Goal: Information Seeking & Learning: Learn about a topic

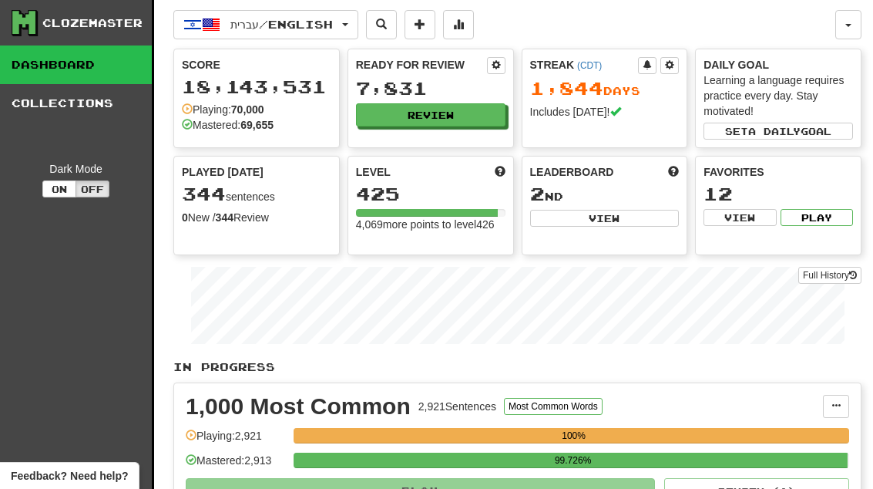
click at [479, 114] on button "Review" at bounding box center [430, 114] width 149 height 23
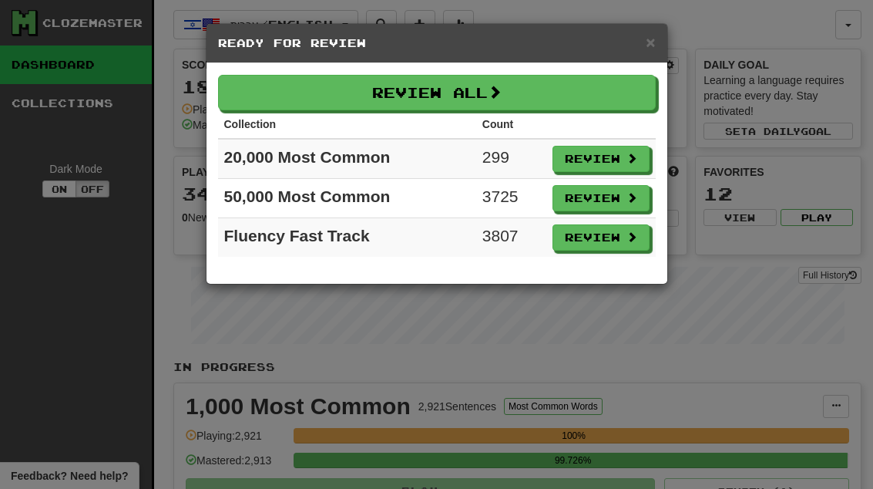
click at [626, 170] on button "Review" at bounding box center [600, 159] width 97 height 26
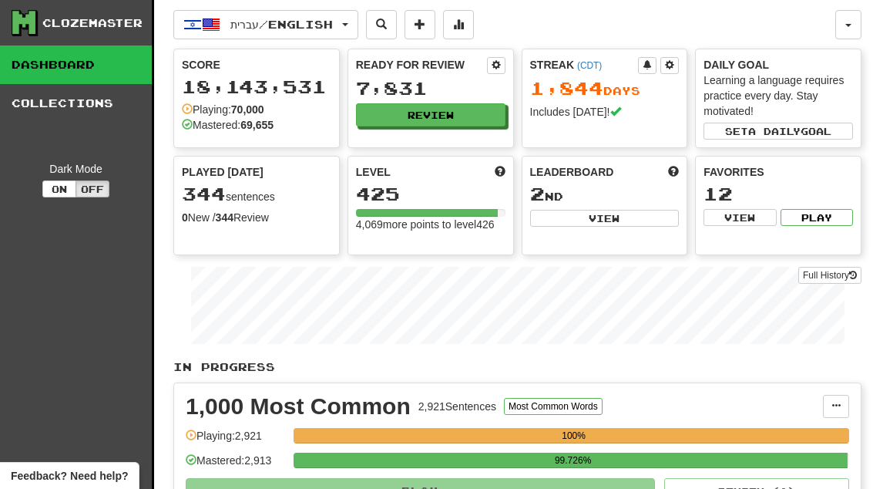
select select "**"
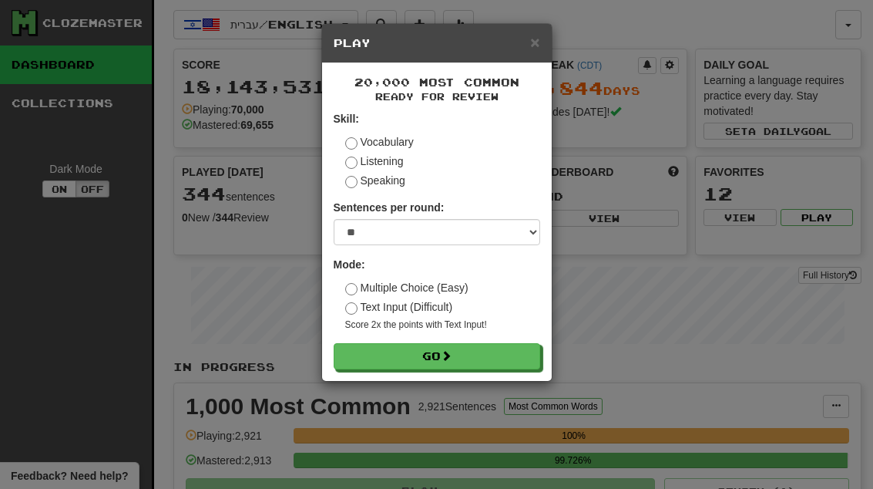
click at [531, 351] on button "Go" at bounding box center [437, 356] width 207 height 26
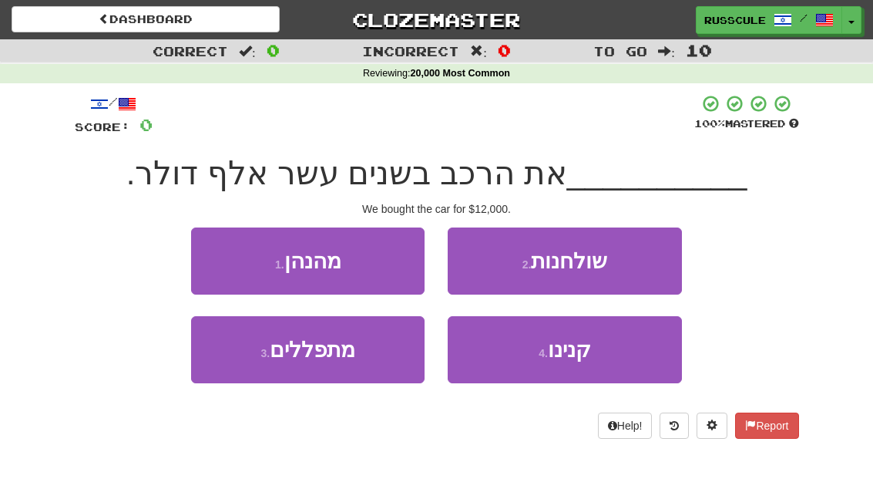
click at [578, 358] on span "קנינו" at bounding box center [569, 350] width 43 height 24
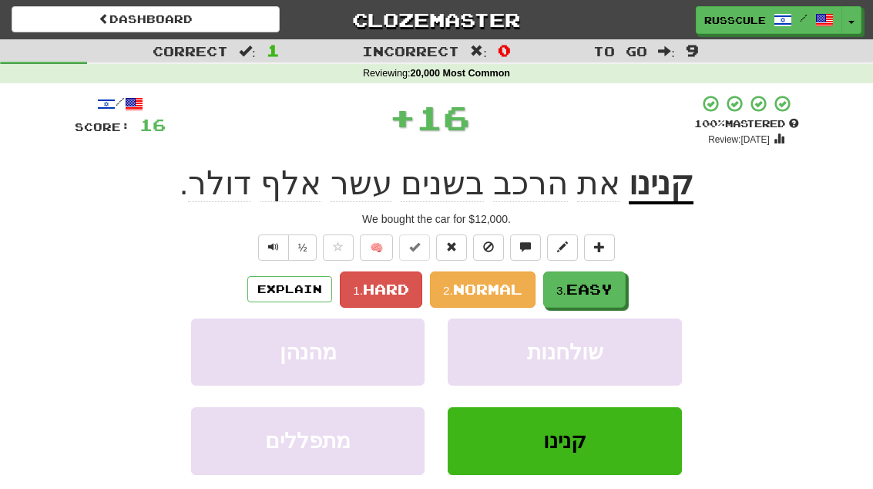
click at [606, 281] on span "Easy" at bounding box center [589, 288] width 46 height 17
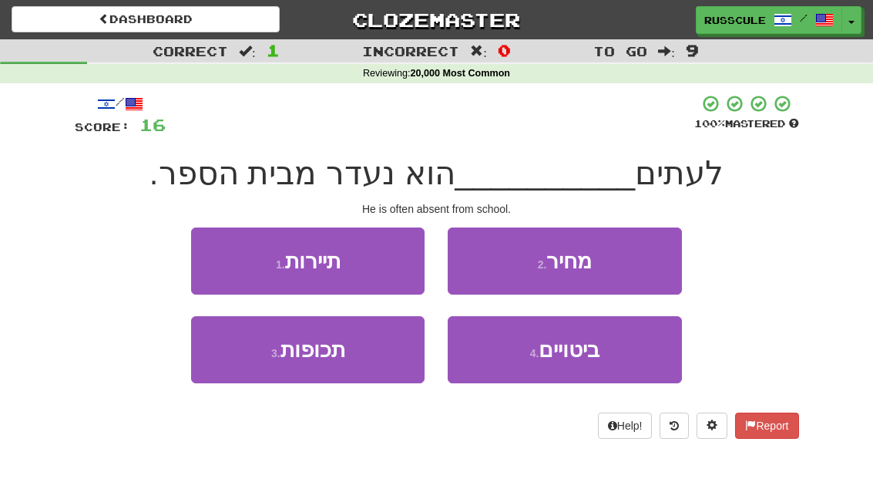
click at [254, 364] on button "3 . תכופות" at bounding box center [307, 349] width 233 height 67
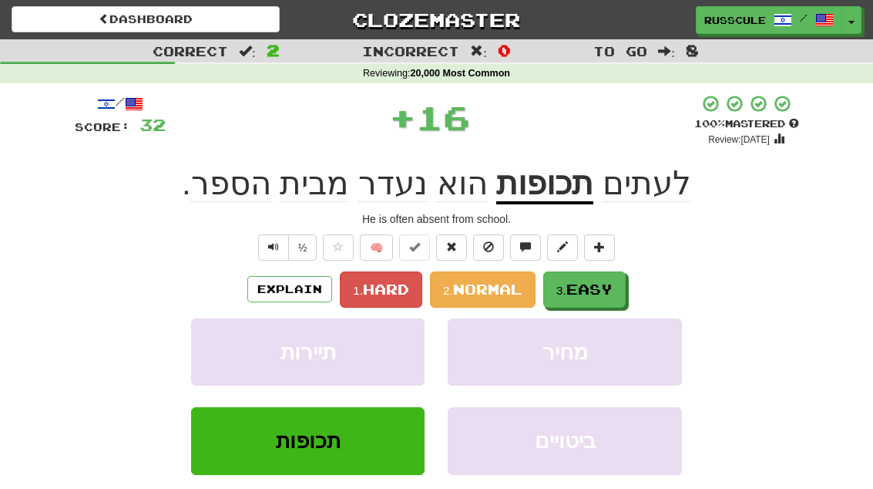
click at [612, 289] on span "Easy" at bounding box center [589, 288] width 46 height 17
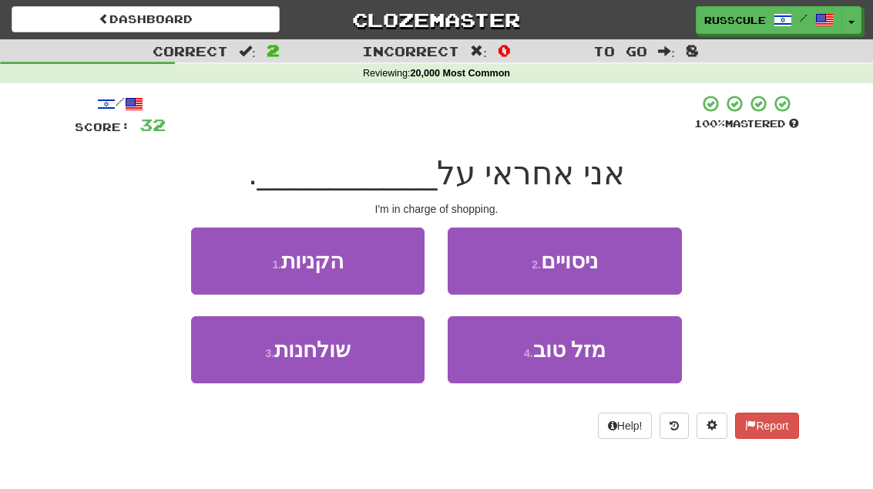
click at [213, 259] on button "1 . הקניות" at bounding box center [307, 260] width 233 height 67
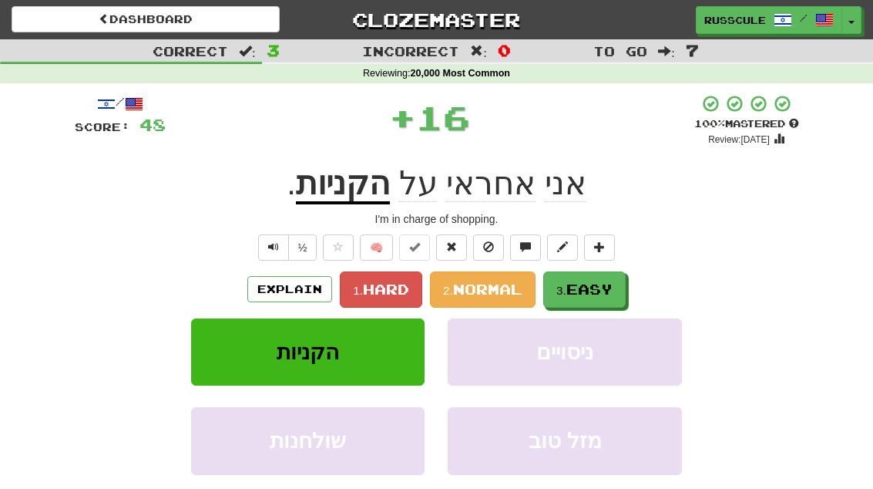
click at [611, 289] on span "Easy" at bounding box center [589, 288] width 46 height 17
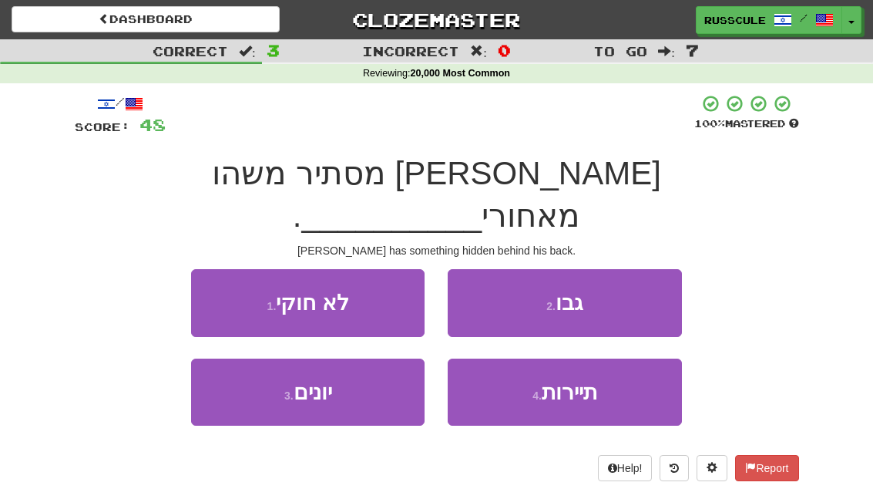
click at [638, 269] on button "2 . [GEOGRAPHIC_DATA]" at bounding box center [564, 302] width 233 height 67
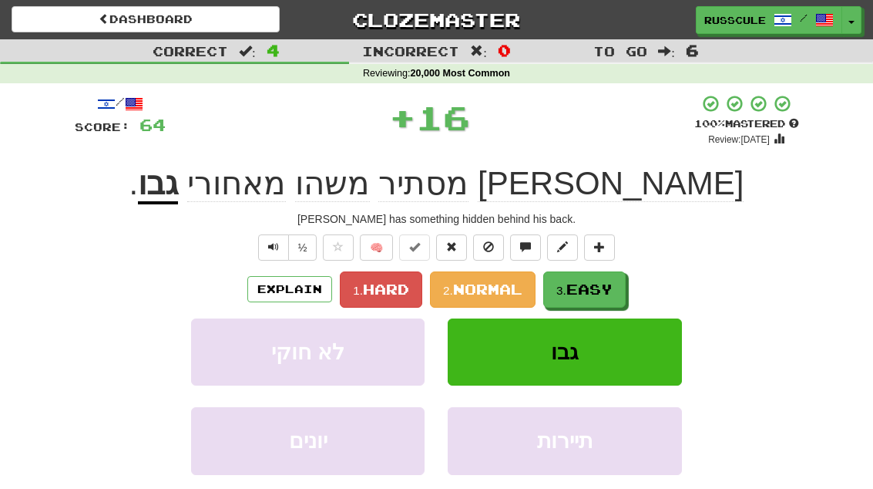
click at [610, 291] on span "Easy" at bounding box center [589, 288] width 46 height 17
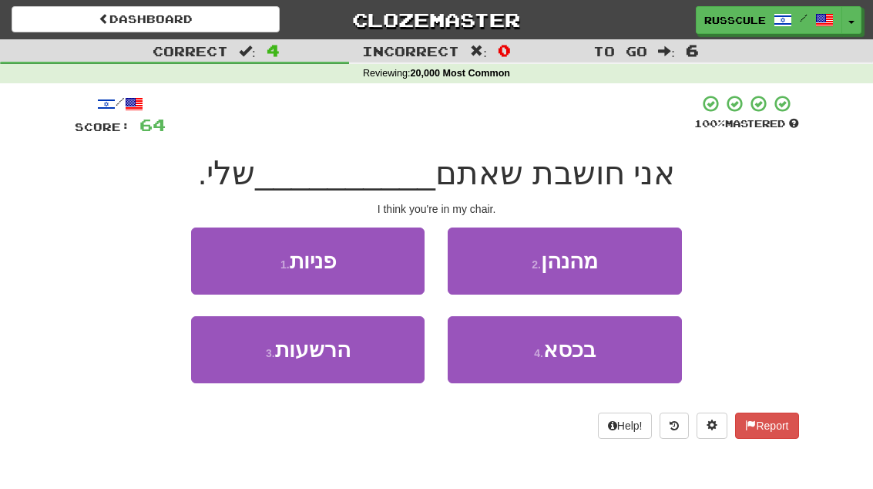
click at [610, 358] on button "4 . בכסא" at bounding box center [564, 349] width 233 height 67
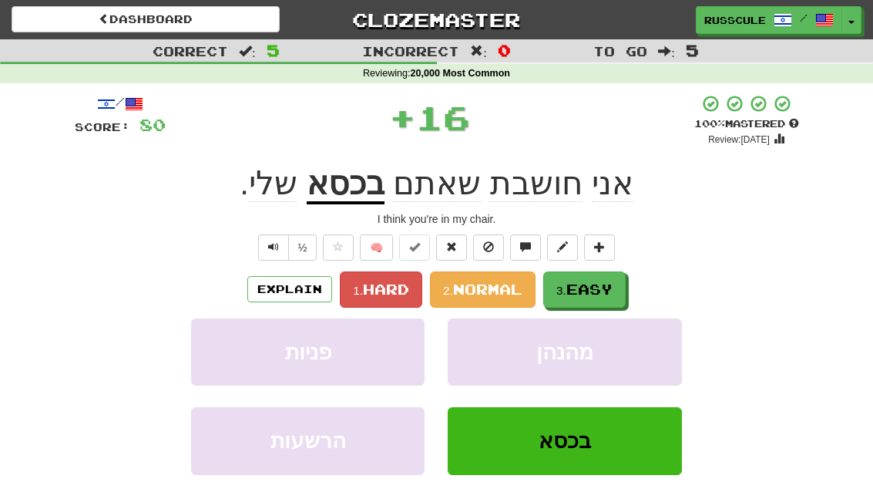
click at [626, 295] on button "3. Easy" at bounding box center [584, 289] width 82 height 36
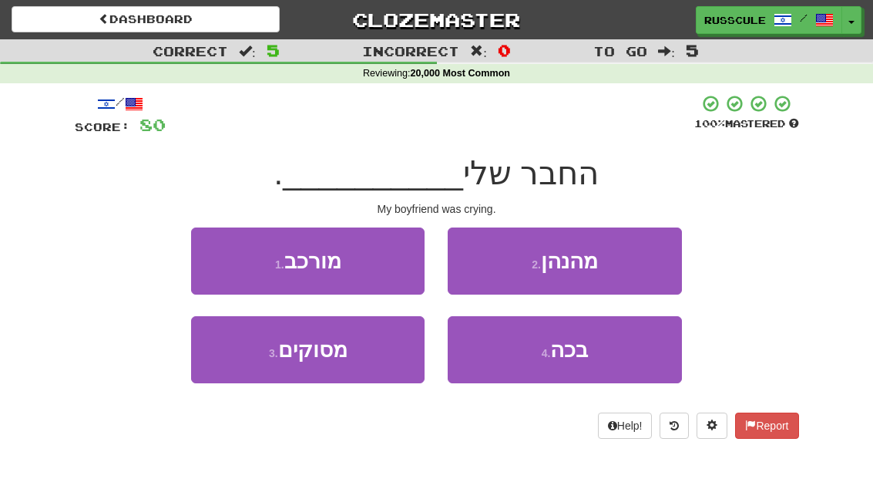
click at [613, 344] on button "4 . בכה" at bounding box center [564, 349] width 233 height 67
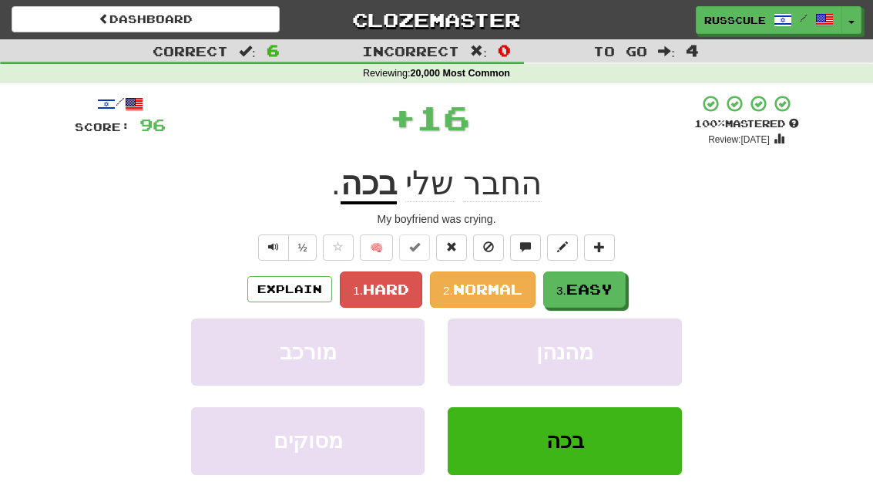
click at [626, 275] on button "3. Easy" at bounding box center [584, 289] width 82 height 36
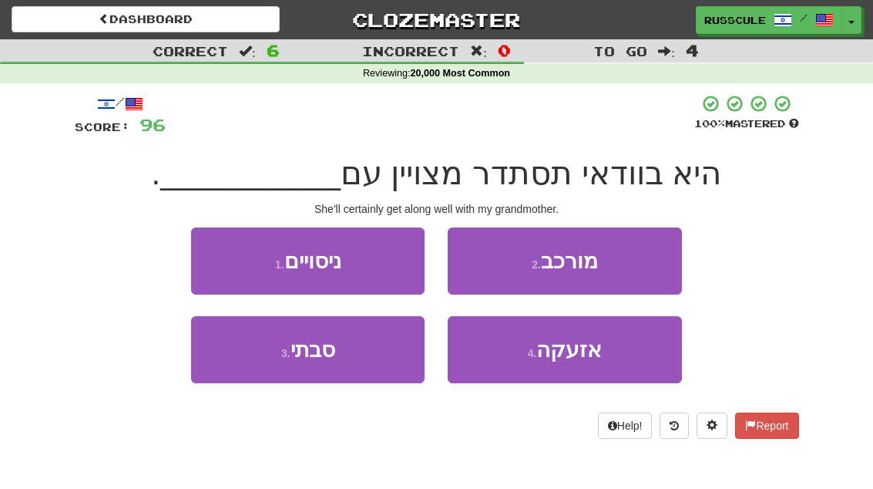
click at [246, 359] on button "3 . סבתי" at bounding box center [307, 349] width 233 height 67
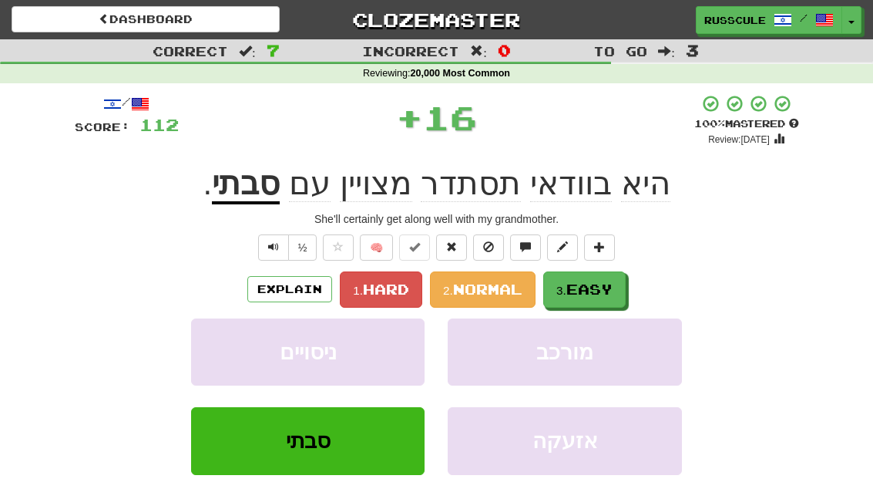
click at [618, 283] on button "3. Easy" at bounding box center [584, 289] width 82 height 36
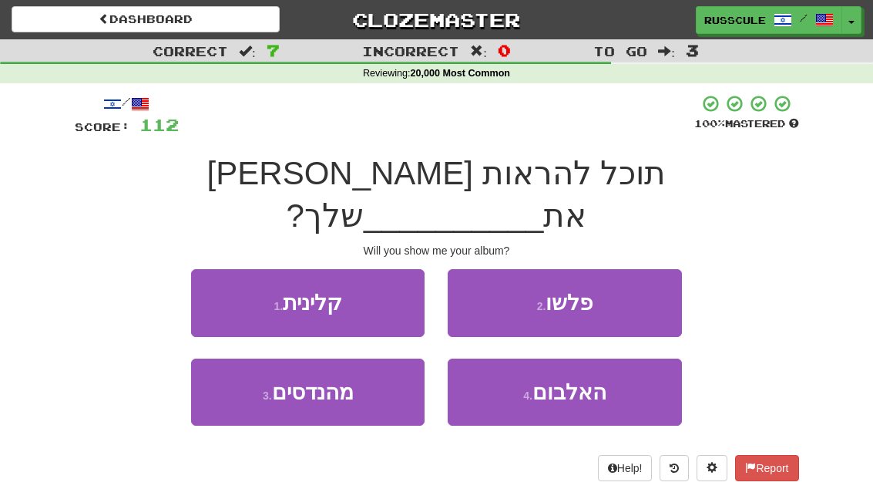
click at [611, 358] on button "4 . האלבום" at bounding box center [564, 391] width 233 height 67
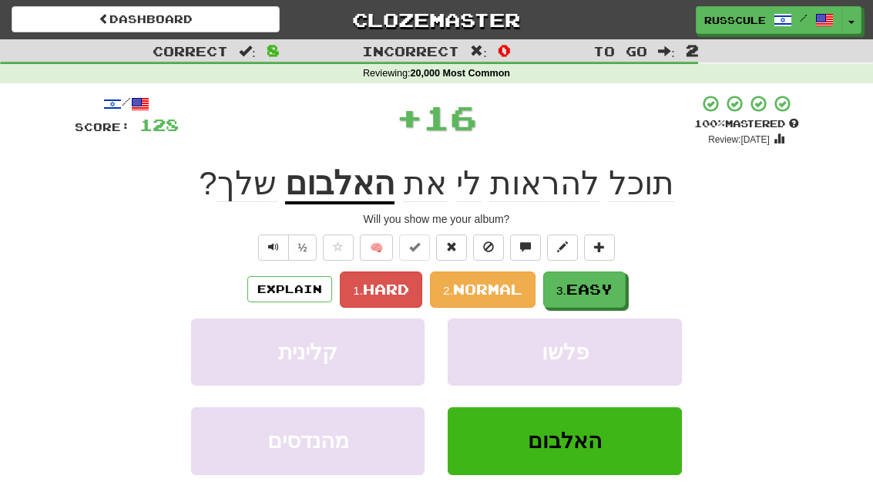
click at [626, 271] on button "3. Easy" at bounding box center [584, 289] width 82 height 36
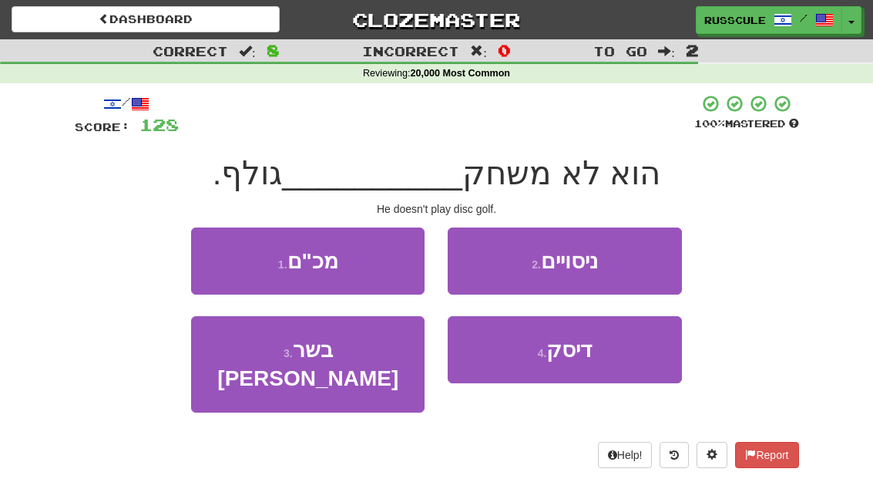
click at [609, 359] on button "4 . דיסק" at bounding box center [564, 349] width 233 height 67
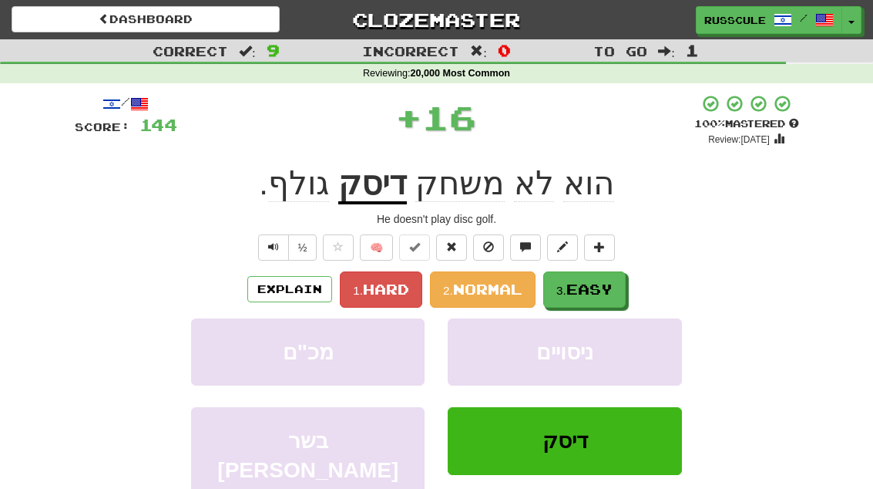
click at [622, 289] on button "3. Easy" at bounding box center [584, 289] width 82 height 36
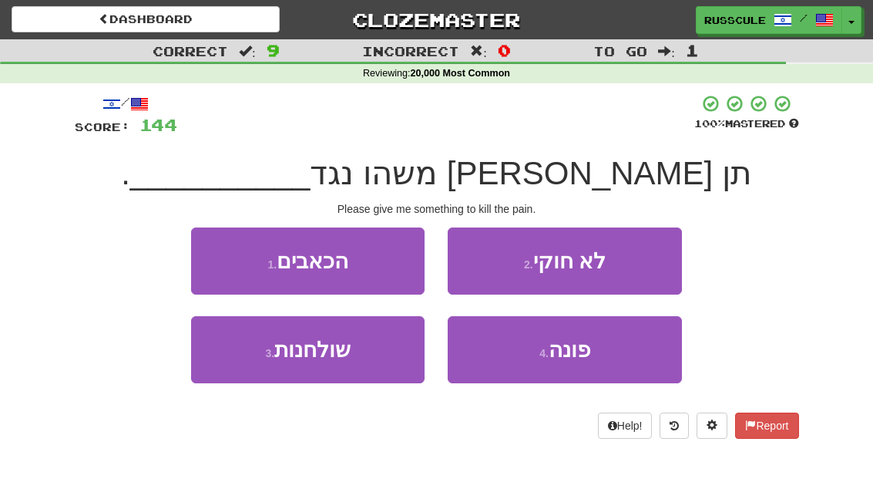
click at [209, 254] on button "1 . הכאבים" at bounding box center [307, 260] width 233 height 67
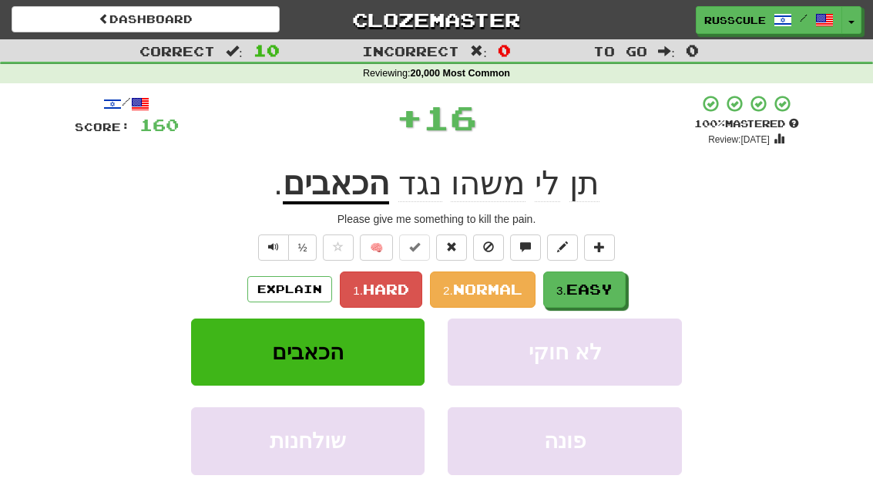
click at [613, 291] on span "Easy" at bounding box center [589, 288] width 46 height 17
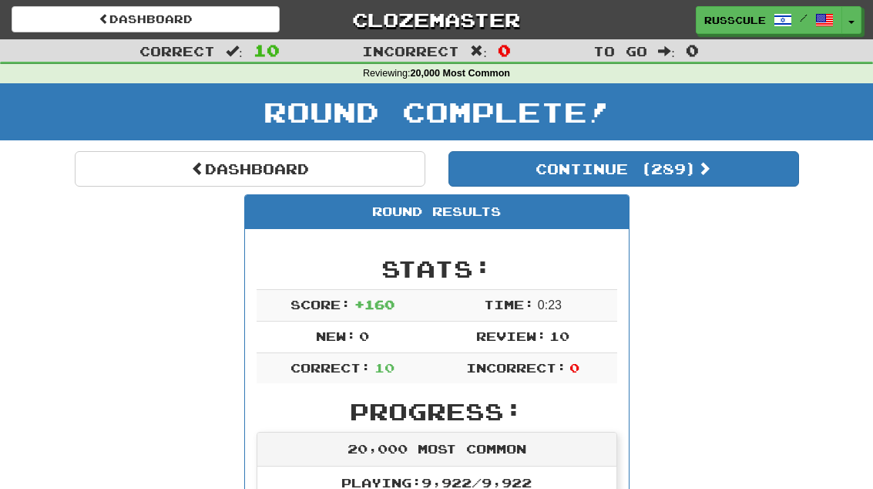
click at [732, 169] on button "Continue ( 289 )" at bounding box center [623, 168] width 351 height 35
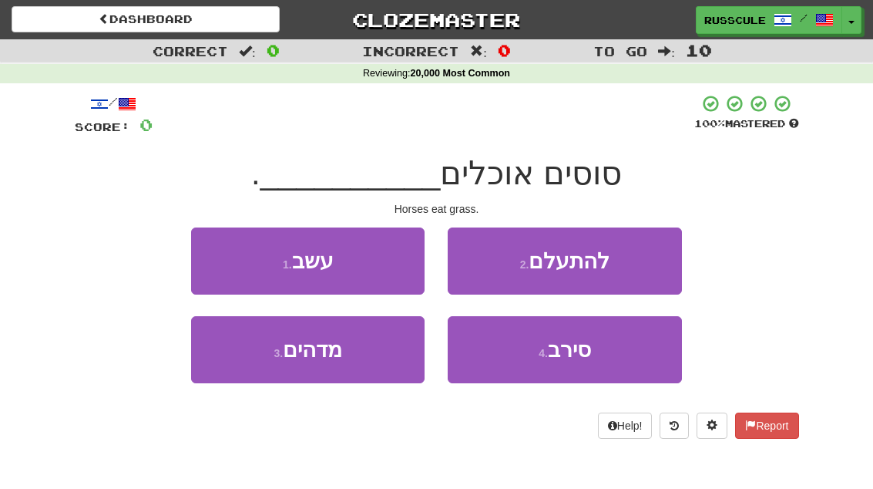
click at [210, 254] on button "1 . עשב" at bounding box center [307, 260] width 233 height 67
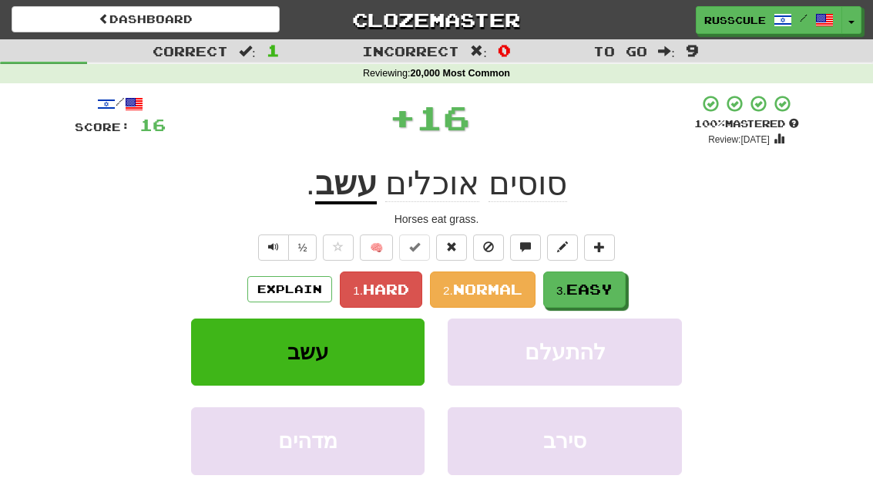
click at [626, 280] on button "3. Easy" at bounding box center [584, 289] width 82 height 36
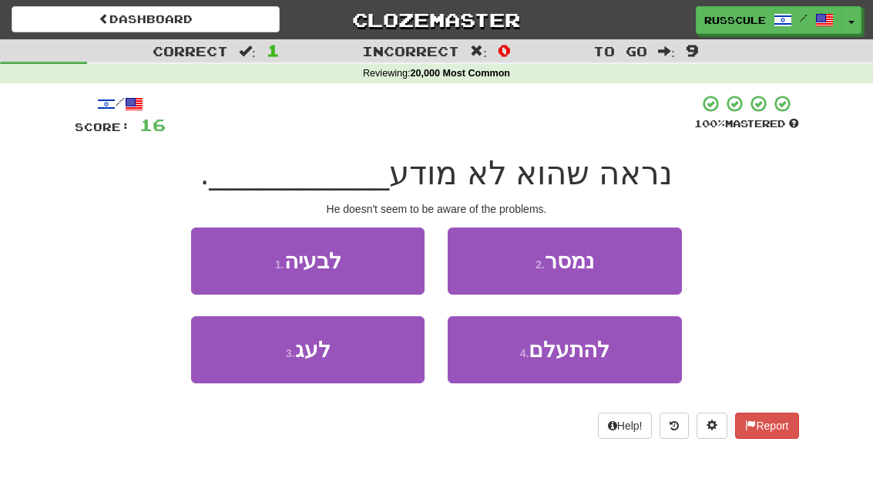
click at [210, 250] on button "1 . לבעיה" at bounding box center [307, 260] width 233 height 67
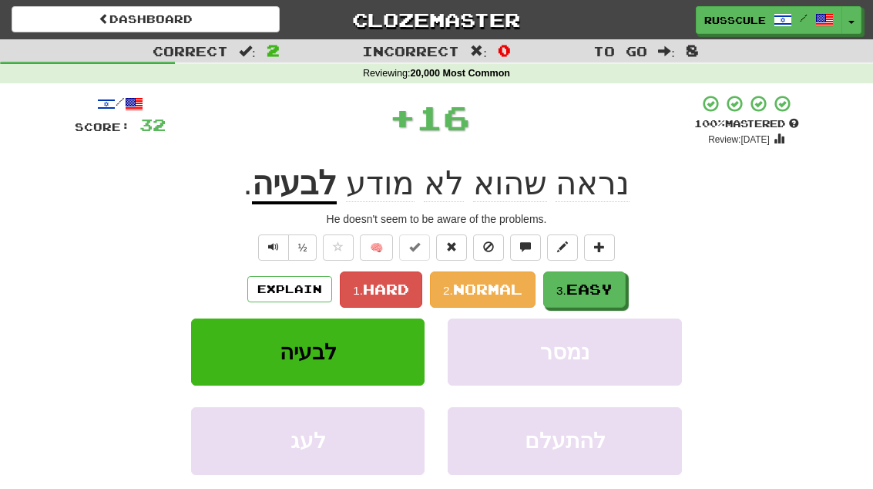
click at [623, 287] on button "3. Easy" at bounding box center [584, 289] width 82 height 36
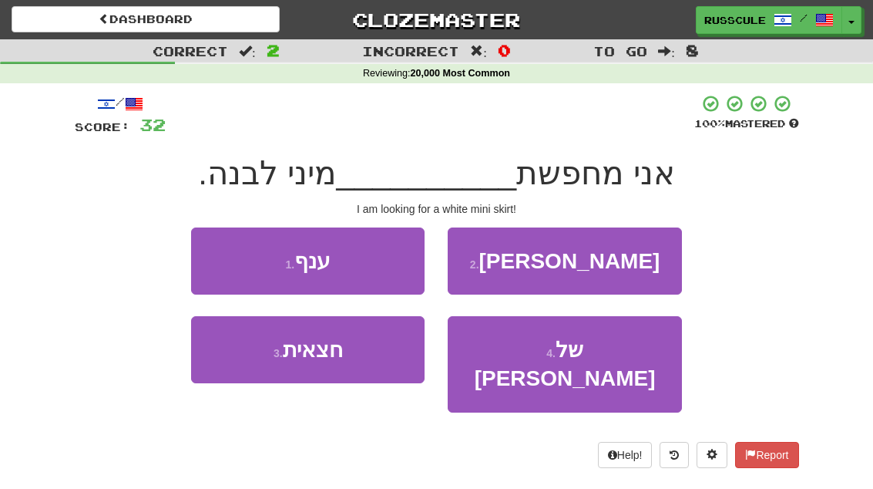
click at [253, 368] on button "3 . חצאית" at bounding box center [307, 349] width 233 height 67
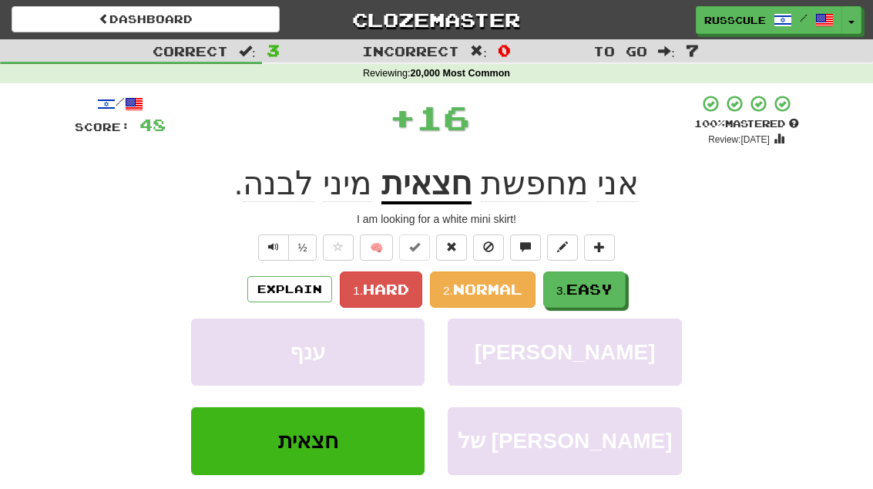
click at [613, 288] on span "Easy" at bounding box center [589, 288] width 46 height 17
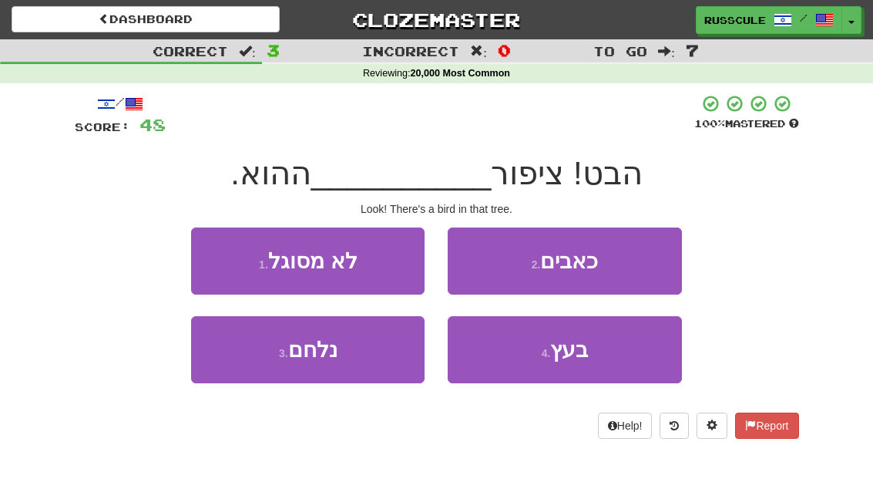
click at [608, 358] on button "4 . בעץ" at bounding box center [564, 349] width 233 height 67
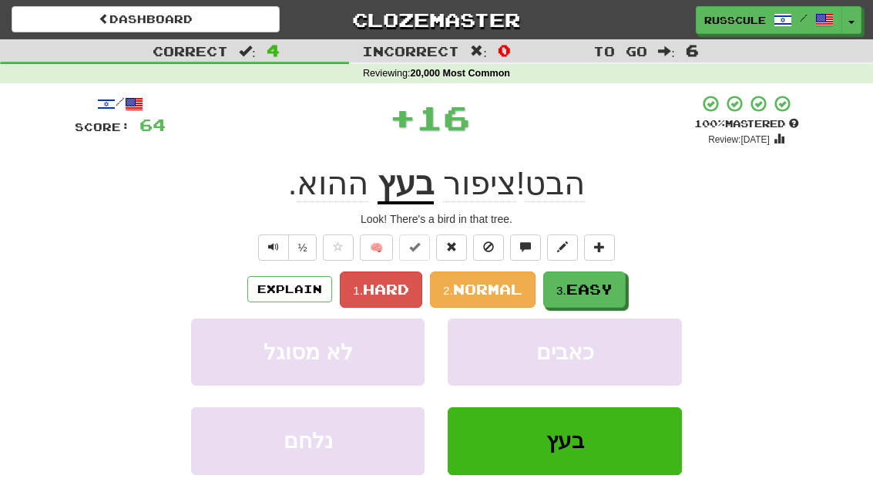
click at [621, 285] on button "3. Easy" at bounding box center [584, 289] width 82 height 36
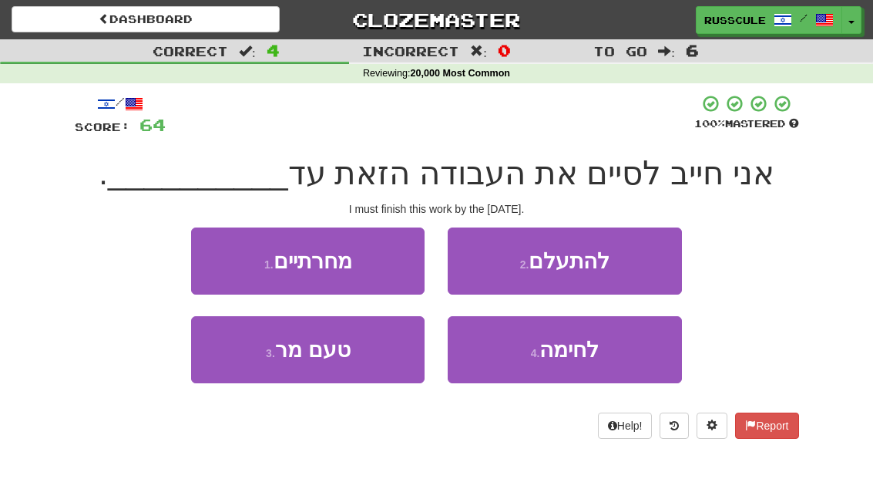
click at [195, 249] on button "1 . מחרתיים" at bounding box center [307, 260] width 233 height 67
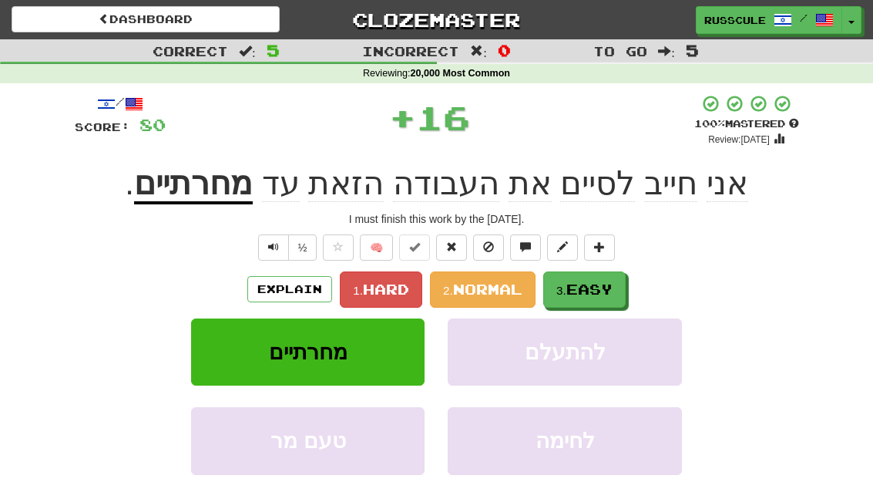
click at [610, 294] on span "Easy" at bounding box center [589, 288] width 46 height 17
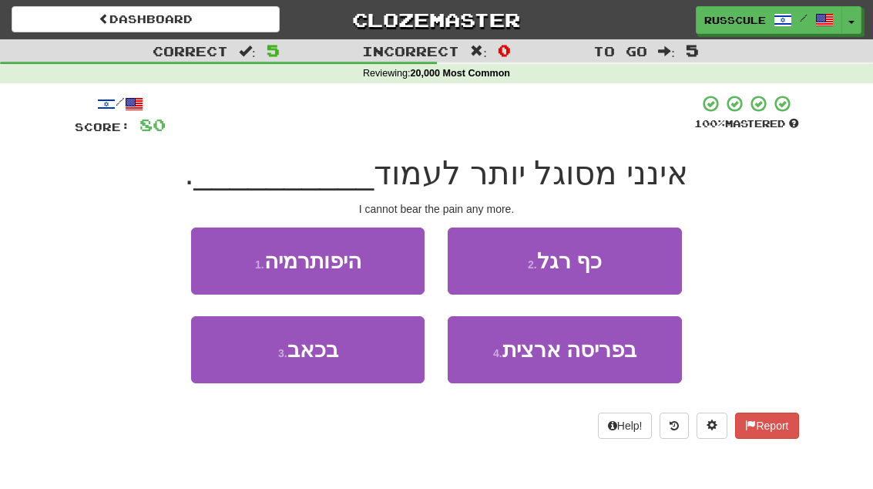
click at [249, 363] on button "3 . בכאב" at bounding box center [307, 349] width 233 height 67
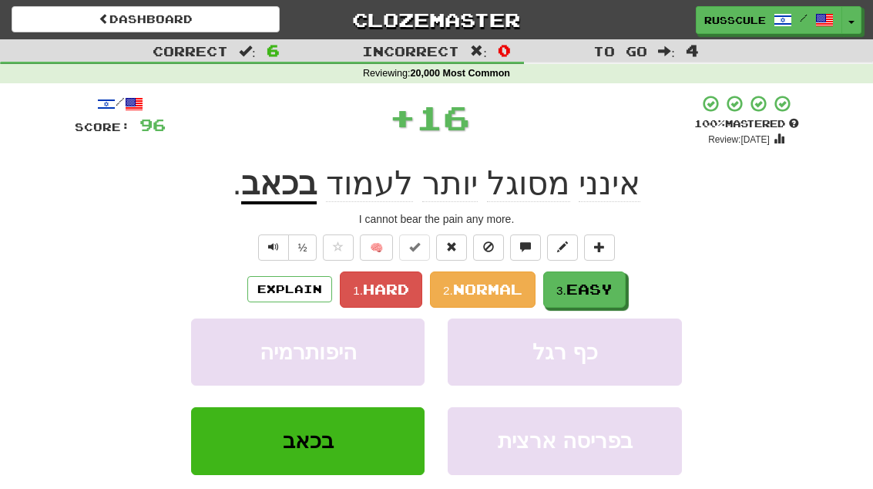
click at [619, 287] on button "3. Easy" at bounding box center [584, 289] width 82 height 36
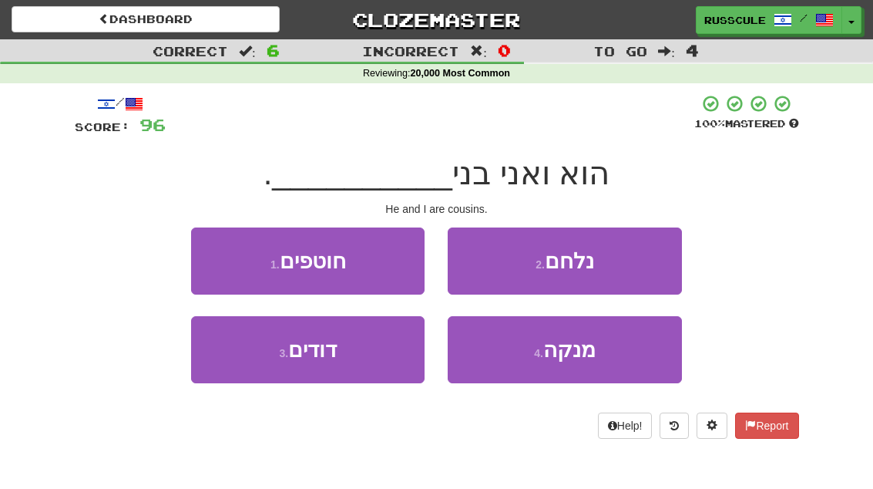
click at [247, 361] on button "3 . דודים" at bounding box center [307, 349] width 233 height 67
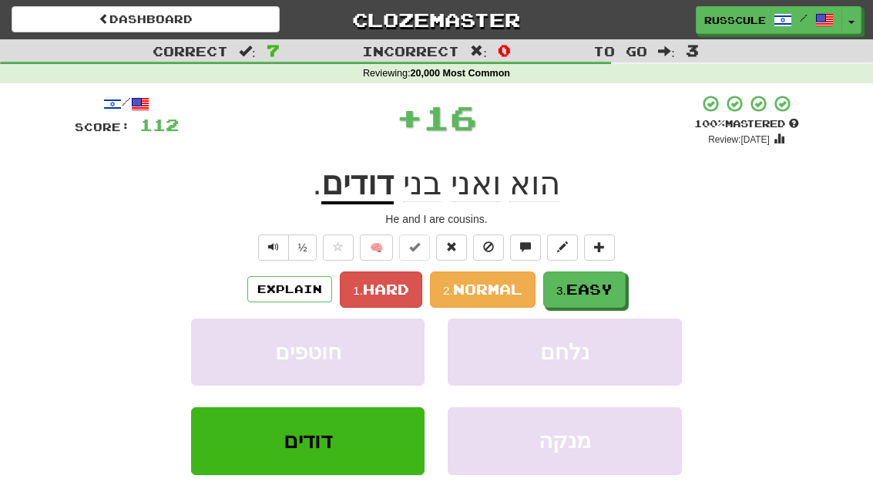
click at [612, 298] on button "3. Easy" at bounding box center [584, 289] width 82 height 36
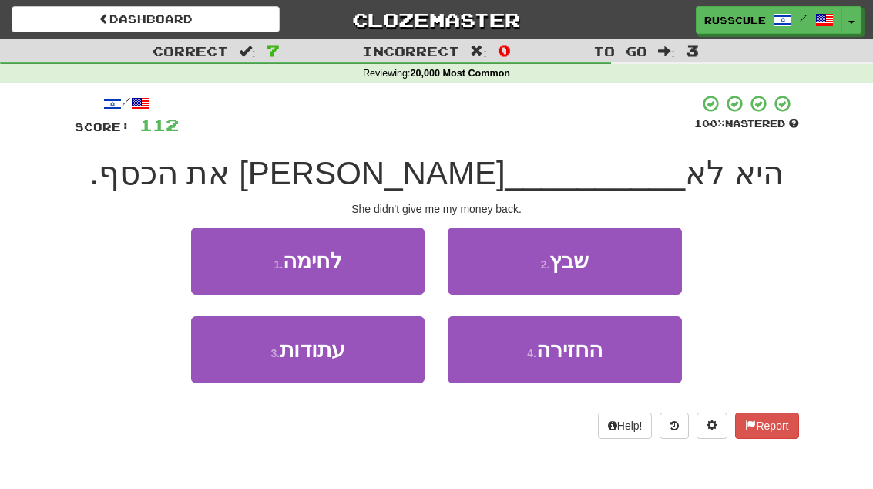
click at [604, 362] on button "4 . החזירה" at bounding box center [564, 349] width 233 height 67
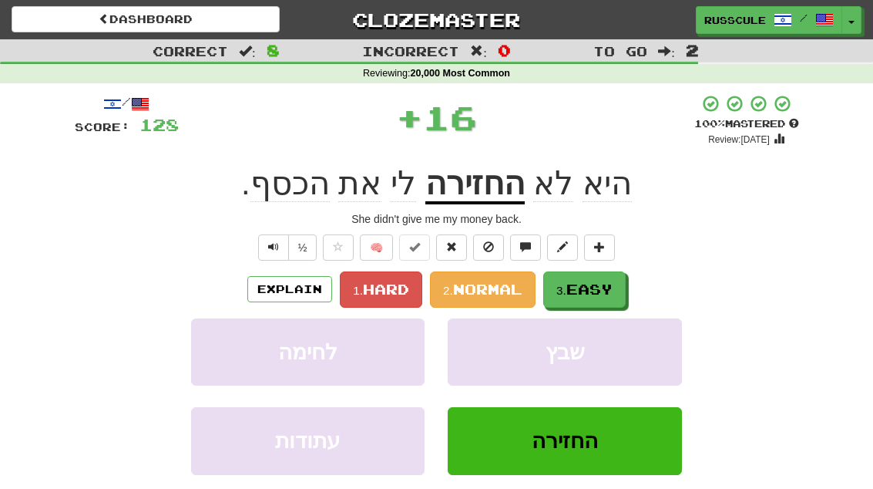
click at [623, 285] on button "3. Easy" at bounding box center [584, 289] width 82 height 36
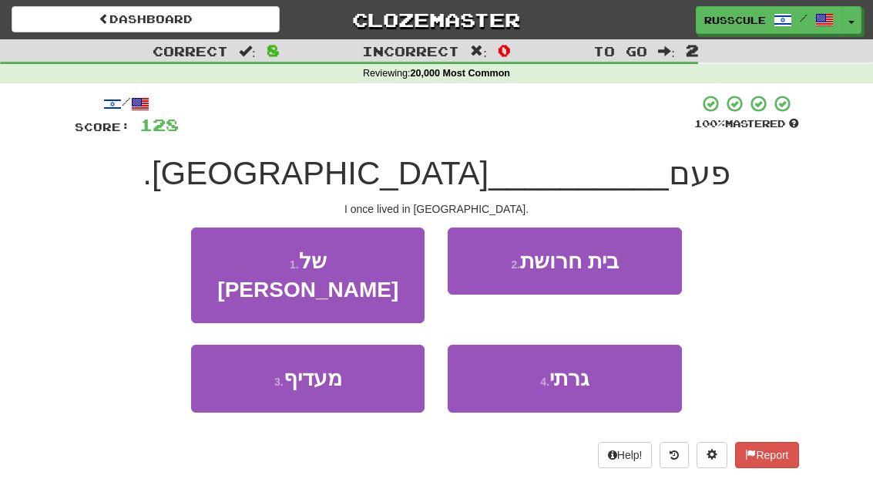
click at [600, 360] on button "4 . גרתי" at bounding box center [564, 377] width 233 height 67
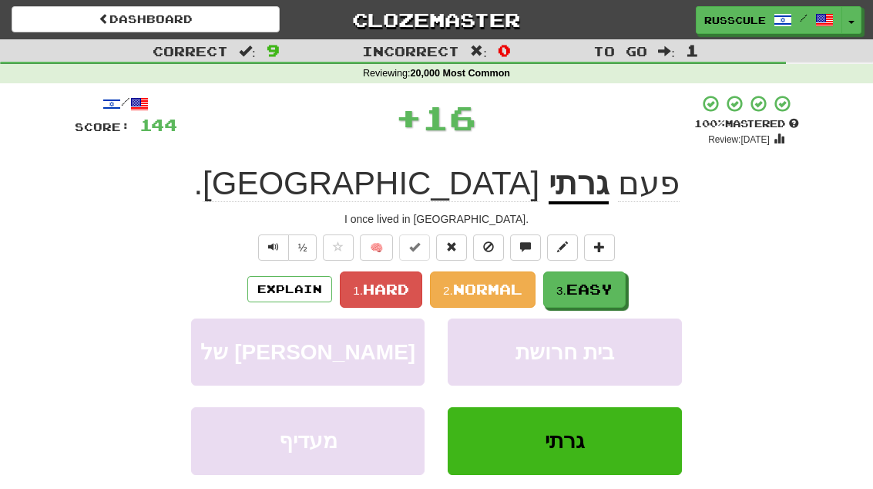
click at [620, 284] on button "3. Easy" at bounding box center [584, 289] width 82 height 36
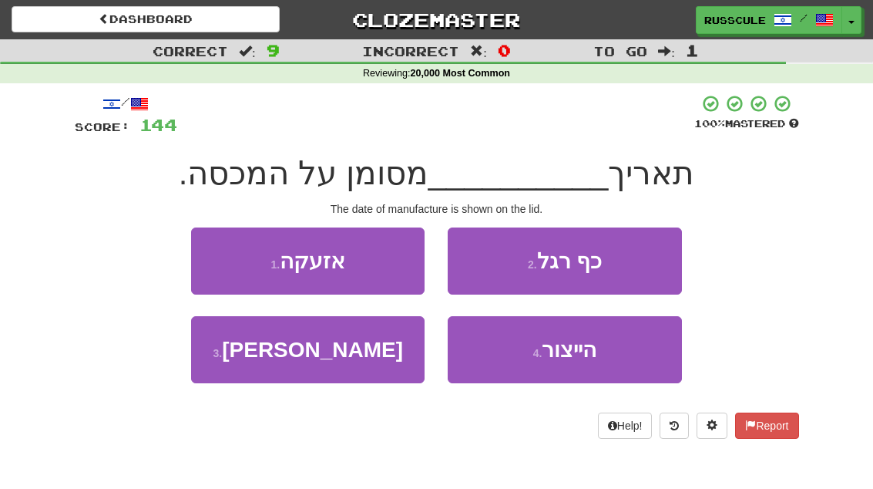
click at [611, 354] on button "4 . הייצור" at bounding box center [564, 349] width 233 height 67
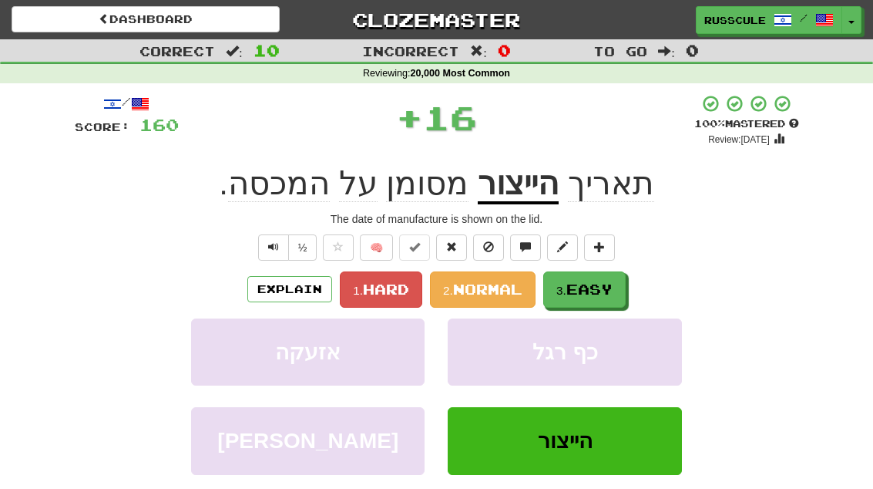
click at [617, 289] on button "3. Easy" at bounding box center [584, 289] width 82 height 36
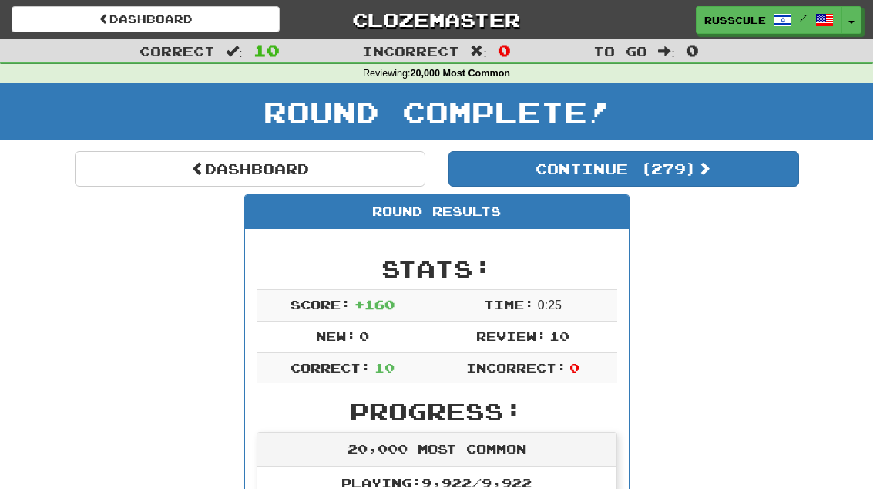
click at [740, 168] on button "Continue ( 279 )" at bounding box center [623, 168] width 351 height 35
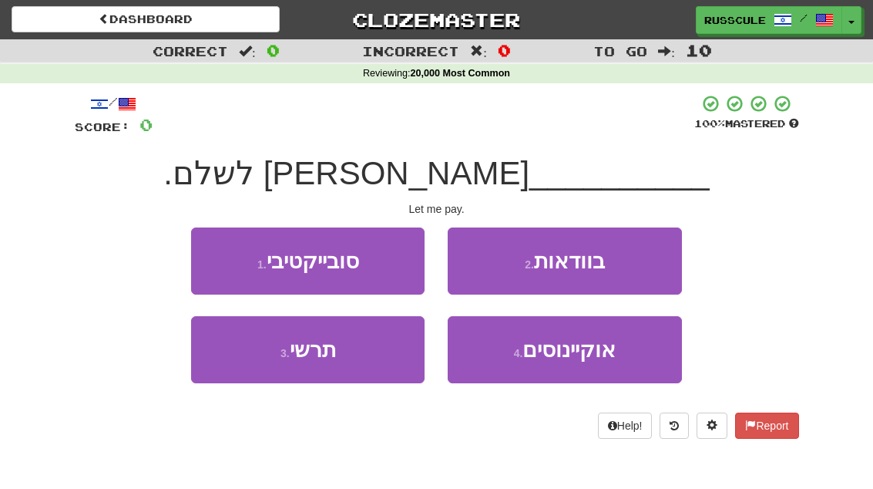
click at [248, 359] on button "3 . תרשי" at bounding box center [307, 349] width 233 height 67
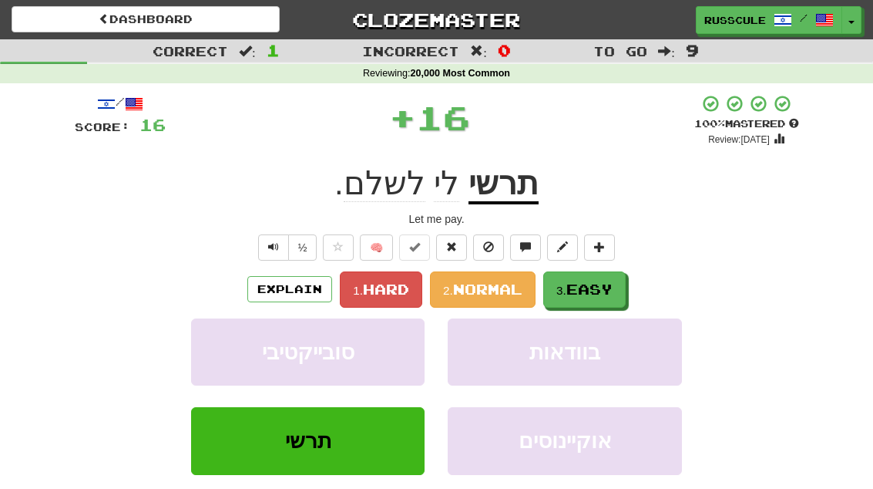
click at [618, 288] on button "3. Easy" at bounding box center [584, 289] width 82 height 36
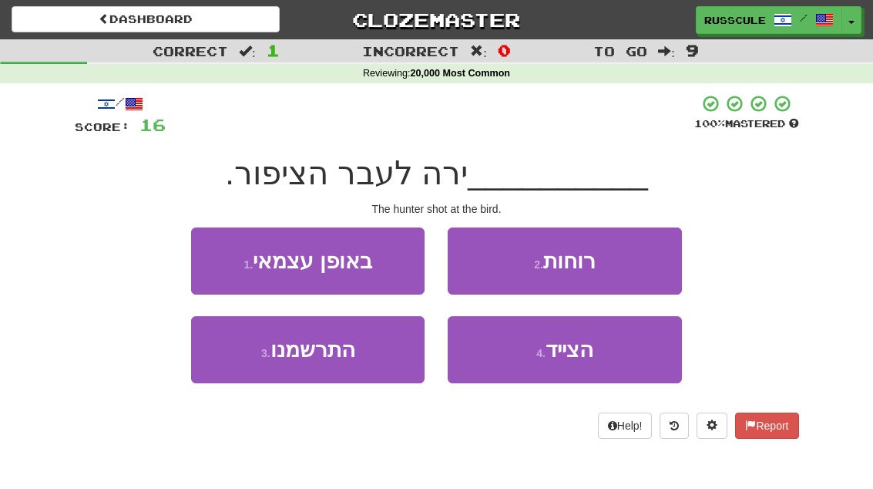
click at [602, 360] on button "4 . הצייד" at bounding box center [564, 349] width 233 height 67
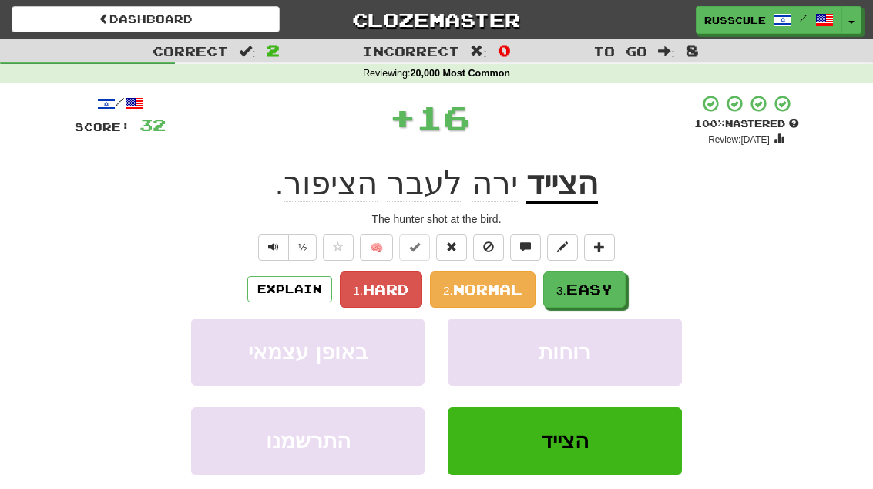
click at [623, 289] on button "3. Easy" at bounding box center [584, 289] width 82 height 36
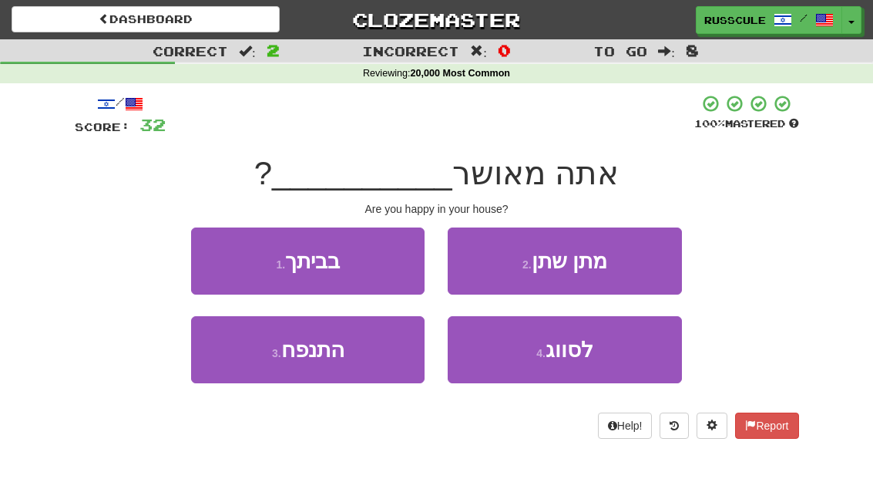
click at [200, 254] on button "1 . בביתך" at bounding box center [307, 260] width 233 height 67
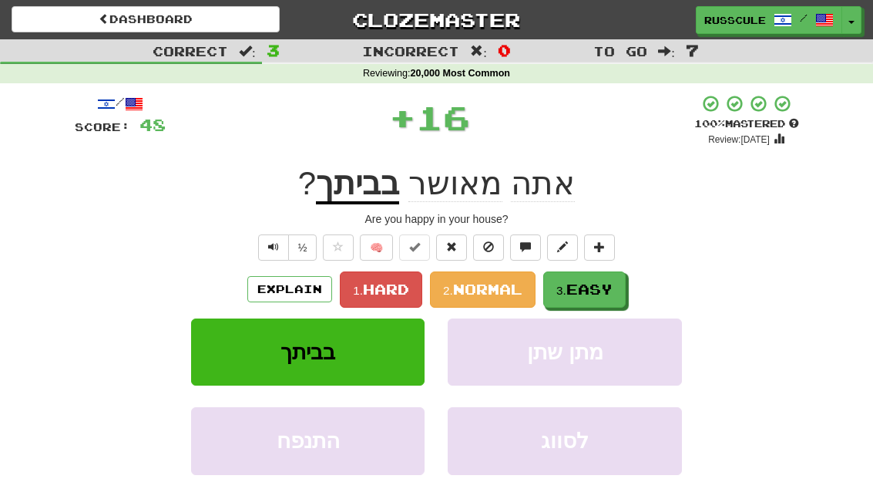
click at [619, 285] on button "3. Easy" at bounding box center [584, 289] width 82 height 36
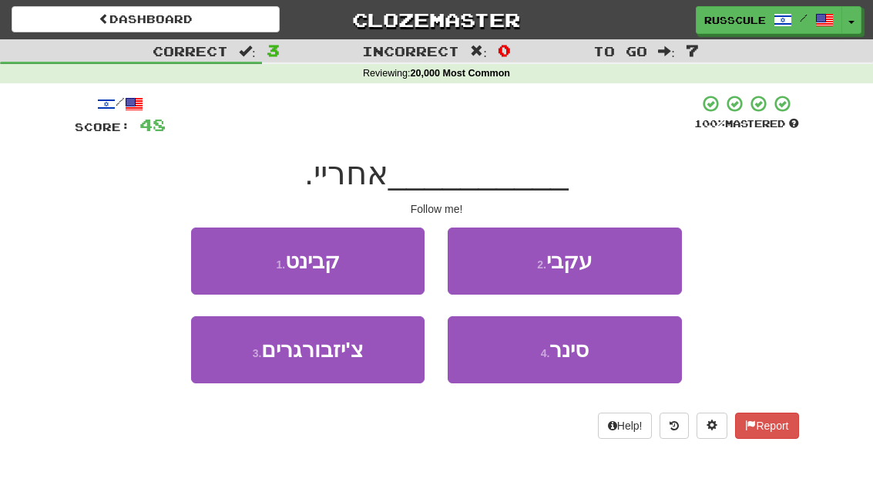
click at [640, 264] on button "2 . עקבי" at bounding box center [564, 260] width 233 height 67
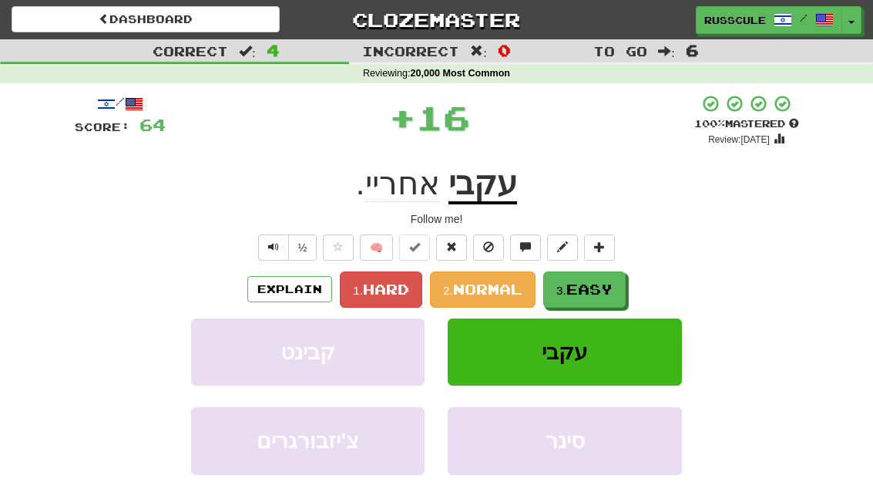
click at [606, 295] on span "Easy" at bounding box center [589, 288] width 46 height 17
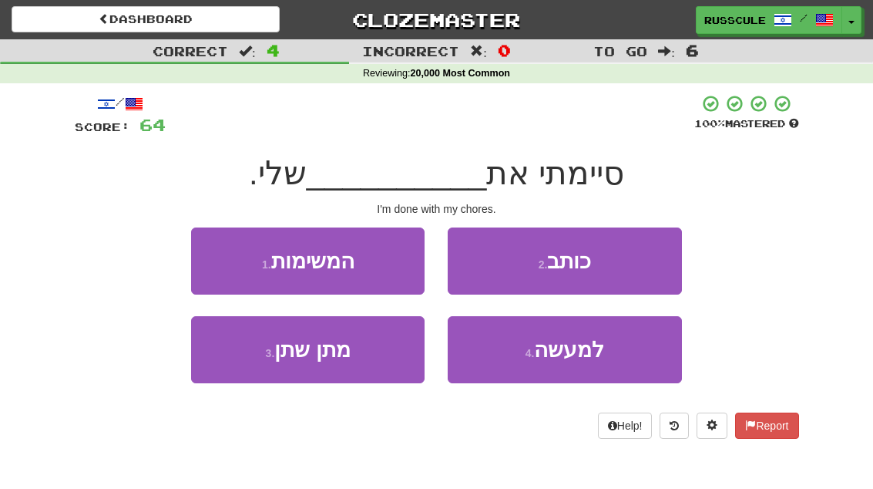
click at [596, 364] on button "4 . למעשה" at bounding box center [564, 349] width 233 height 67
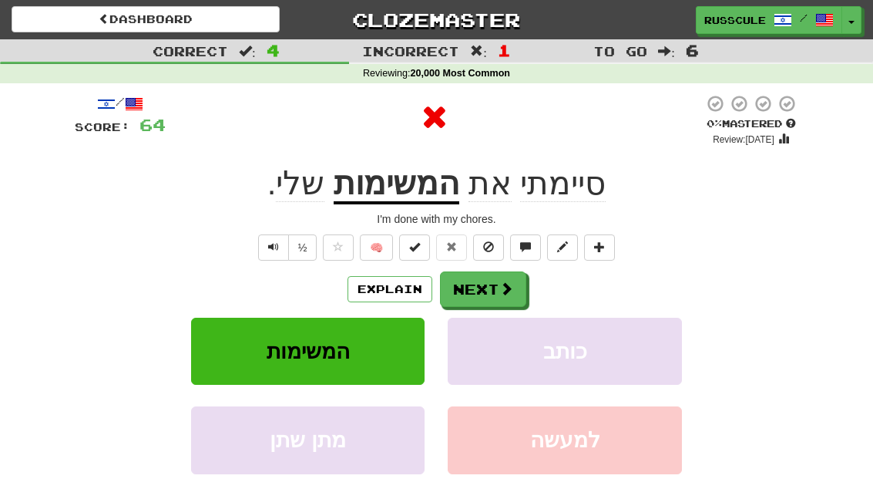
click at [509, 288] on span at bounding box center [506, 288] width 14 height 14
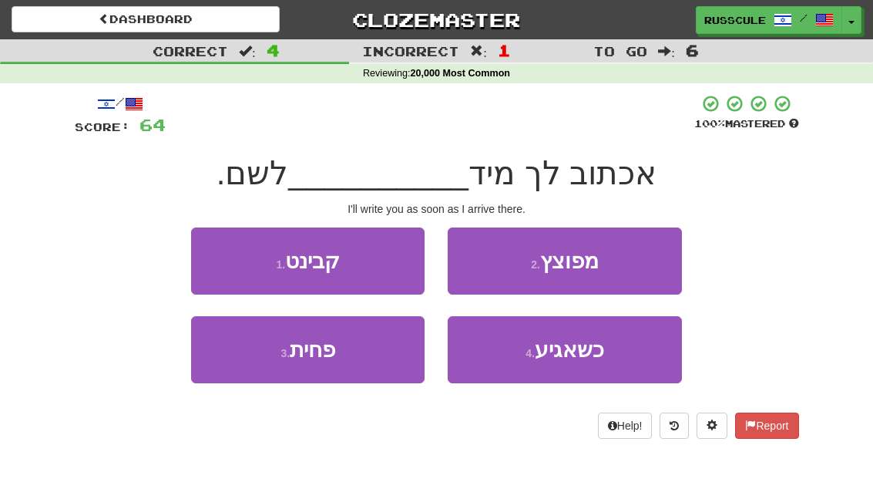
click at [605, 361] on button "4 . כשאגיע" at bounding box center [564, 349] width 233 height 67
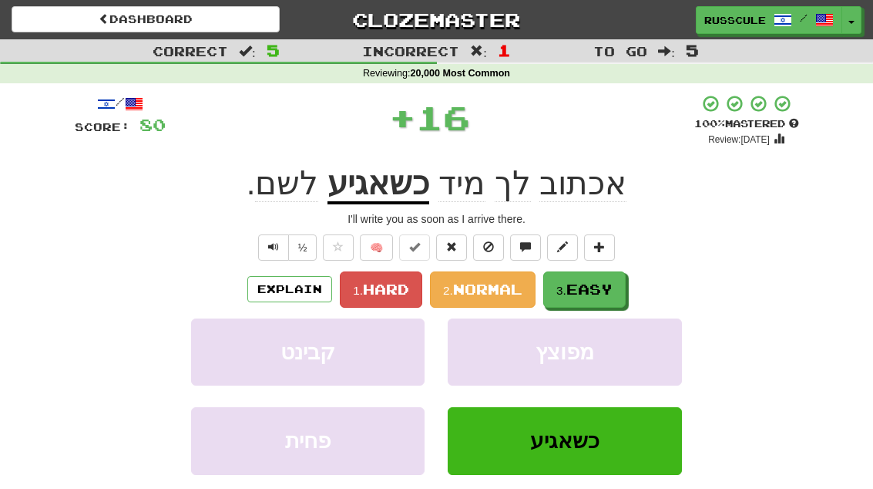
click at [605, 293] on span "Easy" at bounding box center [589, 288] width 46 height 17
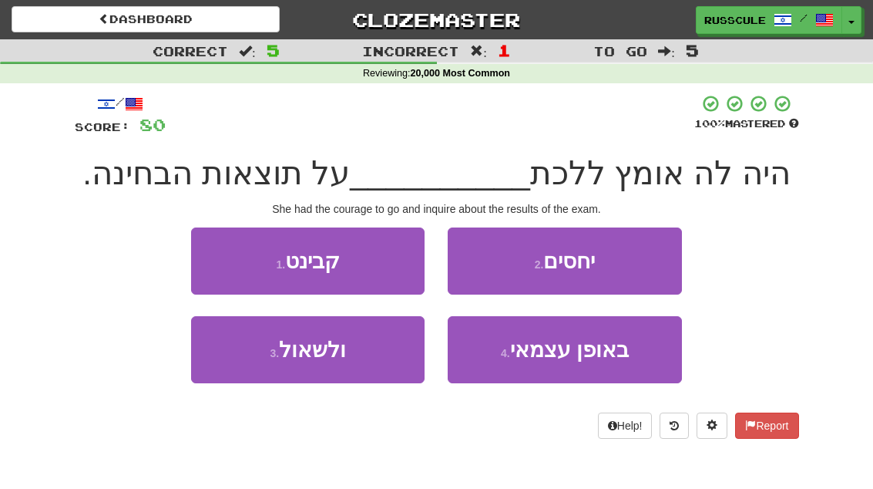
click at [250, 360] on button "3 . ולשאול" at bounding box center [307, 349] width 233 height 67
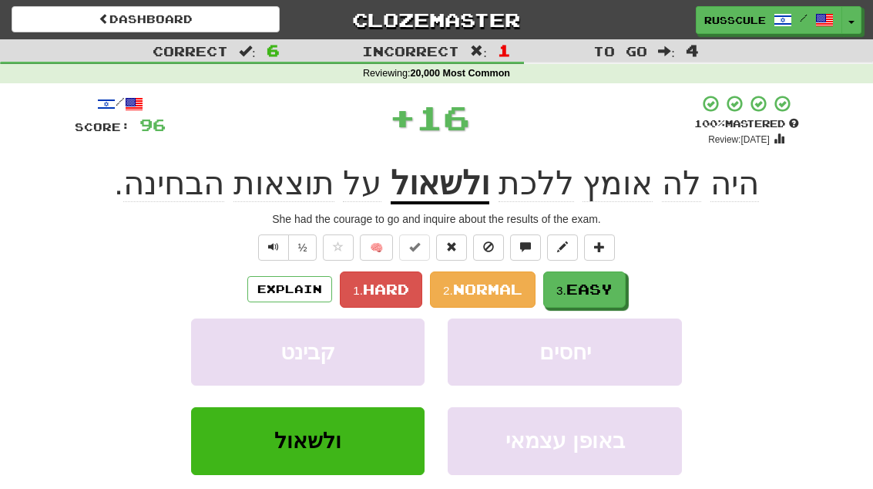
click at [606, 287] on span "Easy" at bounding box center [589, 288] width 46 height 17
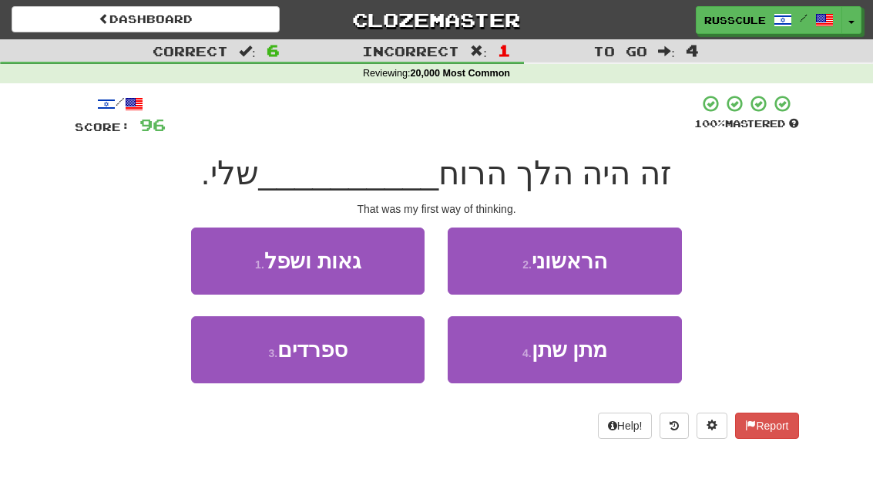
click at [631, 262] on button "2 . הראשוני" at bounding box center [564, 260] width 233 height 67
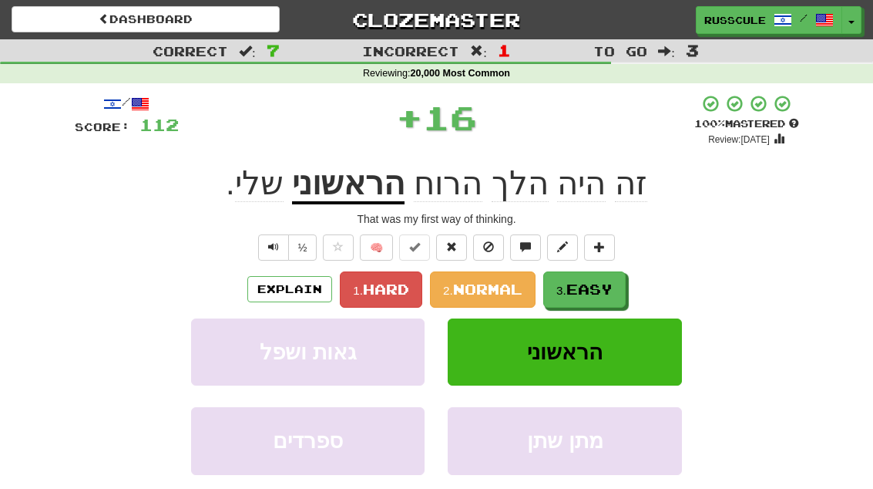
click at [599, 288] on span "Easy" at bounding box center [589, 288] width 46 height 17
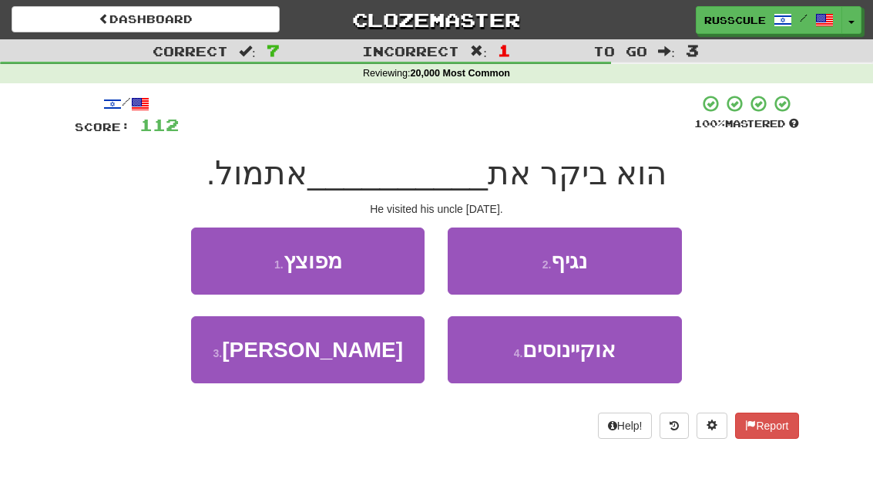
click at [250, 353] on button "3 . דודו" at bounding box center [307, 349] width 233 height 67
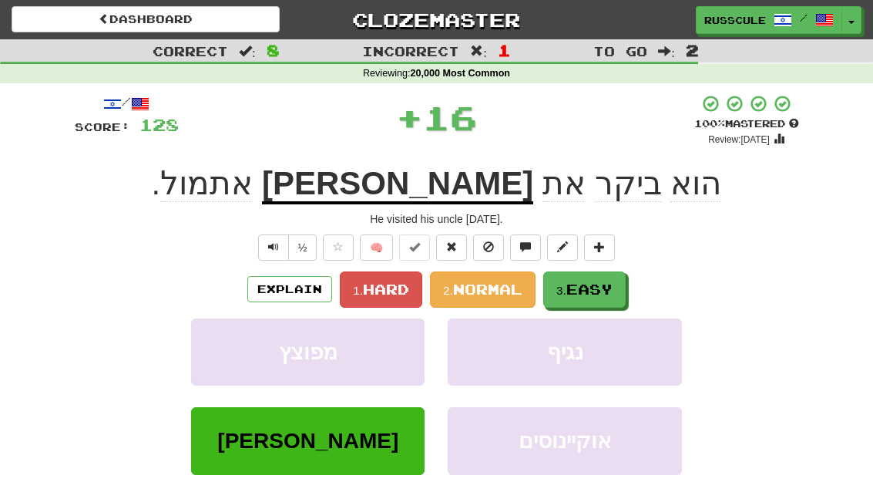
click at [606, 282] on span "Easy" at bounding box center [589, 288] width 46 height 17
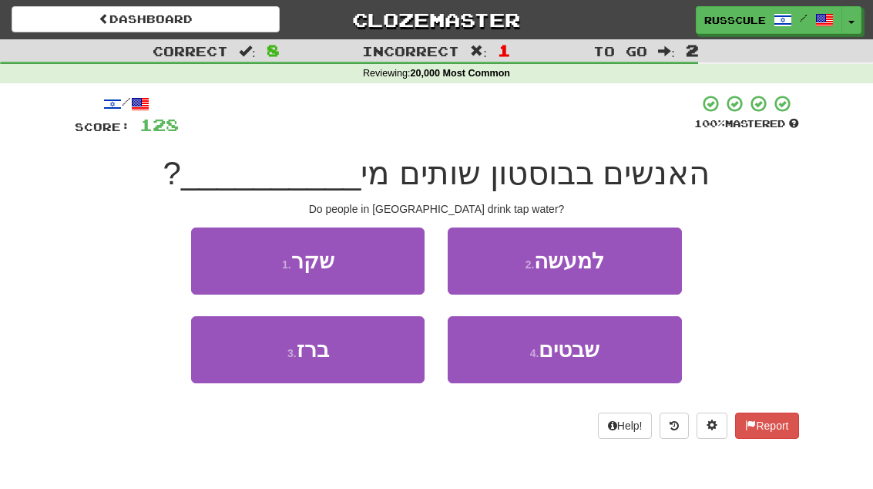
click at [249, 367] on button "3 . ברז" at bounding box center [307, 349] width 233 height 67
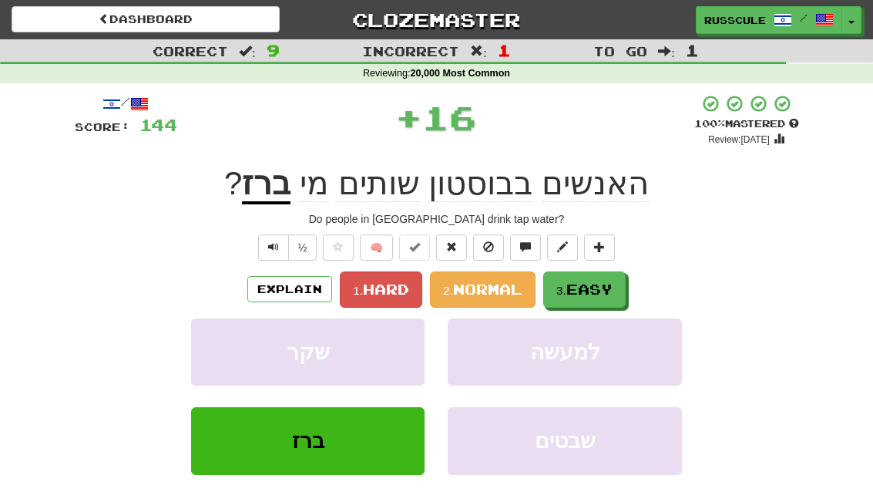
click at [606, 278] on button "3. Easy" at bounding box center [584, 289] width 82 height 36
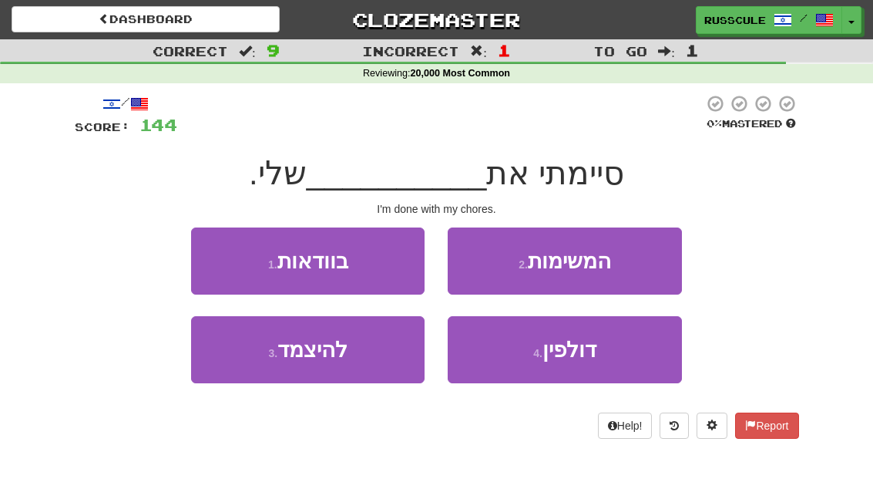
click at [636, 266] on button "2 . המשימות" at bounding box center [564, 260] width 233 height 67
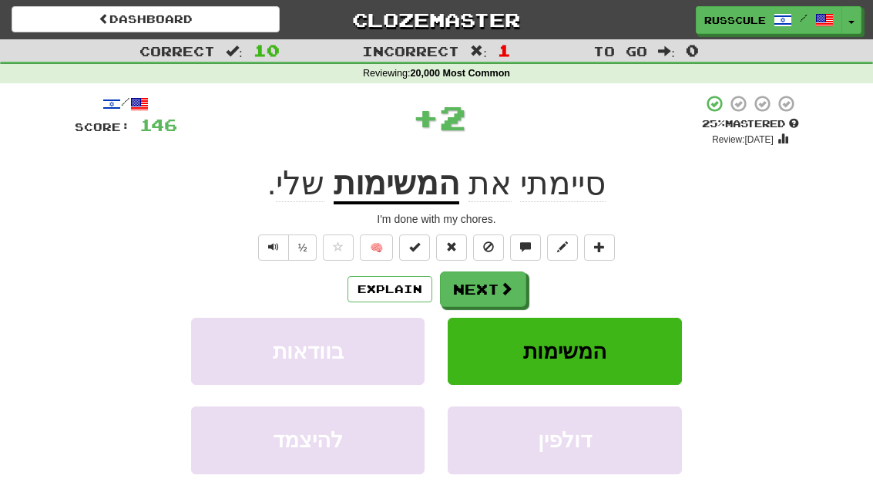
click at [499, 281] on span at bounding box center [506, 288] width 14 height 14
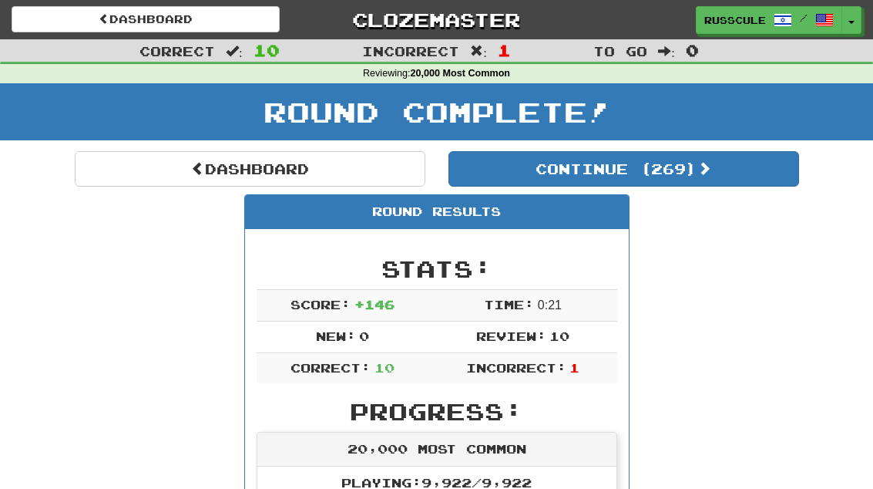
click at [725, 171] on button "Continue ( 269 )" at bounding box center [623, 168] width 351 height 35
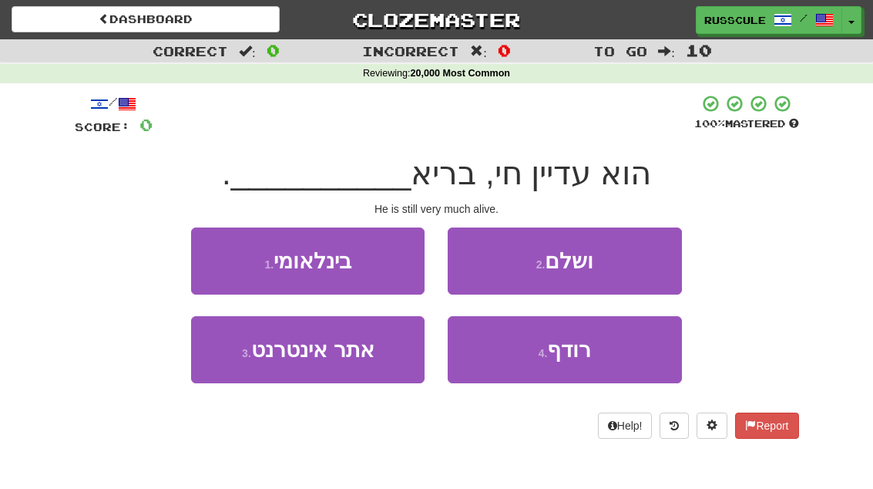
click at [628, 268] on button "2 . ושלם" at bounding box center [564, 260] width 233 height 67
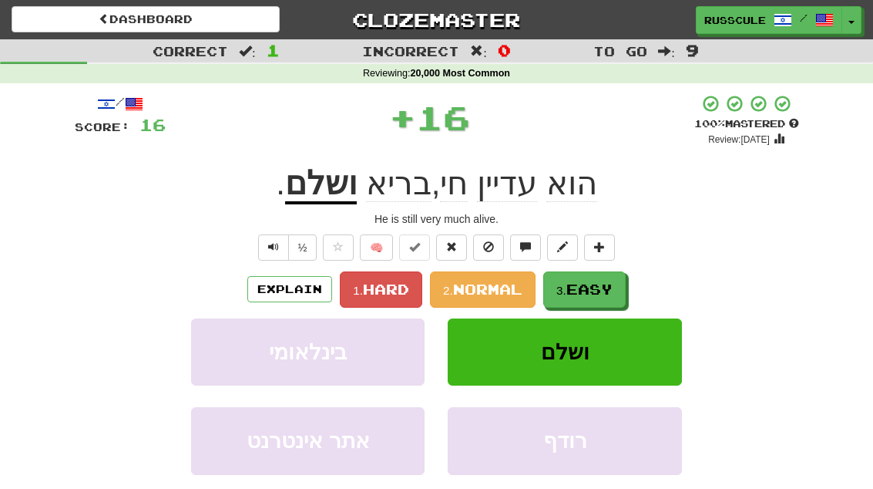
click at [628, 267] on div "/ Score: 16 + 16 100 % Mastered Review: 2025-11-24 הוא עדיין חי , בריא ושלם . H…" at bounding box center [437, 336] width 724 height 484
click at [604, 284] on span "Easy" at bounding box center [589, 288] width 46 height 17
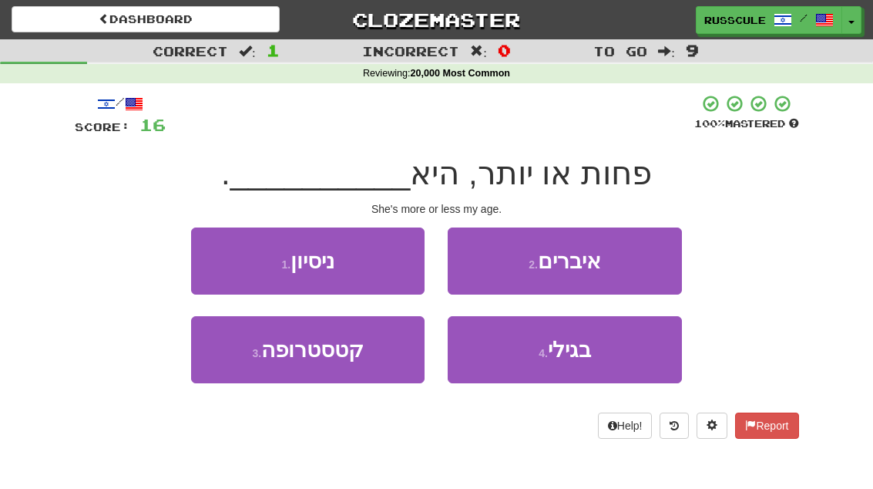
click at [598, 352] on button "4 . בגילי" at bounding box center [564, 349] width 233 height 67
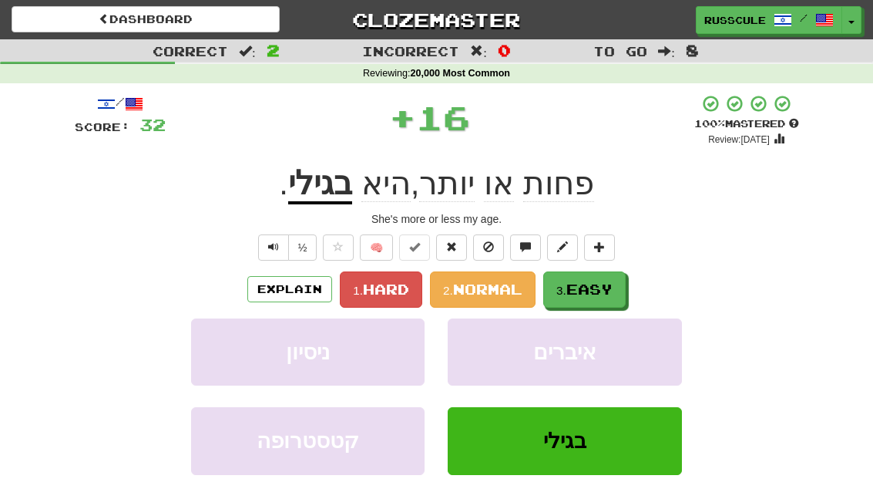
click at [610, 288] on span "Easy" at bounding box center [589, 288] width 46 height 17
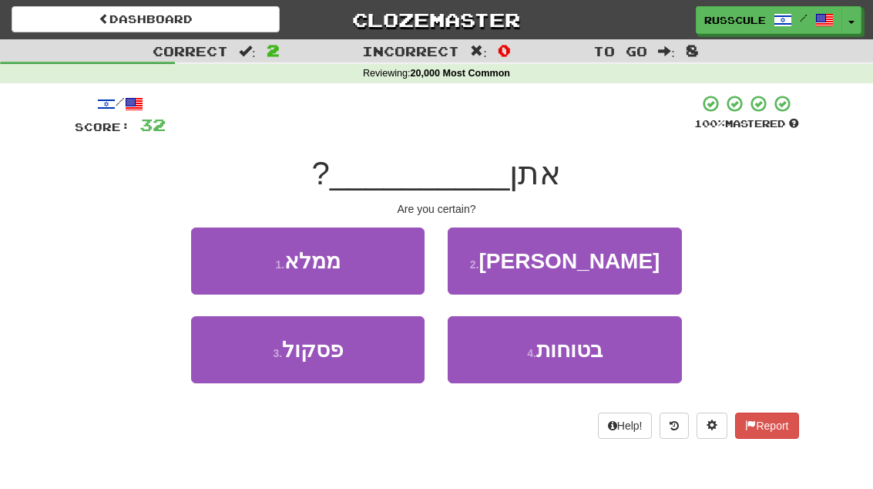
click at [586, 358] on span "בטוחות" at bounding box center [569, 350] width 66 height 24
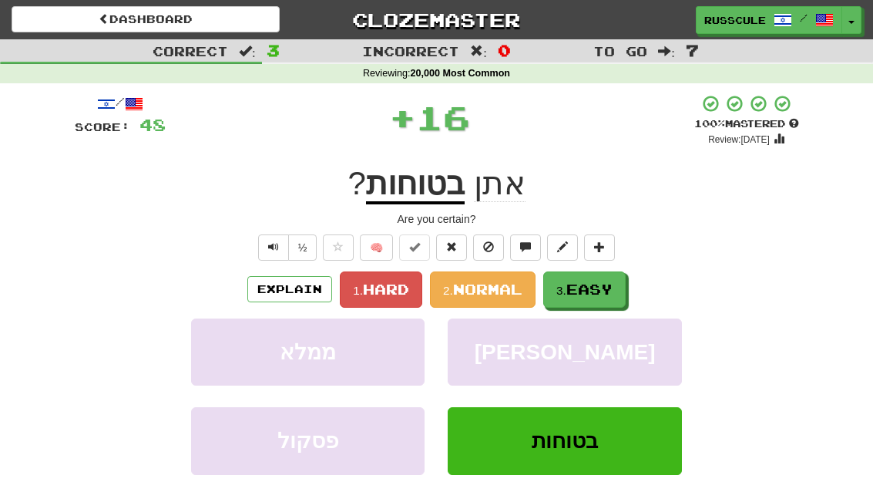
click at [604, 284] on span "Easy" at bounding box center [589, 288] width 46 height 17
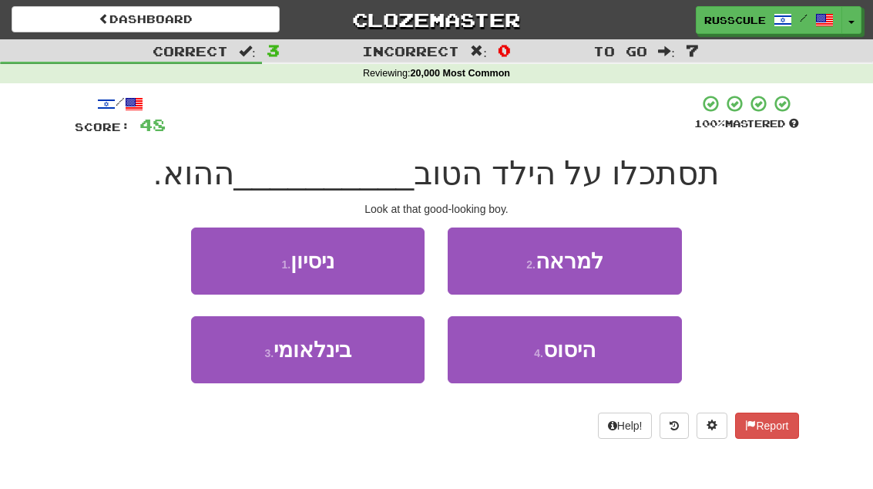
click at [623, 263] on button "2 . למראה" at bounding box center [564, 260] width 233 height 67
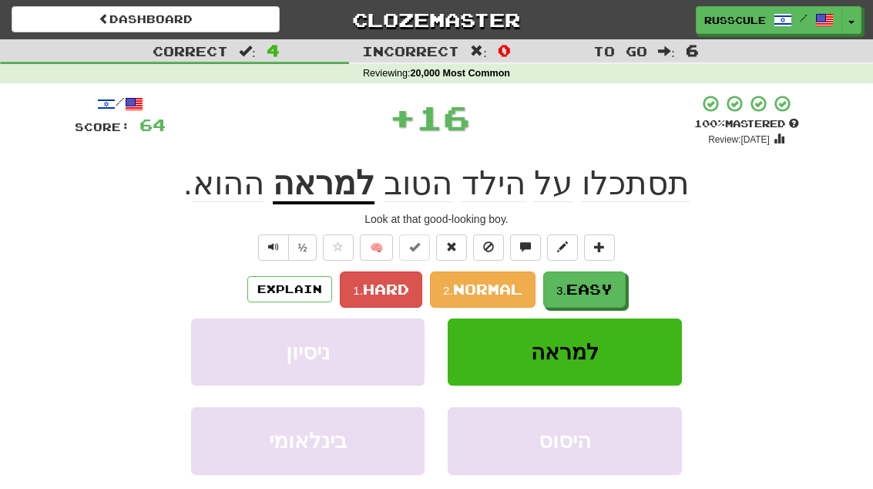
click at [596, 289] on span "Easy" at bounding box center [589, 288] width 46 height 17
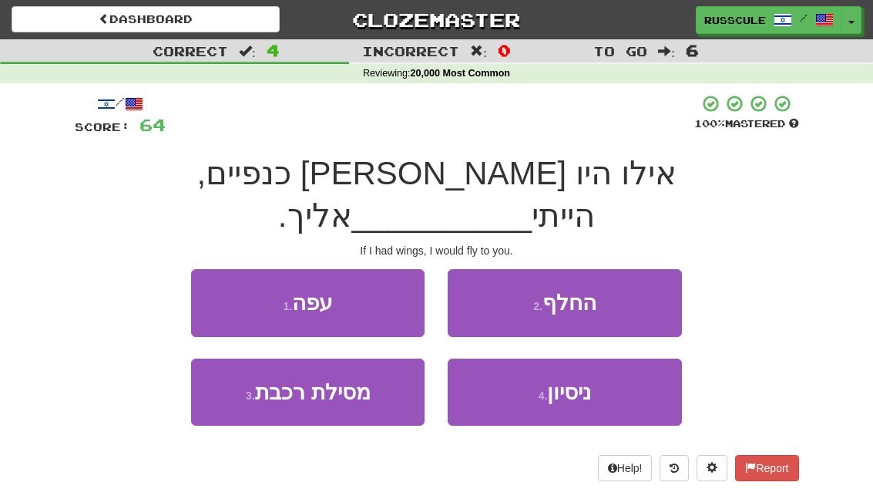
click at [207, 269] on button "1 . עפה" at bounding box center [307, 302] width 233 height 67
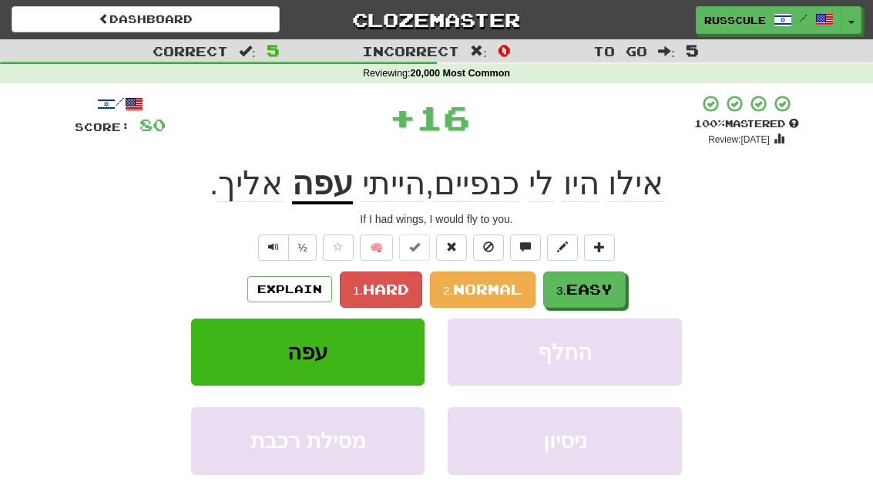
click at [609, 282] on span "Easy" at bounding box center [589, 288] width 46 height 17
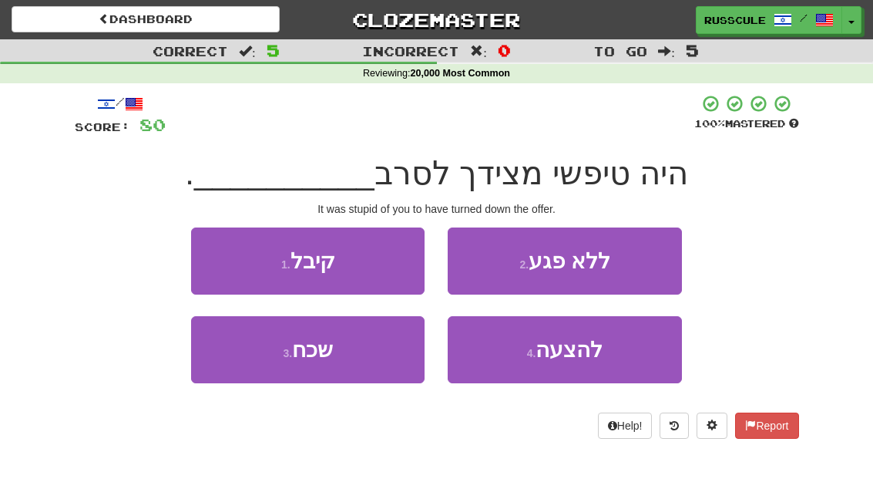
click at [589, 356] on span "להצעה" at bounding box center [569, 350] width 67 height 24
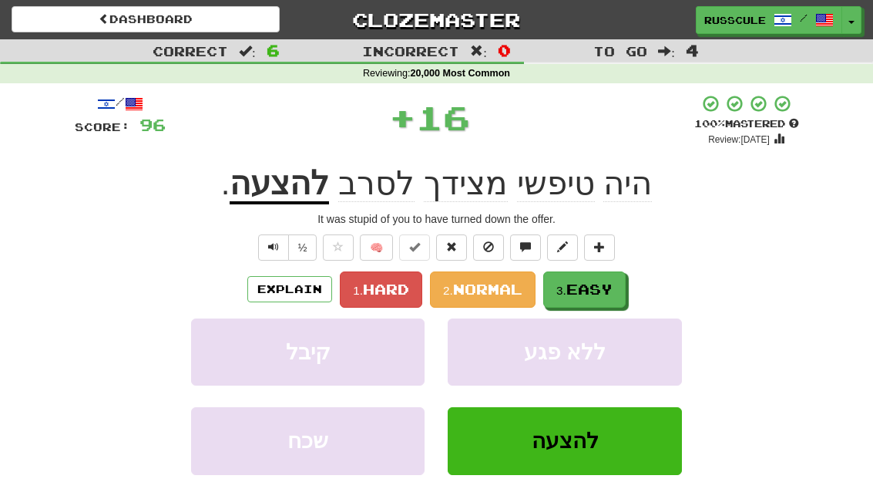
click at [610, 284] on span "Easy" at bounding box center [589, 288] width 46 height 17
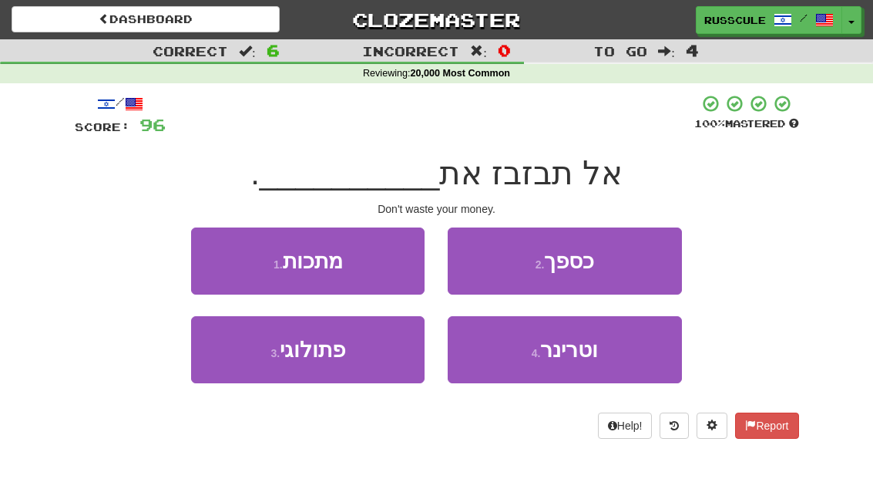
click at [631, 268] on button "2 . כספך" at bounding box center [564, 260] width 233 height 67
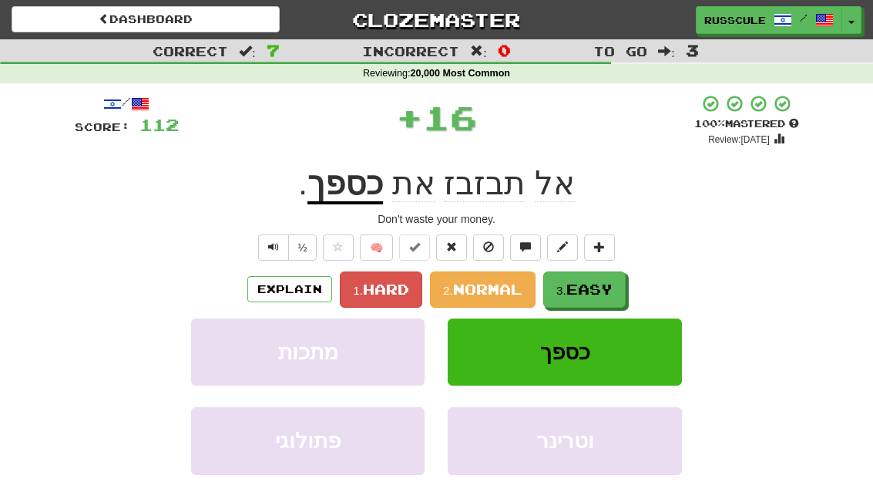
click at [602, 293] on span "Easy" at bounding box center [589, 288] width 46 height 17
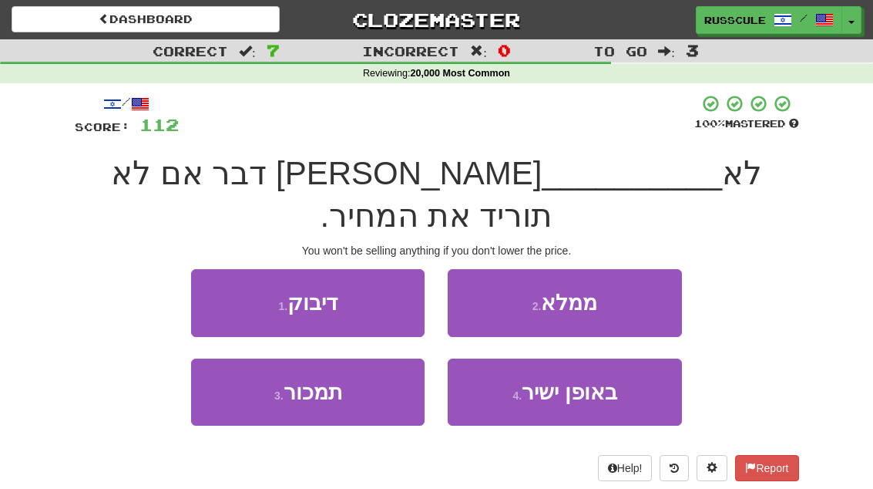
click at [248, 358] on button "3 . תמכור" at bounding box center [307, 391] width 233 height 67
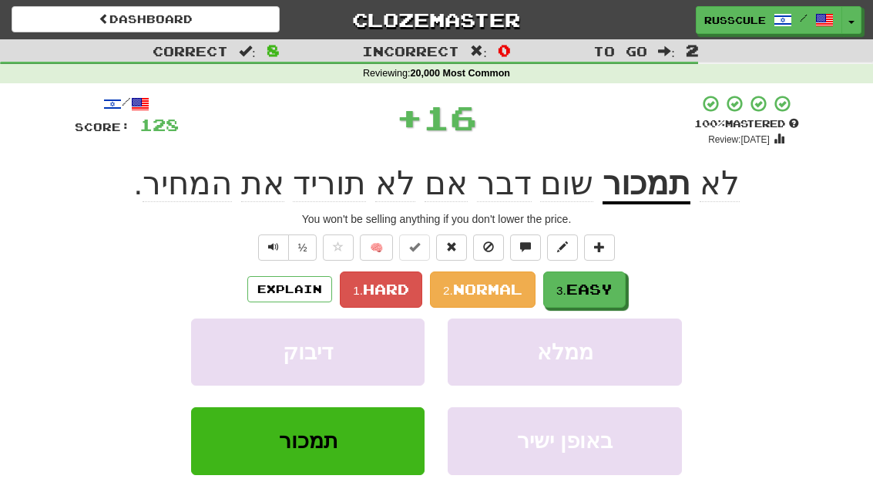
click at [608, 292] on span "Easy" at bounding box center [589, 288] width 46 height 17
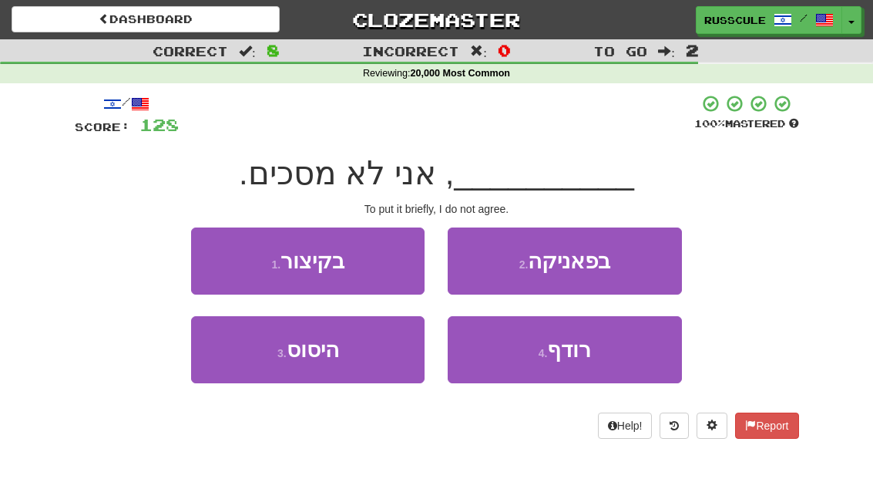
click at [200, 254] on button "1 . בקיצור" at bounding box center [307, 260] width 233 height 67
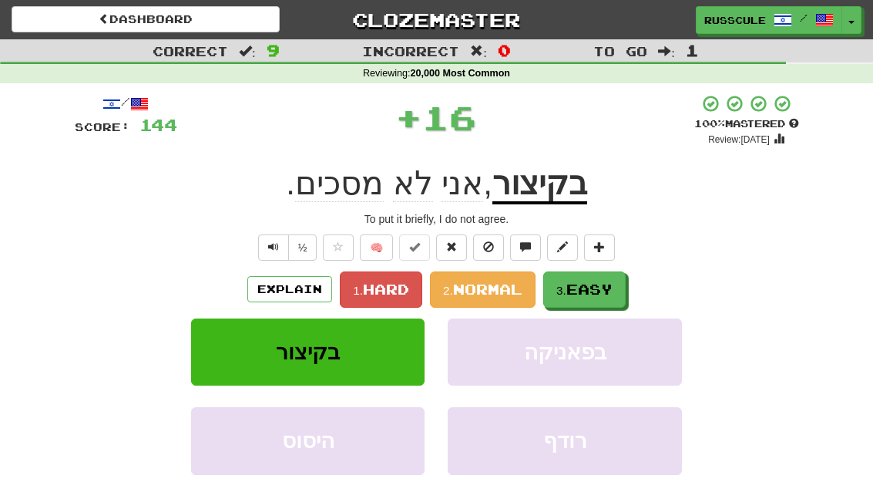
click at [609, 287] on span "Easy" at bounding box center [589, 288] width 46 height 17
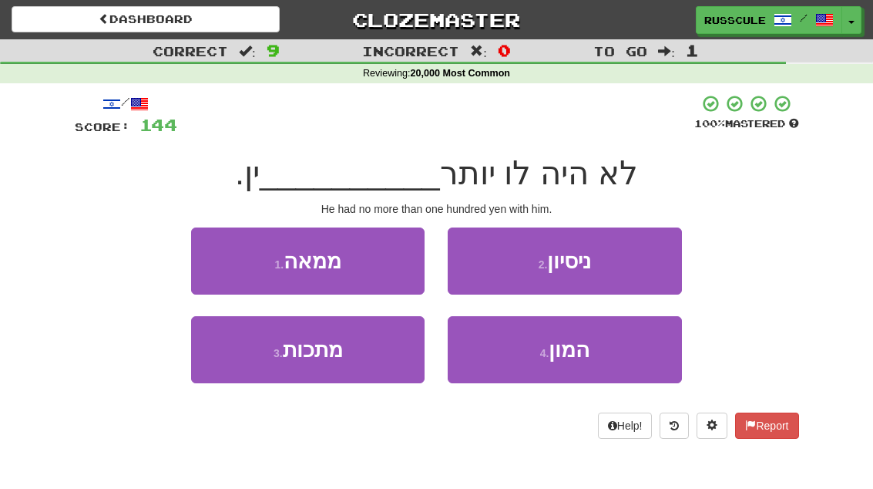
click at [213, 257] on button "1 . ממאה" at bounding box center [307, 260] width 233 height 67
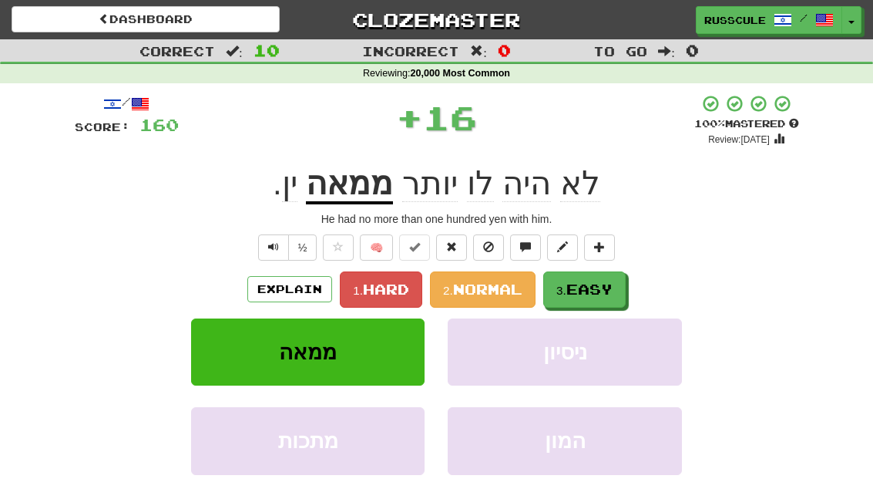
click at [611, 280] on span "Easy" at bounding box center [589, 288] width 46 height 17
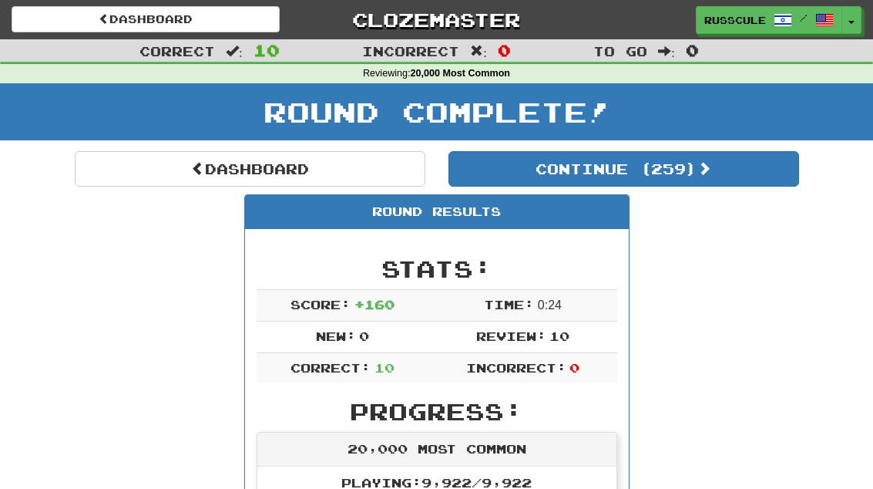
click at [747, 163] on button "Continue ( 259 )" at bounding box center [623, 168] width 351 height 35
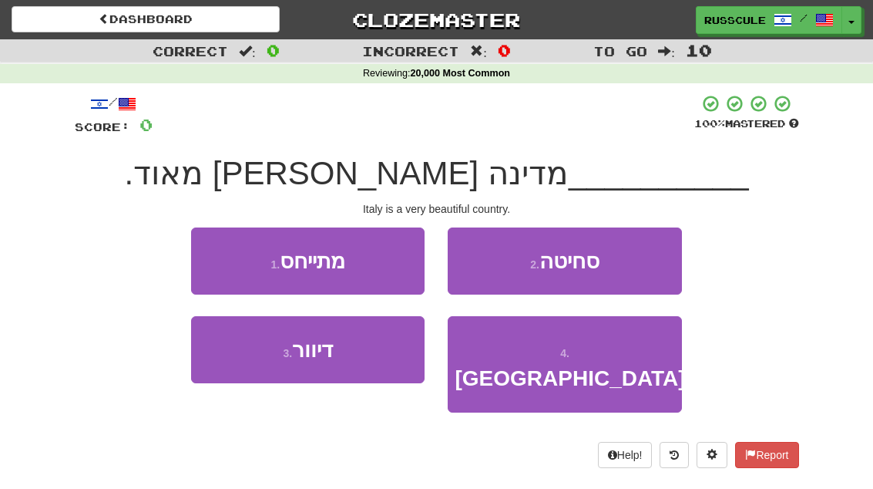
click at [606, 355] on button "4 . איטליה" at bounding box center [564, 364] width 233 height 96
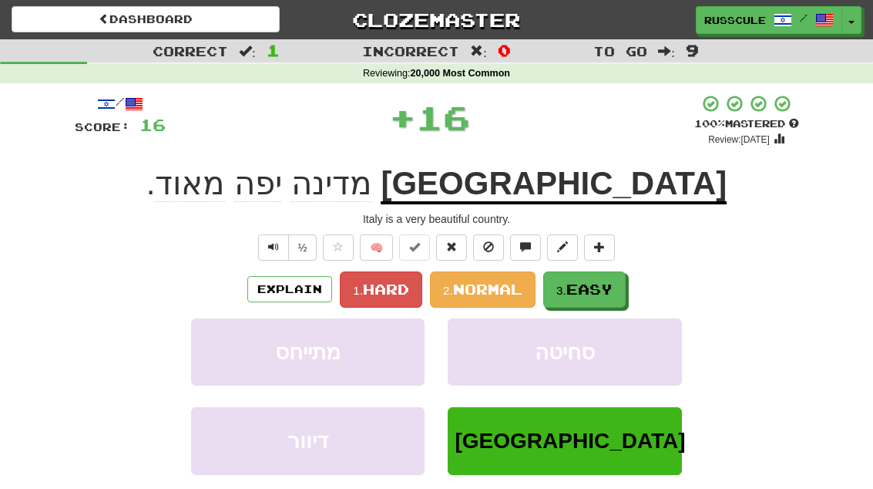
click at [613, 286] on span "Easy" at bounding box center [589, 288] width 46 height 17
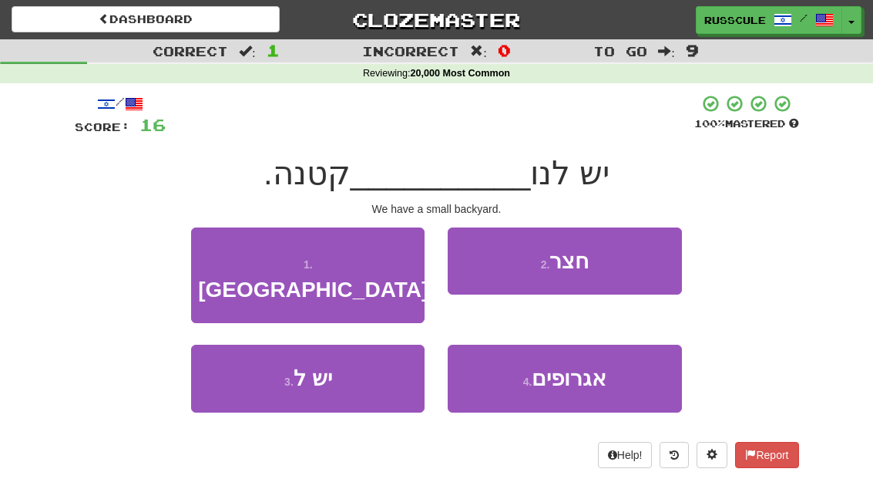
click at [628, 267] on button "2 . חצר" at bounding box center [564, 260] width 233 height 67
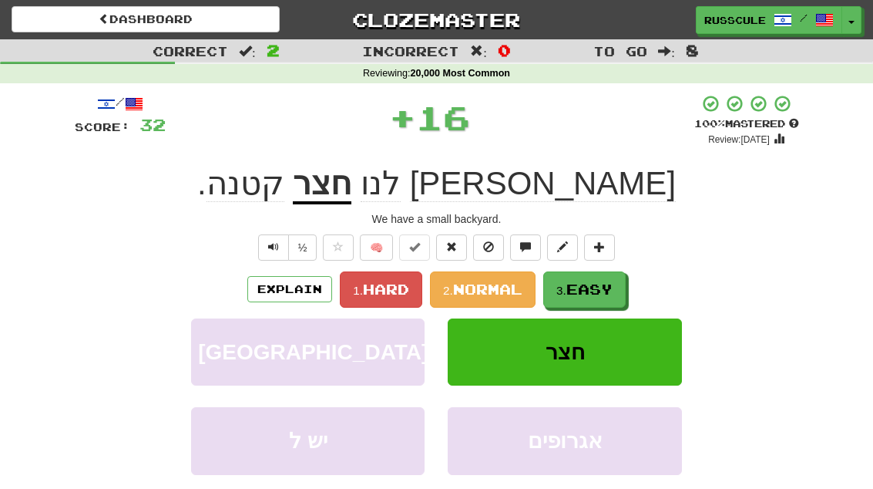
click at [628, 267] on div "/ Score: 32 + 16 100 % Mastered Review: 2025-11-24 יש לנו חצר קטנה . We have a …" at bounding box center [437, 336] width 724 height 484
click at [604, 289] on span "Easy" at bounding box center [589, 288] width 46 height 17
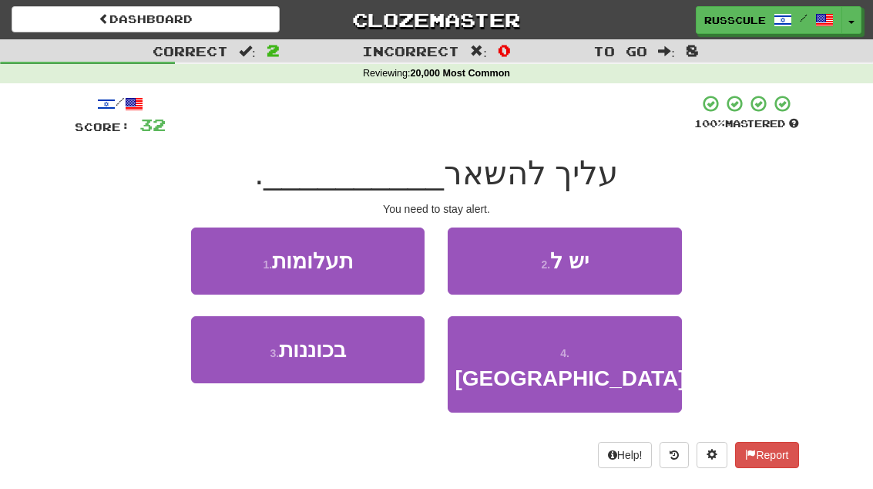
click at [251, 361] on button "3 . בכוננות" at bounding box center [307, 349] width 233 height 67
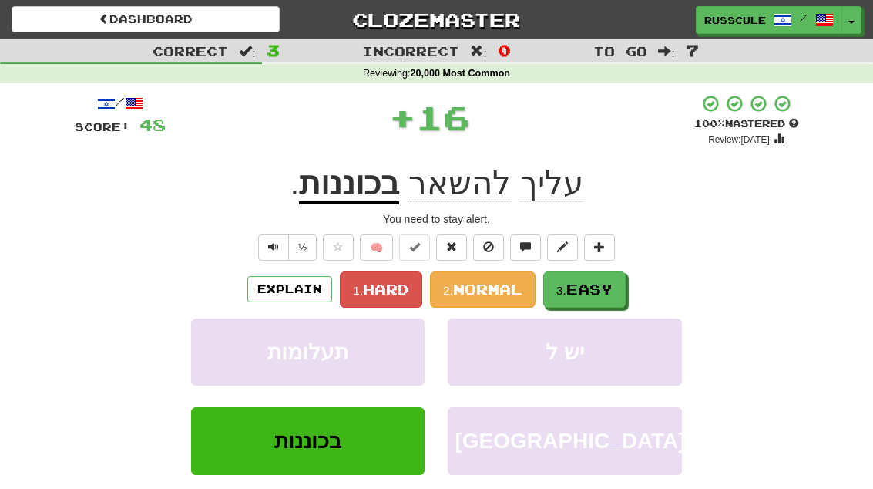
click at [607, 280] on span "Easy" at bounding box center [589, 288] width 46 height 17
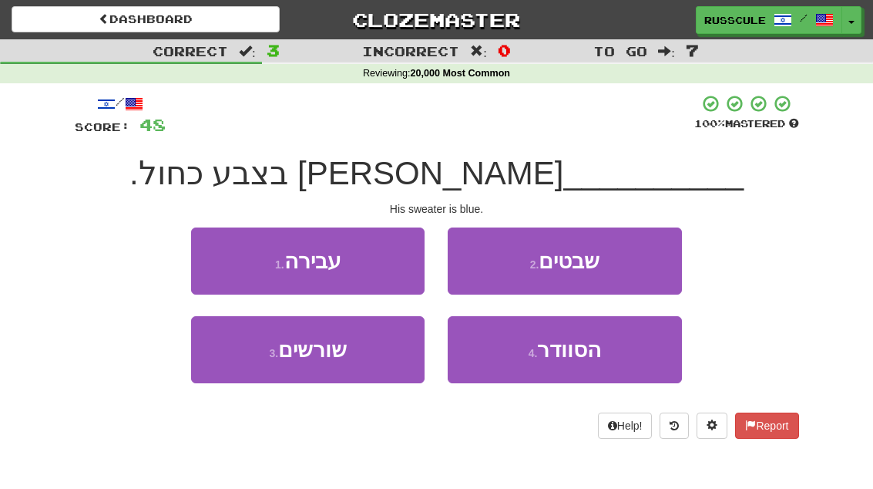
click at [589, 361] on button "4 . הסוודר" at bounding box center [564, 349] width 233 height 67
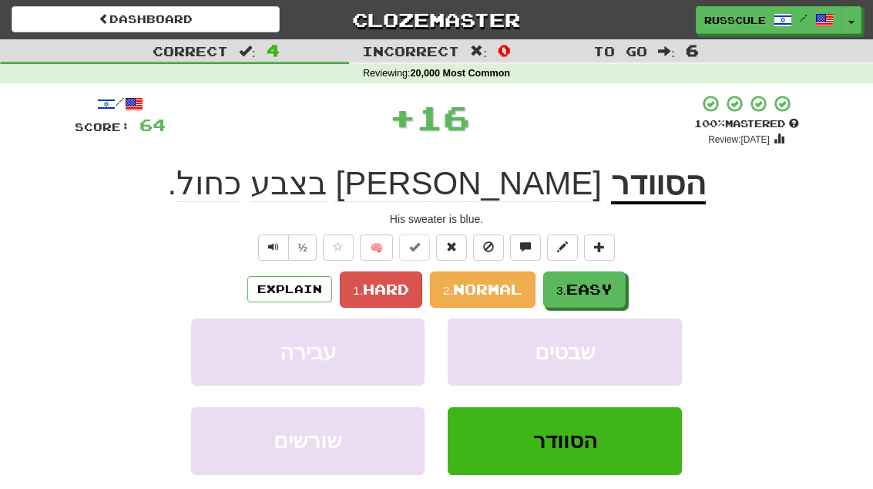
click at [613, 284] on span "Easy" at bounding box center [589, 288] width 46 height 17
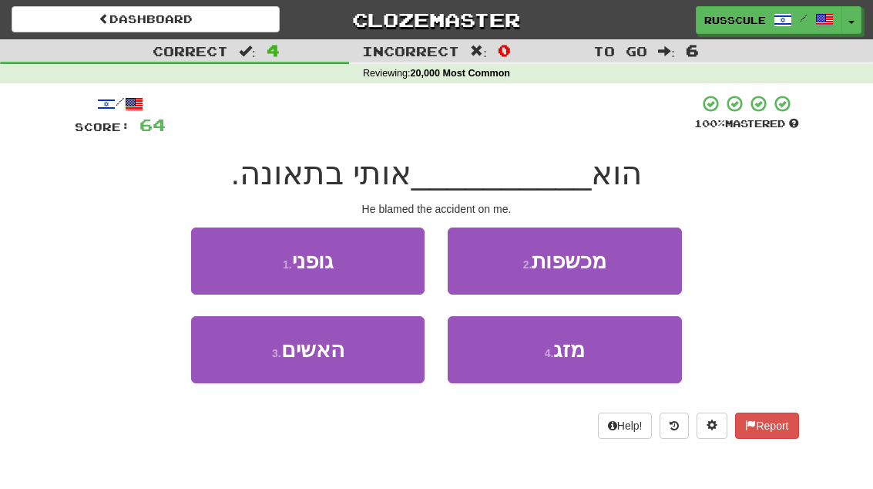
click at [247, 362] on button "3 . האשים" at bounding box center [307, 349] width 233 height 67
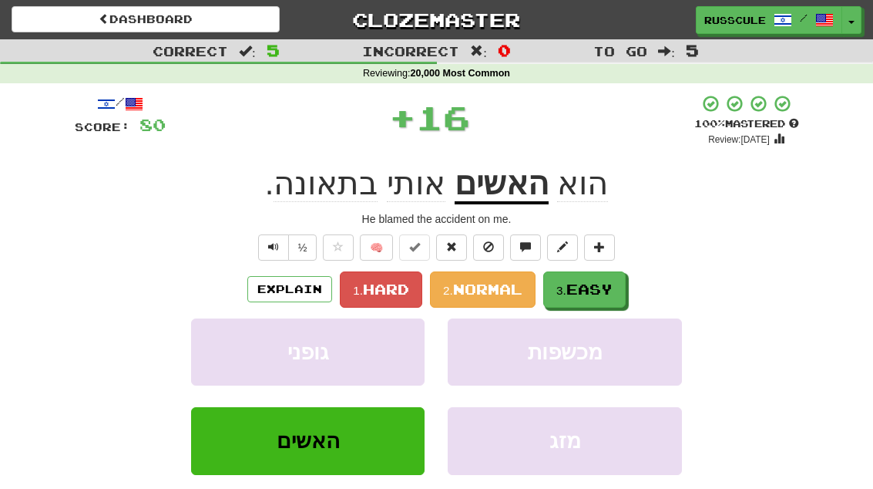
click at [603, 293] on span "Easy" at bounding box center [589, 288] width 46 height 17
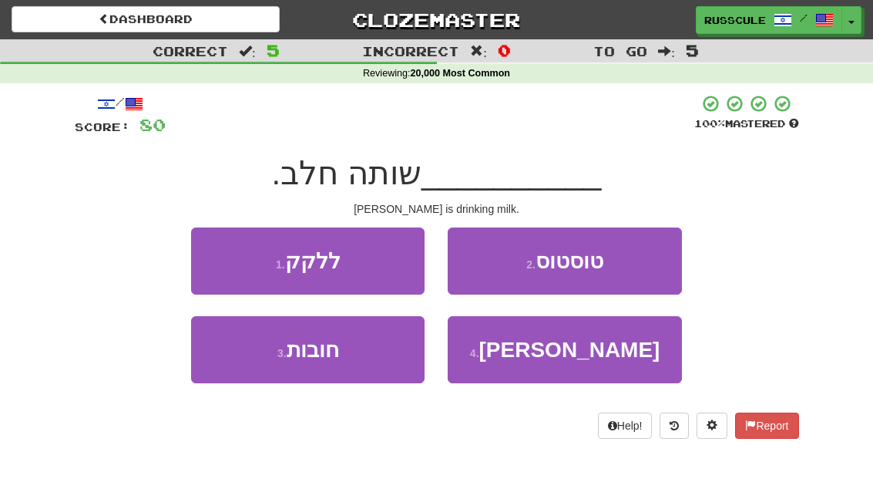
click at [601, 359] on button "4 . מלאני" at bounding box center [564, 349] width 233 height 67
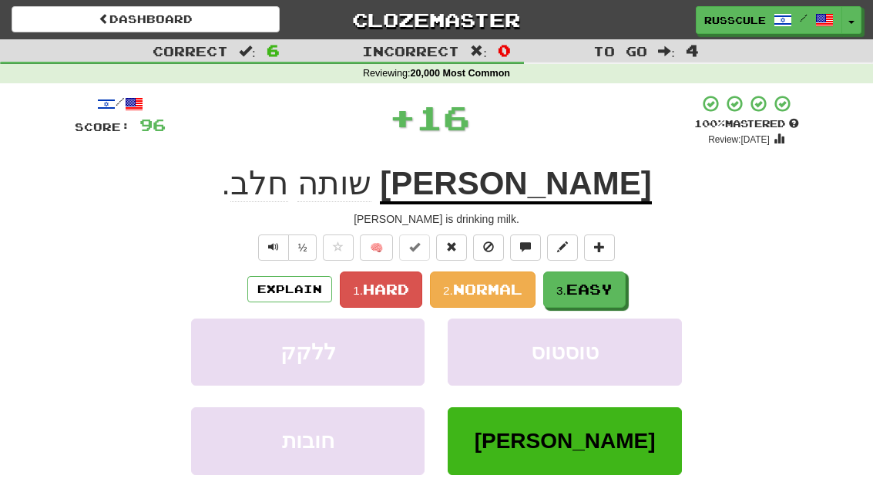
click at [607, 293] on span "Easy" at bounding box center [589, 288] width 46 height 17
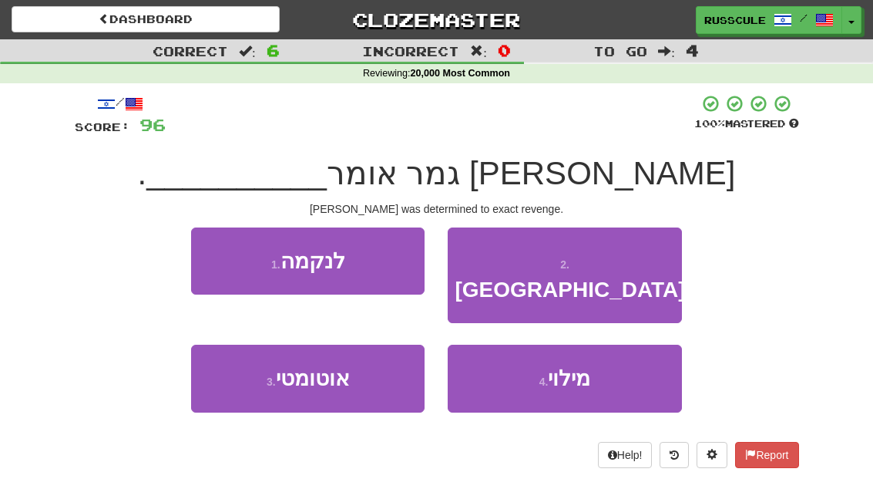
click at [207, 260] on button "1 . לנקמה" at bounding box center [307, 260] width 233 height 67
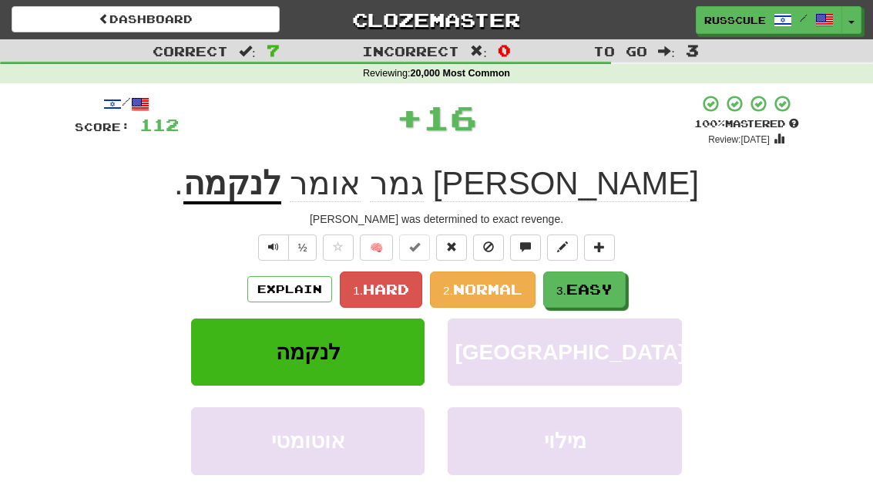
click at [613, 291] on span "Easy" at bounding box center [589, 288] width 46 height 17
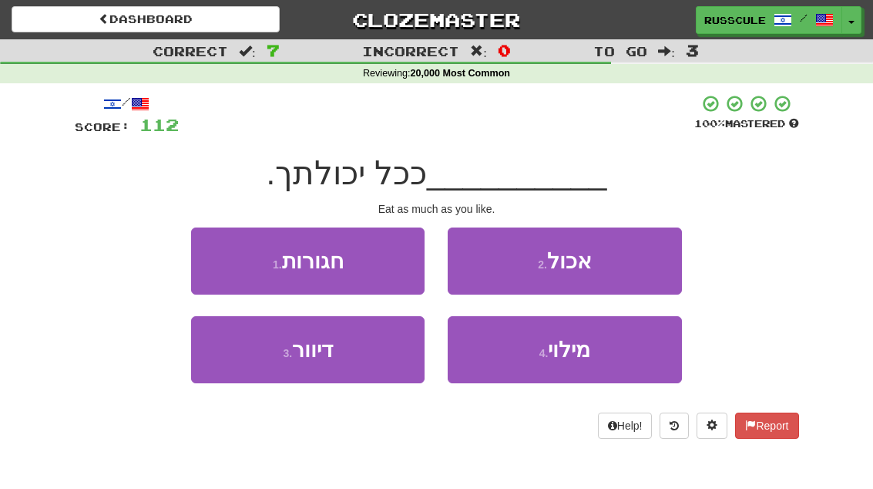
click at [633, 268] on button "2 . אכול" at bounding box center [564, 260] width 233 height 67
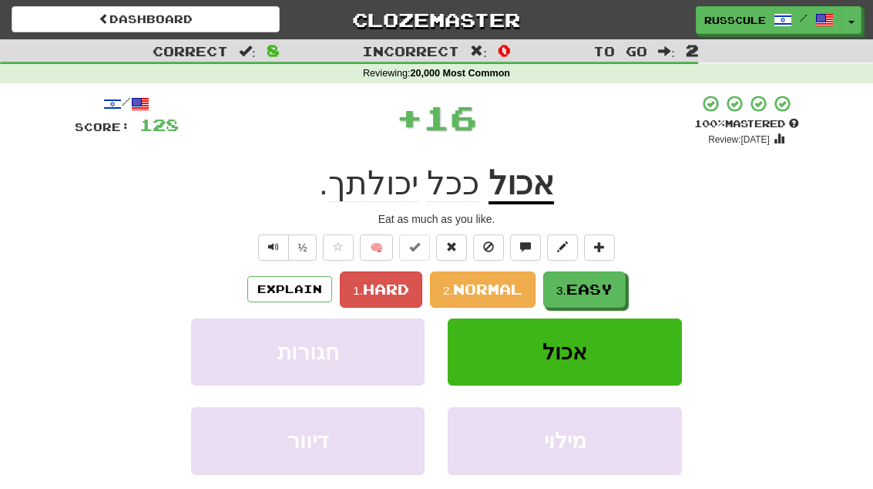
click at [633, 267] on div "/ Score: 128 + 16 100 % Mastered Review: 2025-11-24 אכול ככל יכולתך . Eat as mu…" at bounding box center [437, 336] width 724 height 484
click at [608, 285] on span "Easy" at bounding box center [589, 288] width 46 height 17
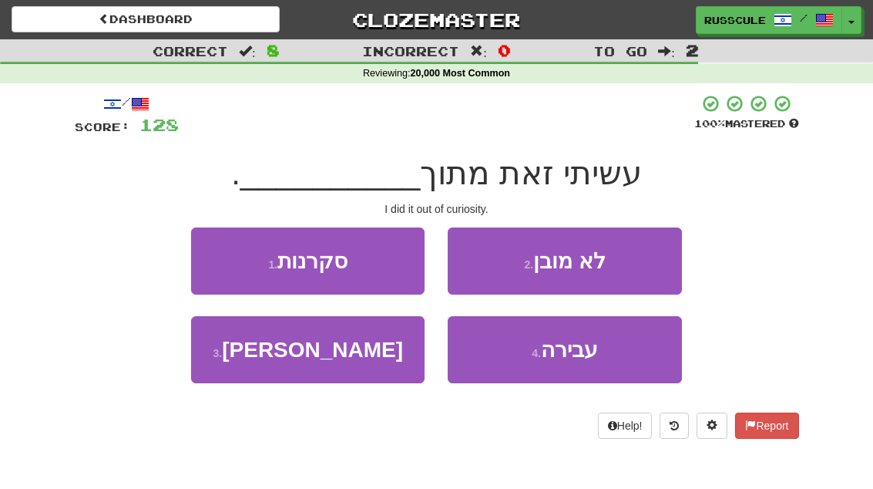
click at [208, 257] on button "1 . סקרנות" at bounding box center [307, 260] width 233 height 67
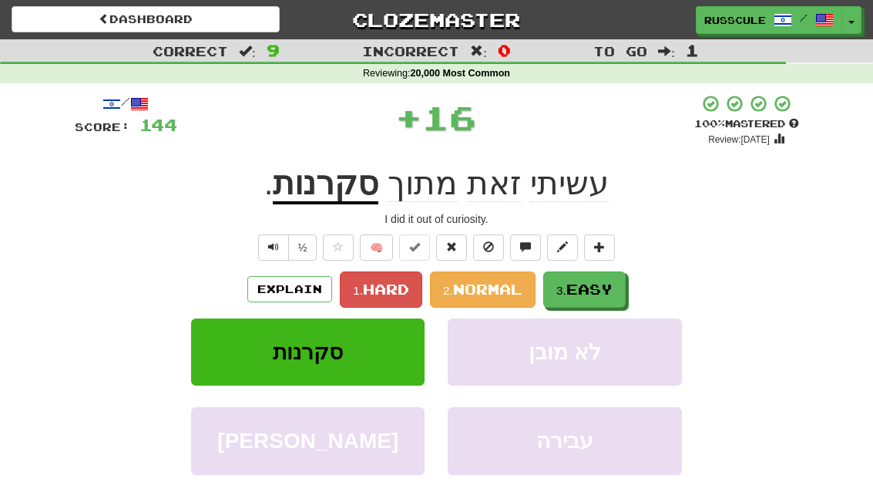
click at [603, 287] on span "Easy" at bounding box center [589, 288] width 46 height 17
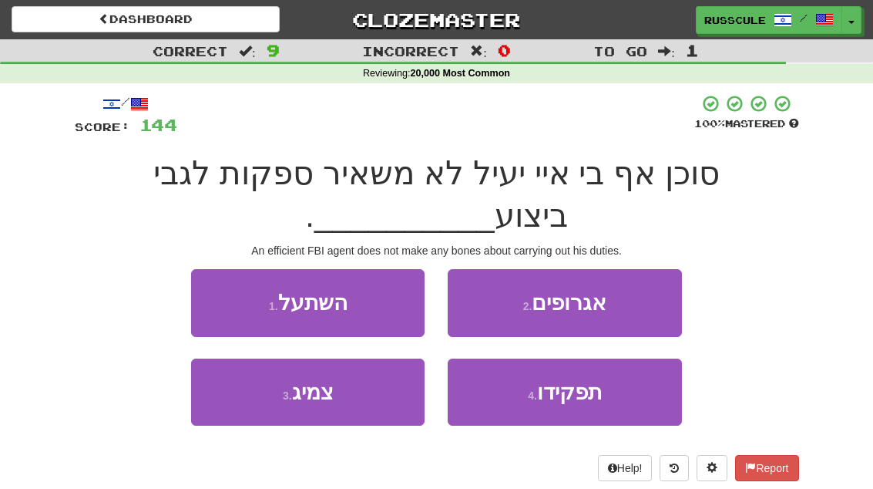
click at [576, 393] on span "תפקידו" at bounding box center [569, 392] width 65 height 24
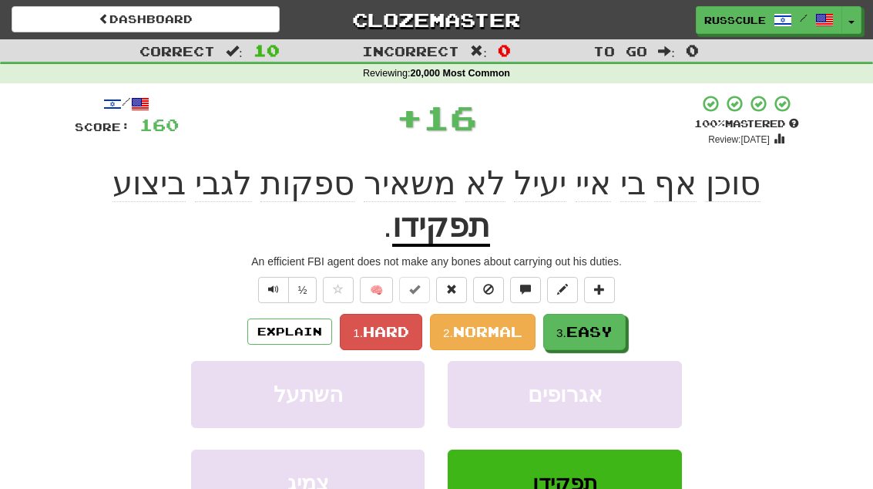
click at [603, 361] on button "אגרופים" at bounding box center [564, 394] width 233 height 67
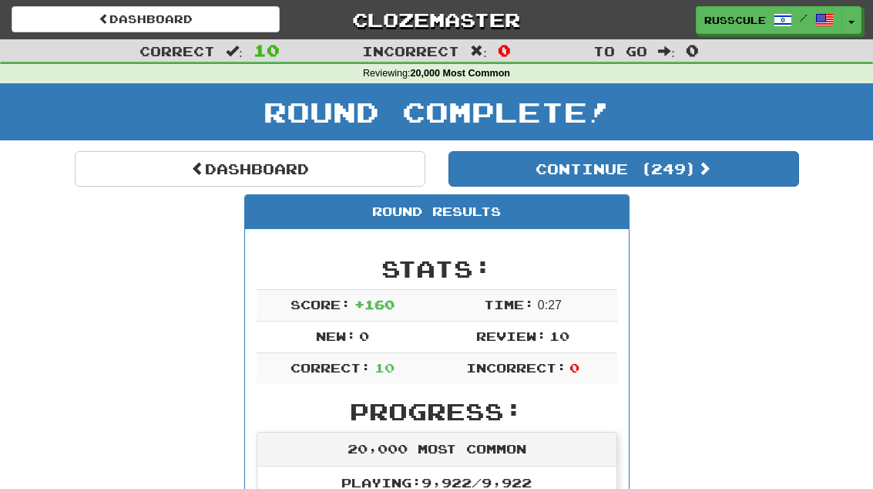
click at [714, 183] on button "Continue ( 249 )" at bounding box center [623, 168] width 351 height 35
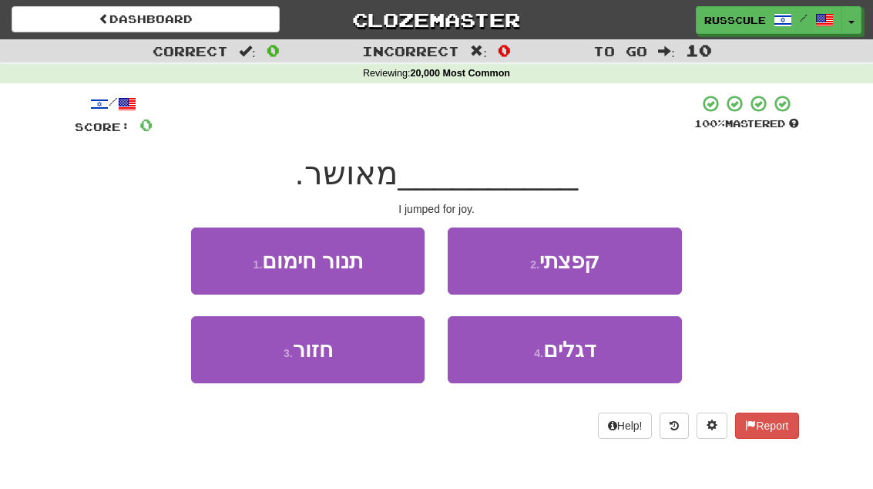
click at [653, 256] on button "2 . קפצתי" at bounding box center [564, 260] width 233 height 67
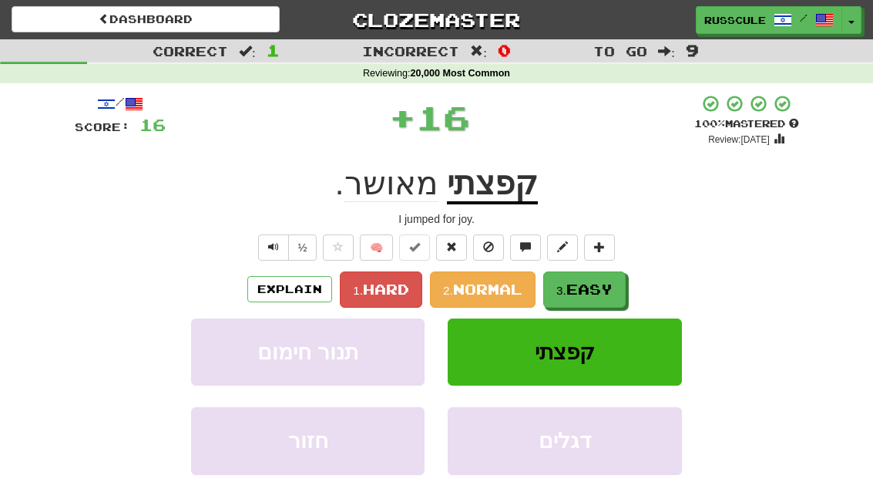
click at [613, 287] on span "Easy" at bounding box center [589, 288] width 46 height 17
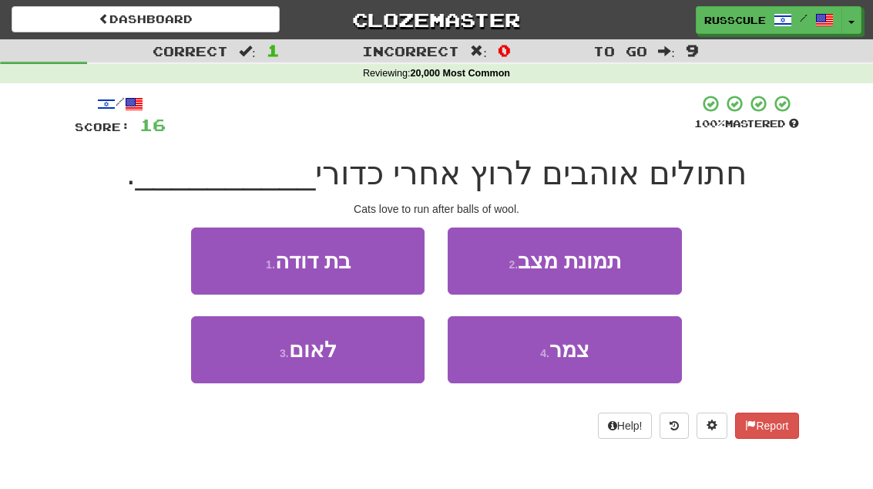
click at [597, 365] on button "4 . צמר" at bounding box center [564, 349] width 233 height 67
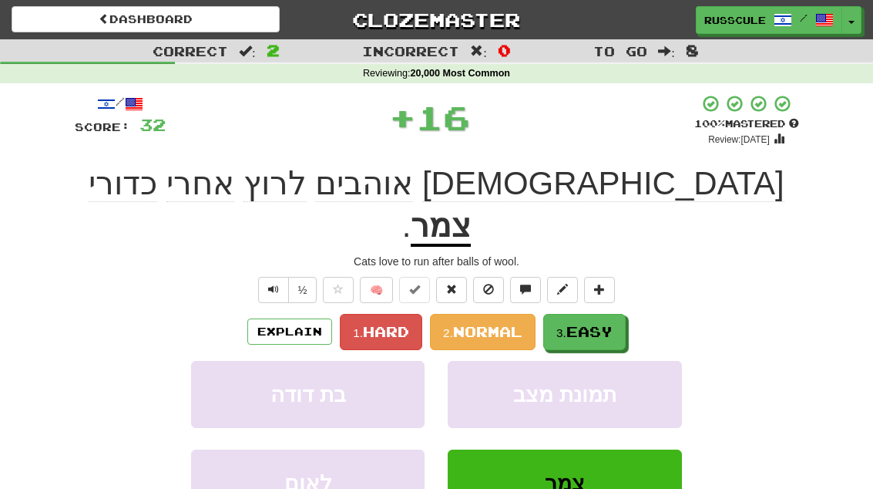
click at [618, 314] on button "3. Easy" at bounding box center [584, 332] width 82 height 36
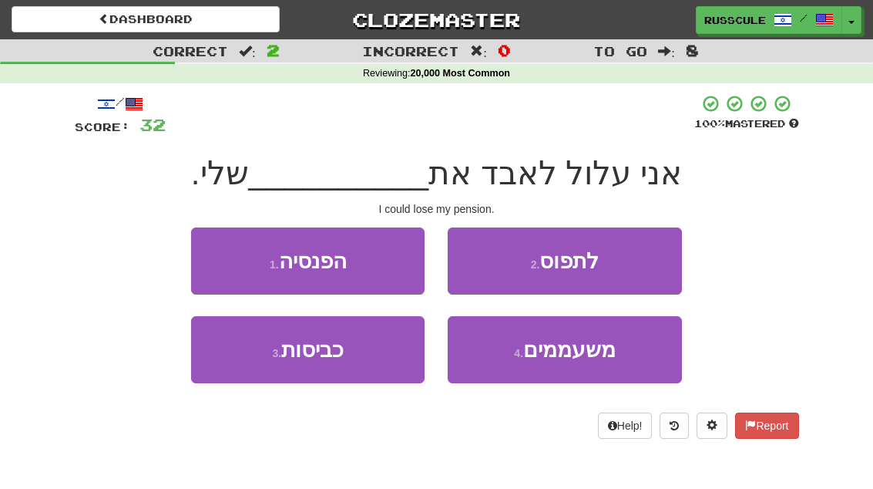
click at [208, 257] on button "1 . הפנסיה" at bounding box center [307, 260] width 233 height 67
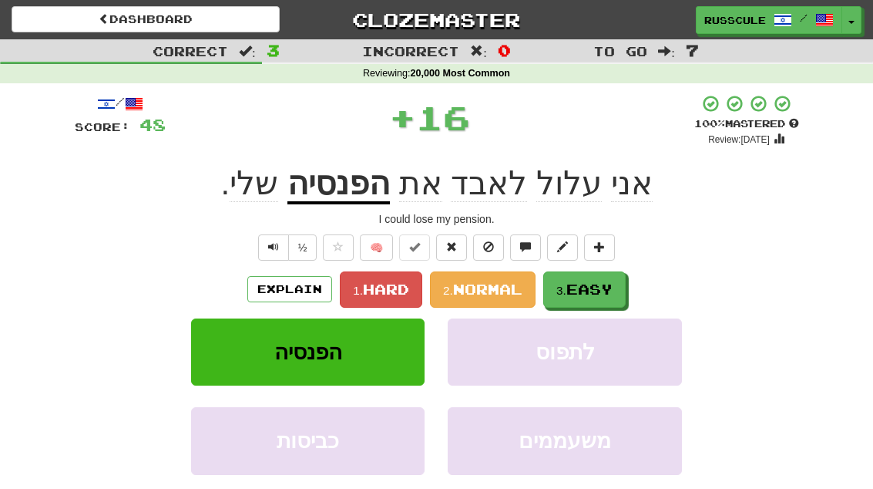
click at [617, 290] on button "3. Easy" at bounding box center [584, 289] width 82 height 36
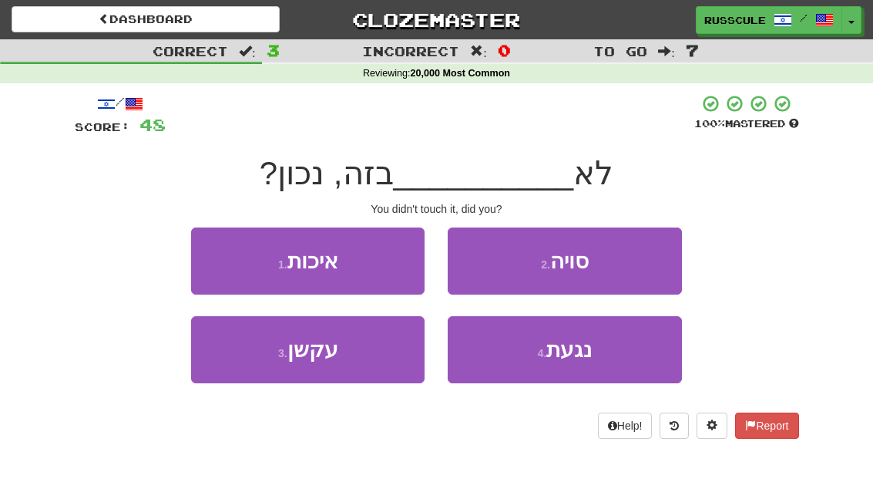
click at [591, 369] on button "4 . נגעת" at bounding box center [564, 349] width 233 height 67
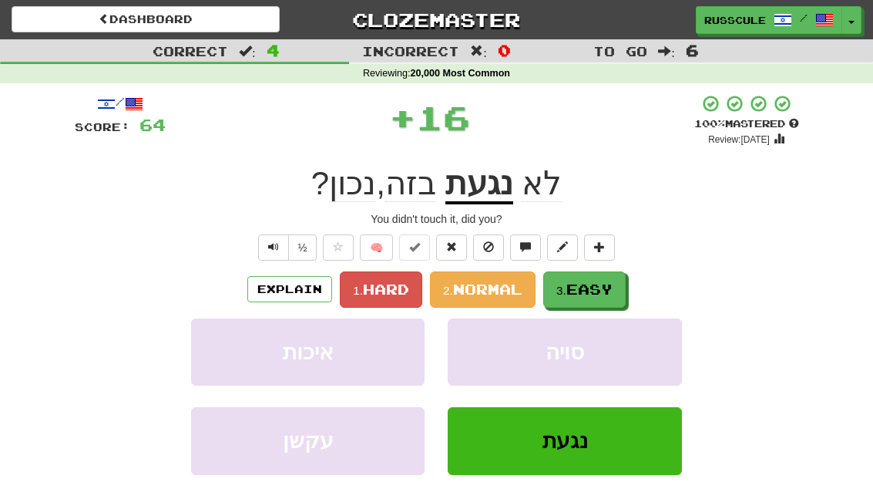
click at [612, 282] on span "Easy" at bounding box center [589, 288] width 46 height 17
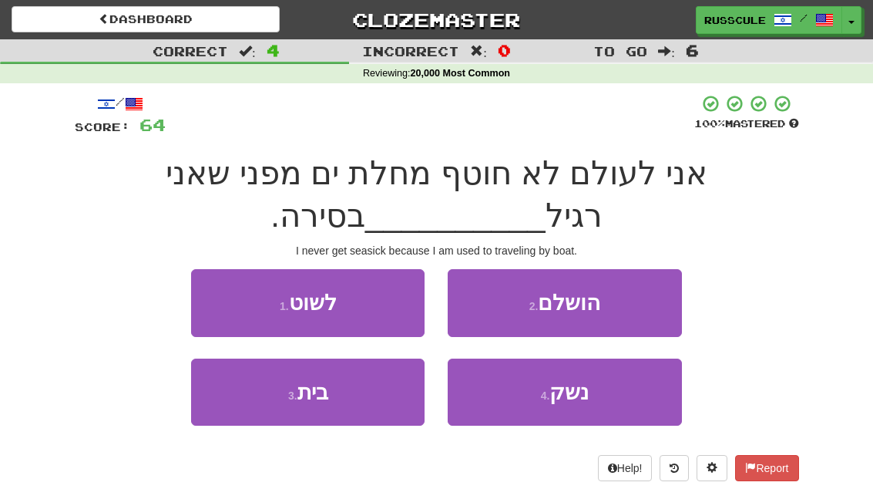
click at [230, 296] on button "1 . לשוט" at bounding box center [307, 302] width 233 height 67
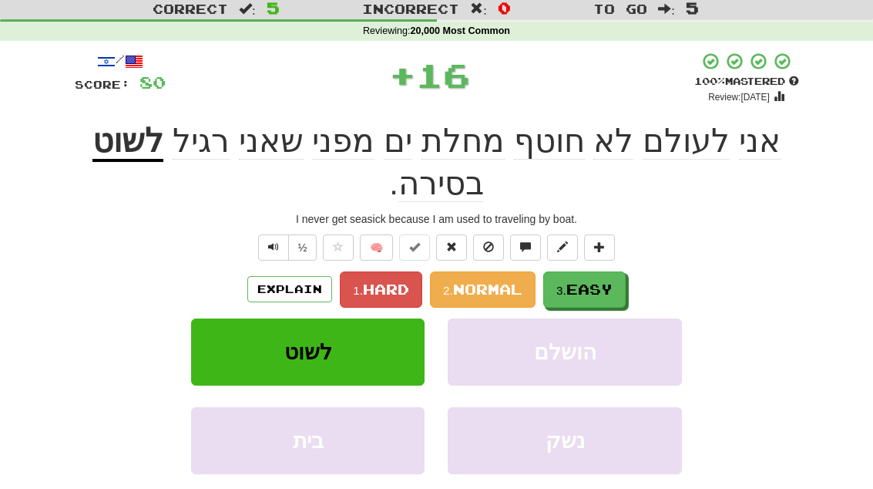
click at [605, 288] on span "Easy" at bounding box center [589, 289] width 46 height 17
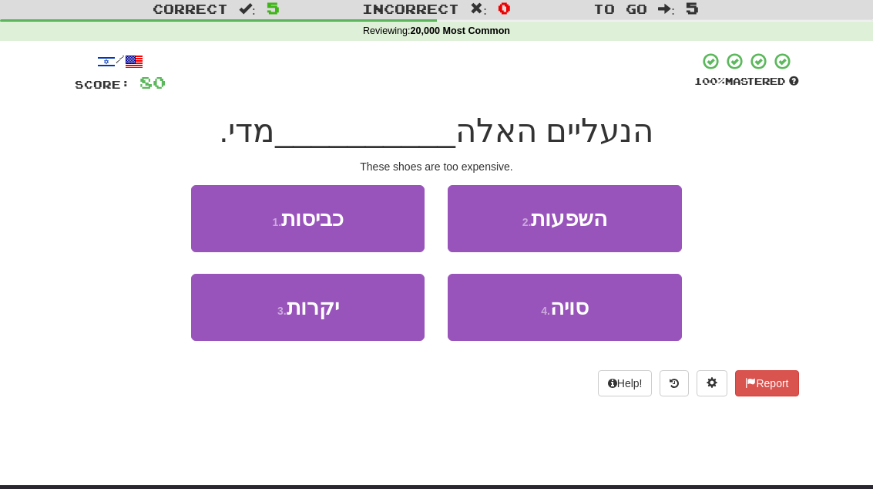
click at [246, 329] on button "3 . יקרות" at bounding box center [307, 307] width 233 height 67
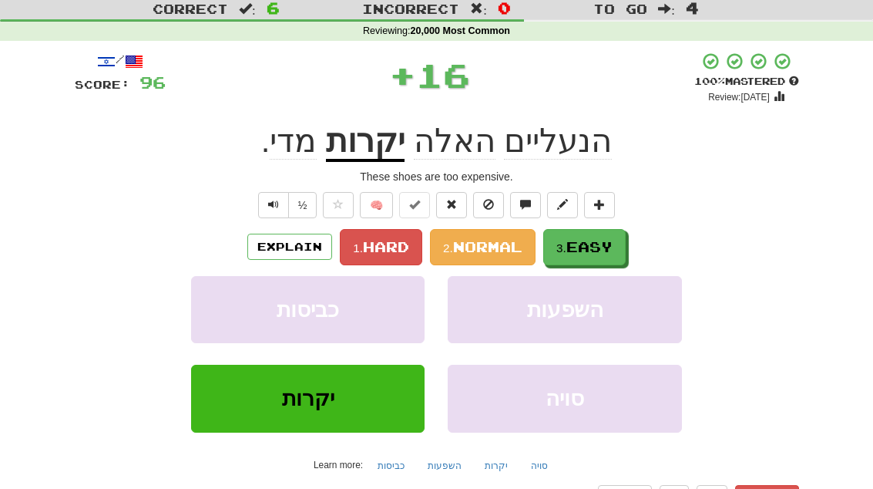
click at [623, 258] on button "3. Easy" at bounding box center [584, 247] width 82 height 36
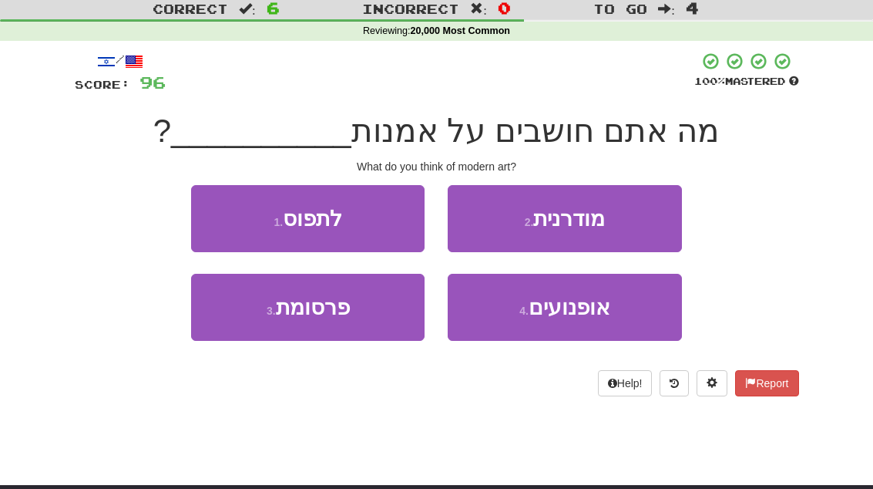
click at [646, 219] on button "2 . מודרנית" at bounding box center [564, 218] width 233 height 67
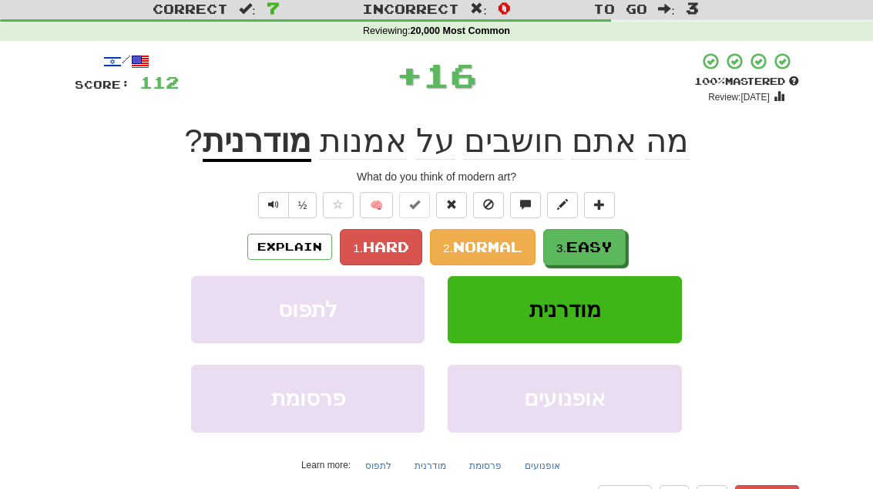
click at [613, 252] on span "Easy" at bounding box center [589, 246] width 46 height 17
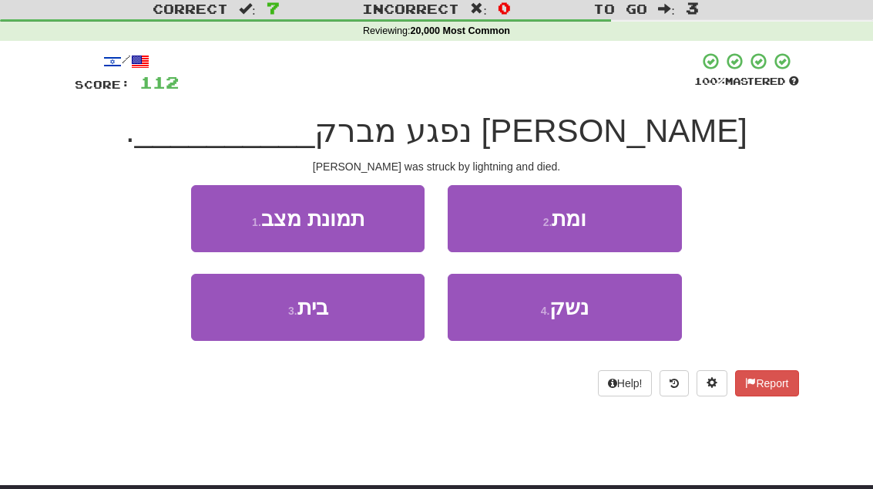
click at [636, 226] on button "2 . ומת" at bounding box center [564, 218] width 233 height 67
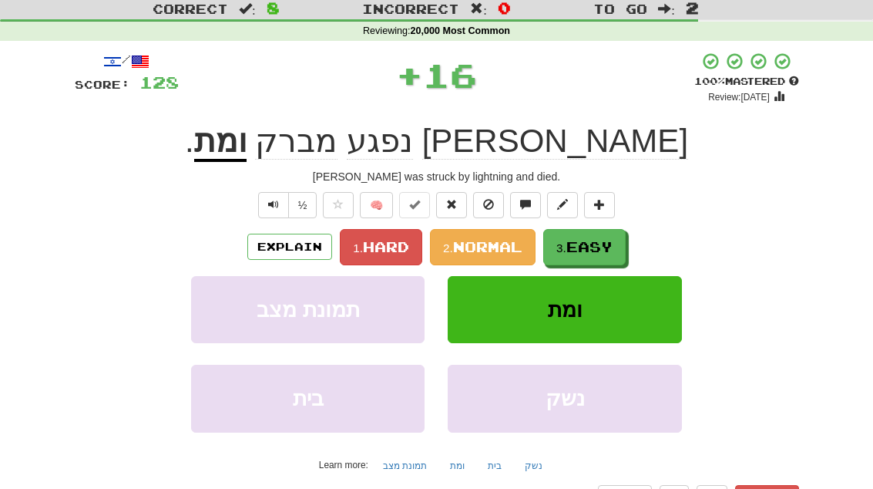
click at [635, 225] on div "/ Score: 128 + 16 100 % Mastered Review: 2025-11-24 תום נפגע מברק ומת . Tom was…" at bounding box center [437, 294] width 724 height 484
click at [613, 249] on span "Easy" at bounding box center [589, 246] width 46 height 17
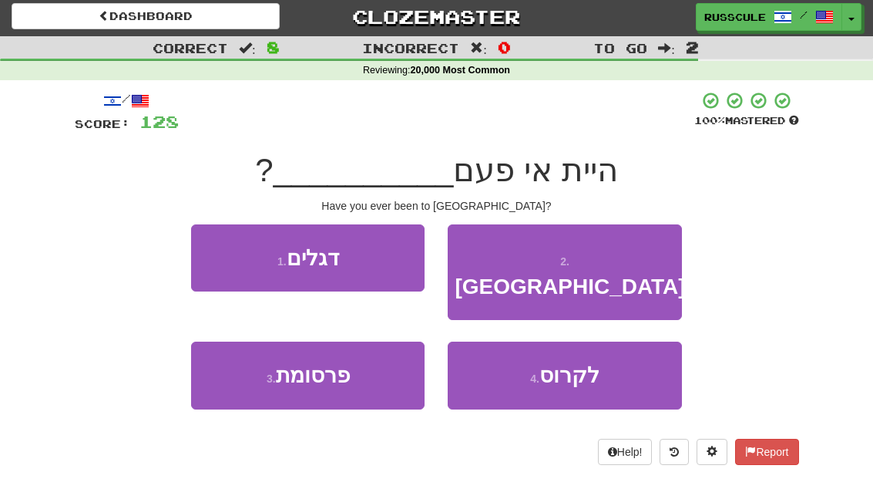
scroll to position [2, 0]
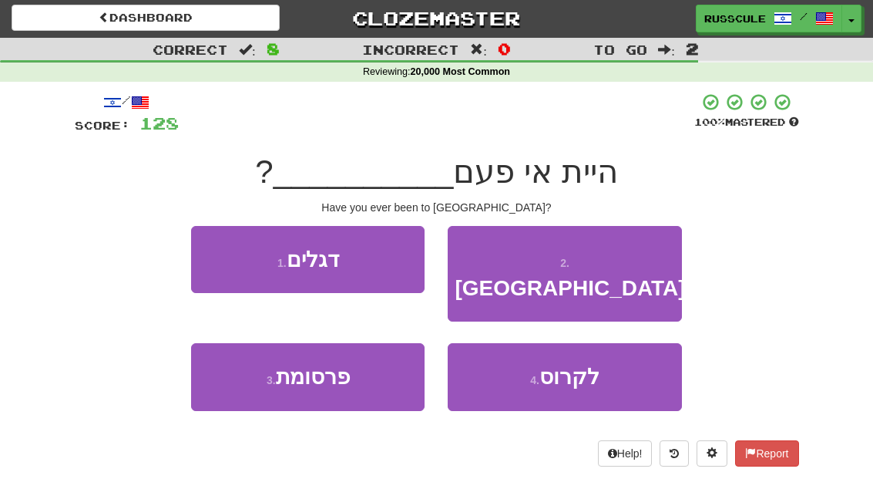
click at [626, 266] on button "2 . בהודו" at bounding box center [564, 274] width 233 height 96
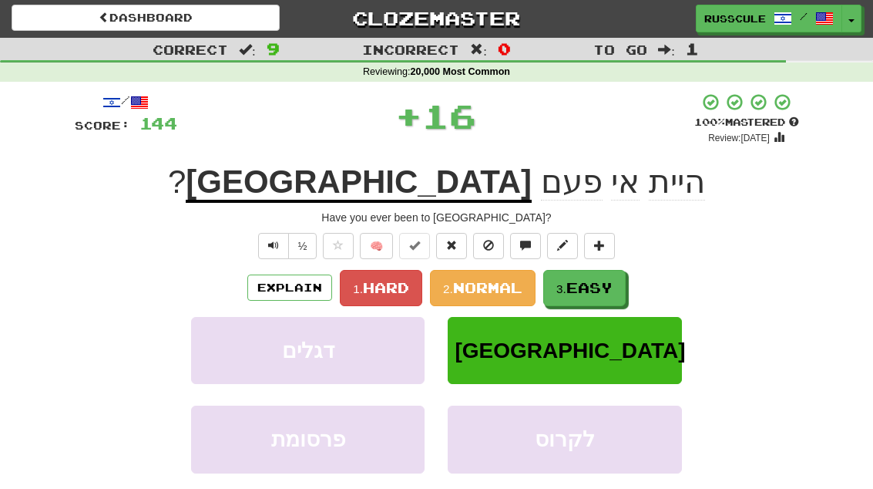
click at [626, 266] on div "/ Score: 144 + 16 100 % Mastered Review: 2025-11-24 היית אי פעם בהודו ? Have yo…" at bounding box center [437, 334] width 724 height 484
click at [603, 289] on span "Easy" at bounding box center [589, 287] width 46 height 17
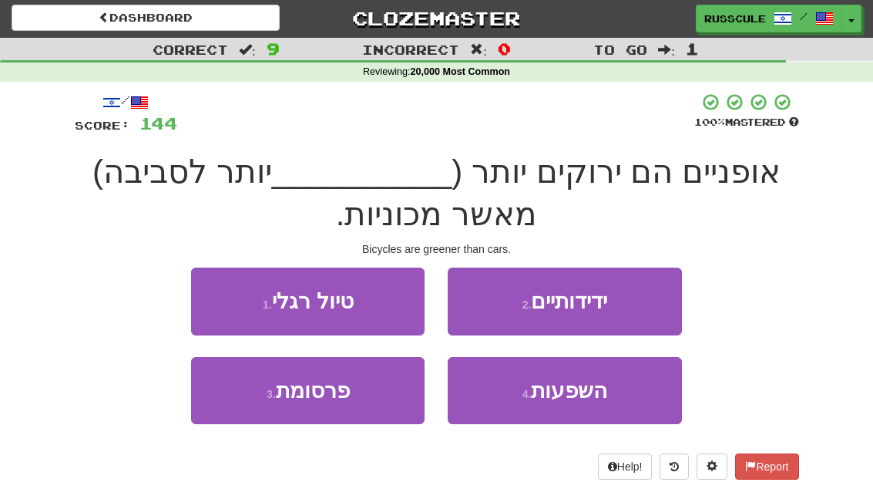
click at [626, 306] on button "2 . ידידותיים" at bounding box center [564, 300] width 233 height 67
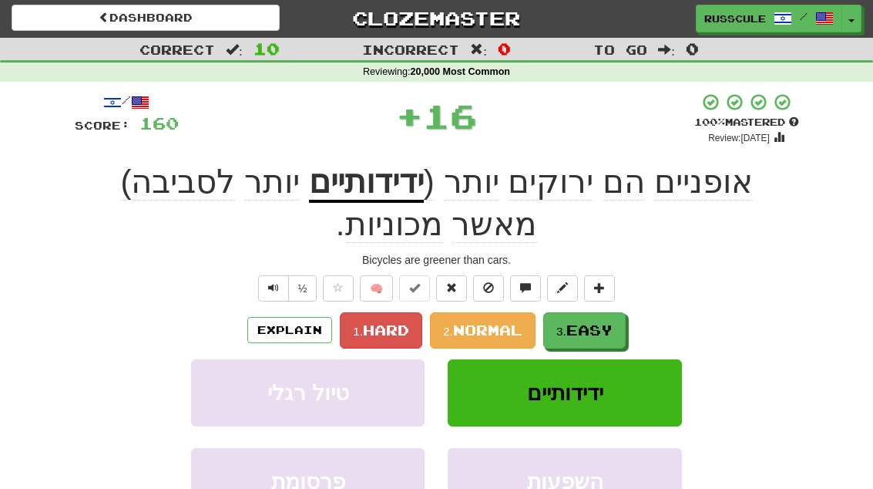
click at [604, 314] on button "3. Easy" at bounding box center [584, 330] width 82 height 36
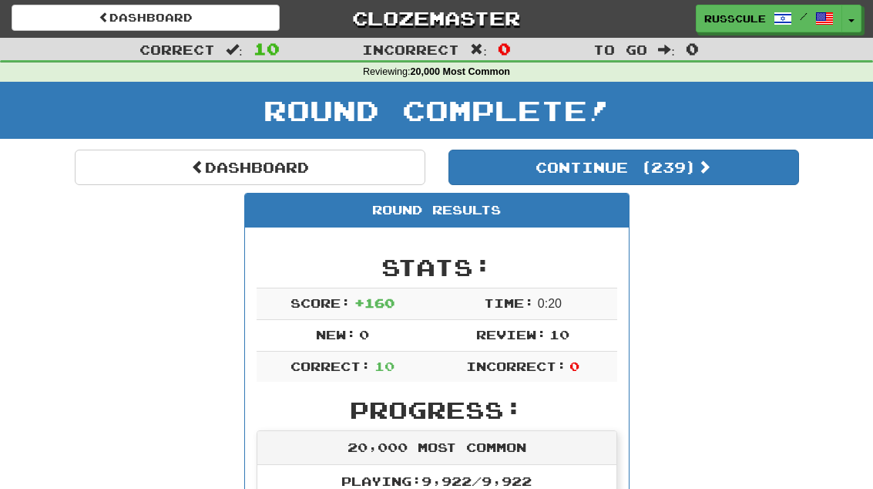
click at [105, 165] on link "Dashboard" at bounding box center [250, 166] width 351 height 35
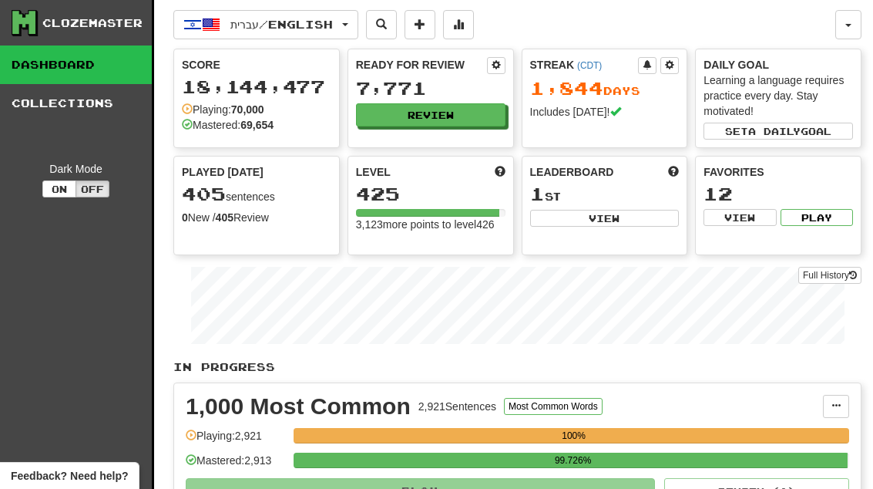
click at [652, 221] on button "View" at bounding box center [604, 218] width 149 height 17
select select "**********"
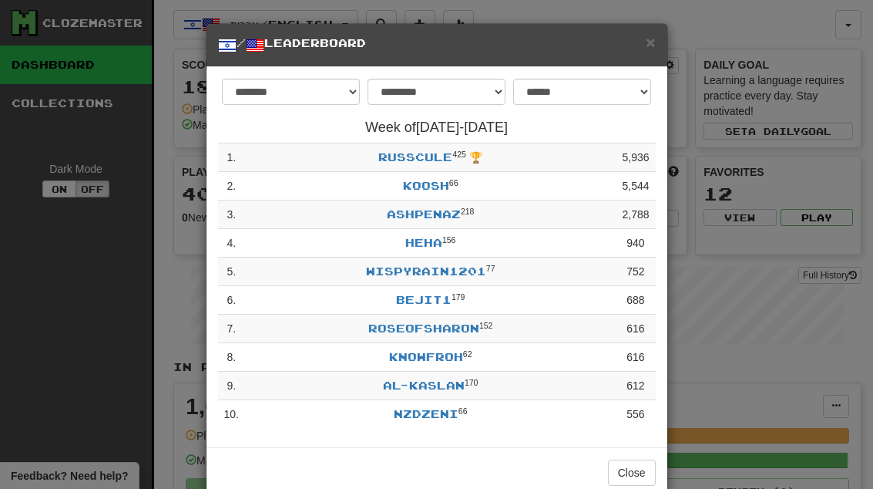
click at [643, 470] on button "Close" at bounding box center [632, 472] width 48 height 26
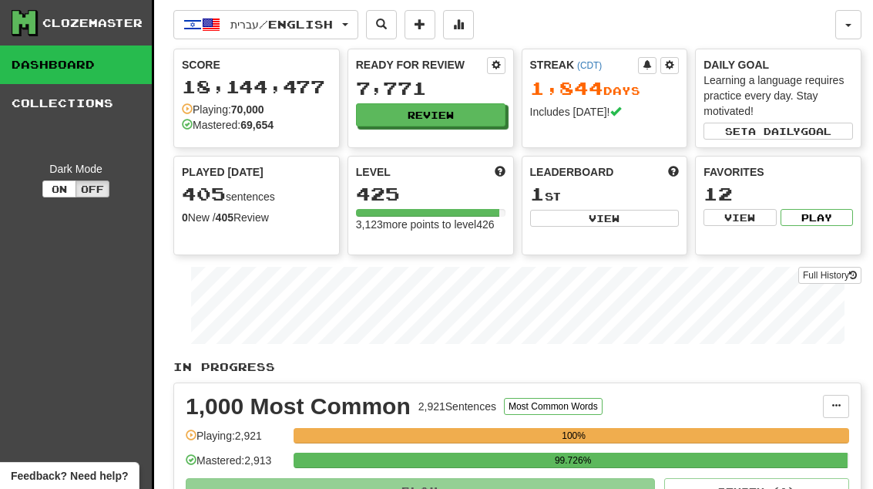
click at [480, 114] on button "Review" at bounding box center [430, 114] width 149 height 23
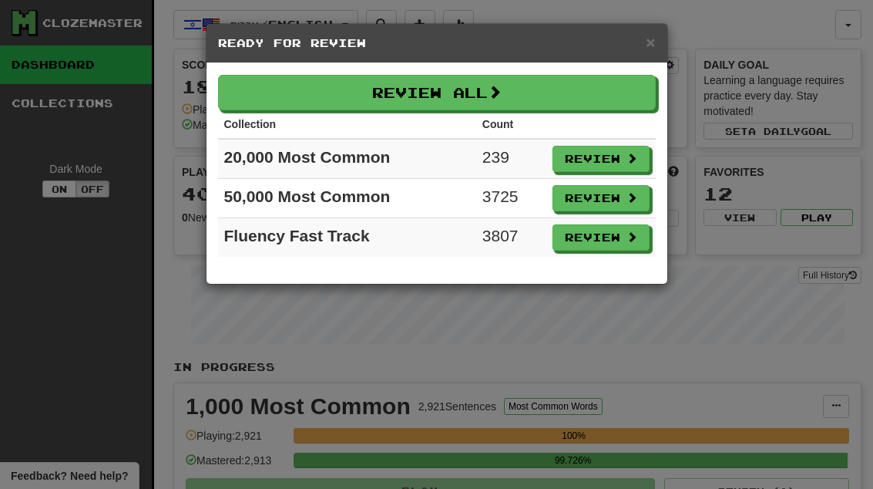
click at [619, 163] on button "Review" at bounding box center [600, 159] width 97 height 26
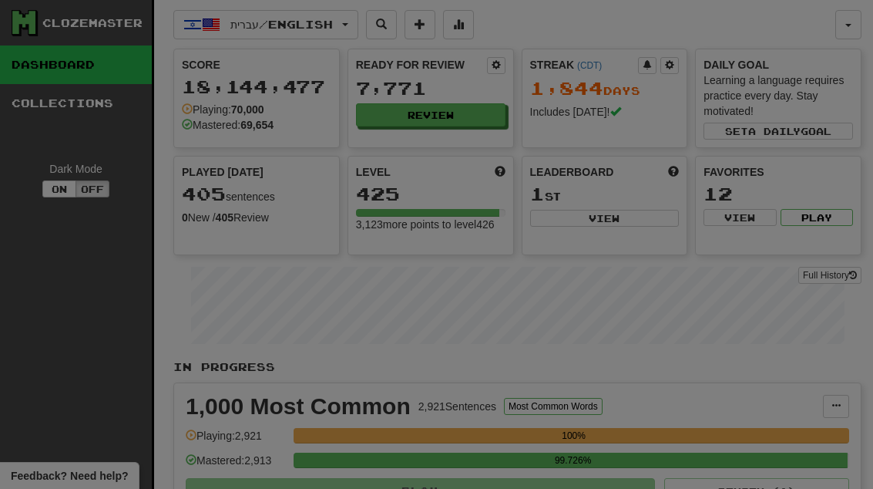
select select "**"
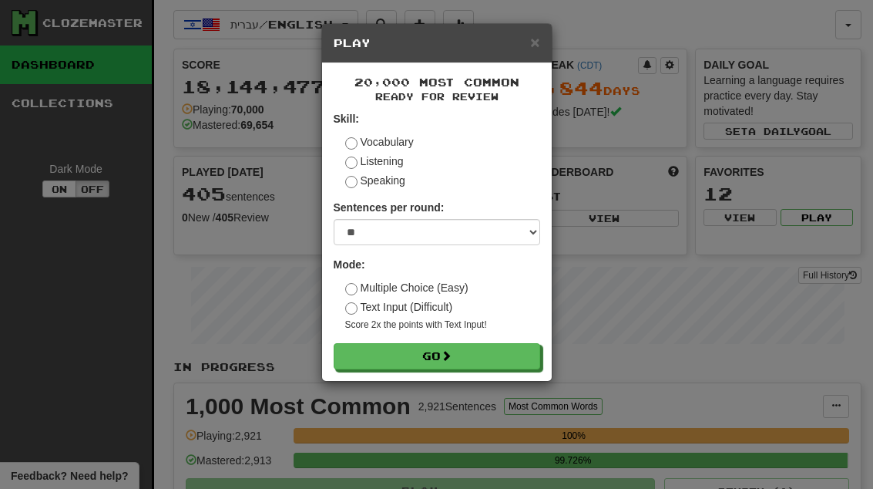
click at [520, 351] on button "Go" at bounding box center [437, 356] width 207 height 26
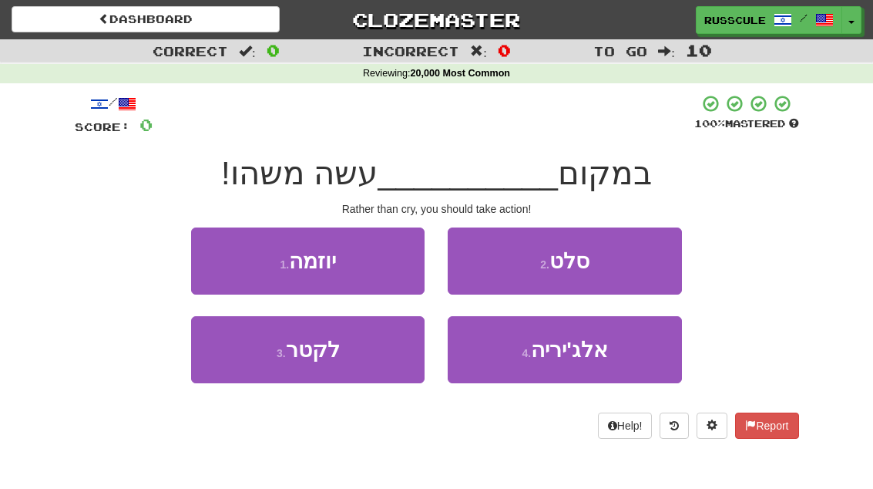
click at [249, 364] on button "3 . לקטר" at bounding box center [307, 349] width 233 height 67
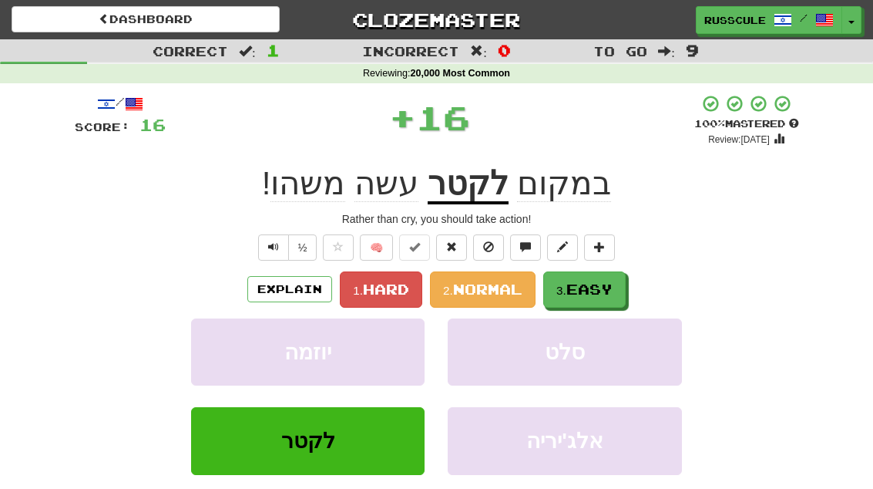
click at [606, 287] on span "Easy" at bounding box center [589, 288] width 46 height 17
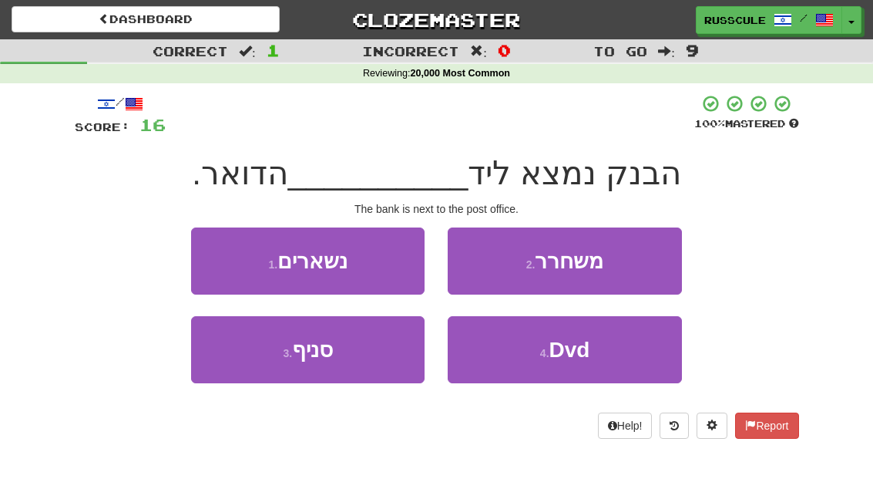
click at [248, 354] on button "3 . סניף" at bounding box center [307, 349] width 233 height 67
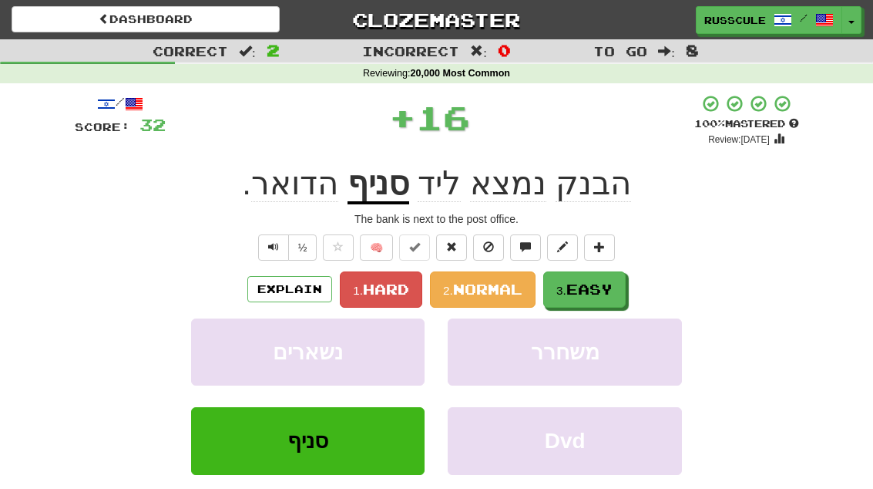
click at [607, 287] on span "Easy" at bounding box center [589, 288] width 46 height 17
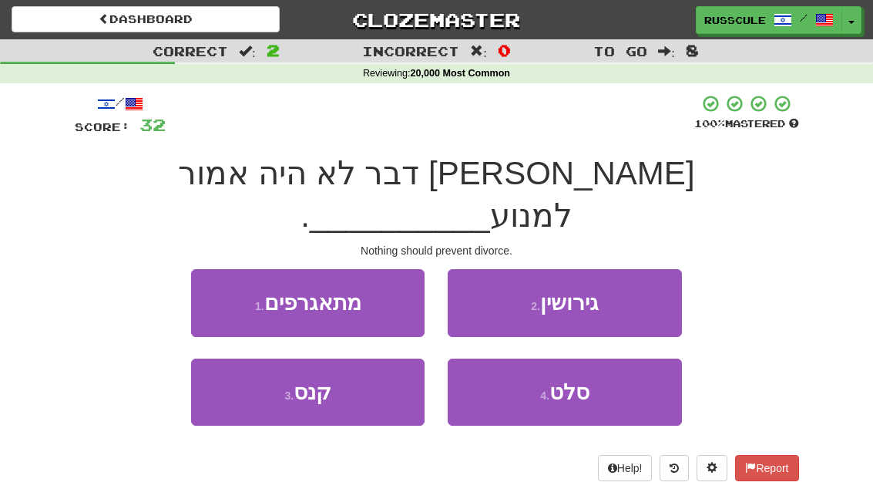
click at [635, 269] on button "2 . גירושין" at bounding box center [564, 302] width 233 height 67
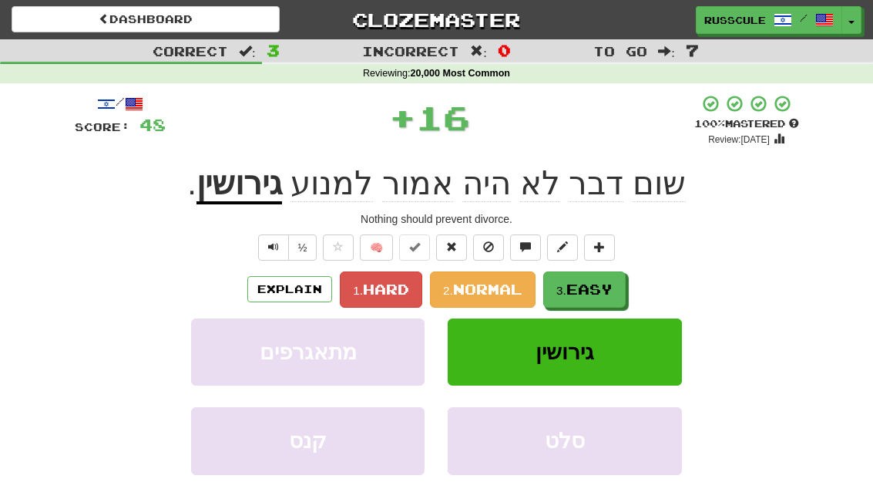
click at [599, 291] on span "Easy" at bounding box center [589, 288] width 46 height 17
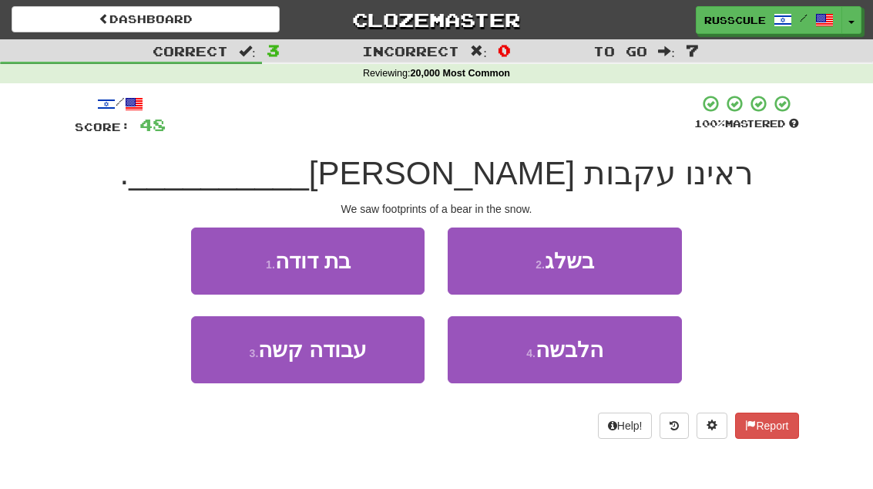
click at [628, 270] on button "2 . בשלג" at bounding box center [564, 260] width 233 height 67
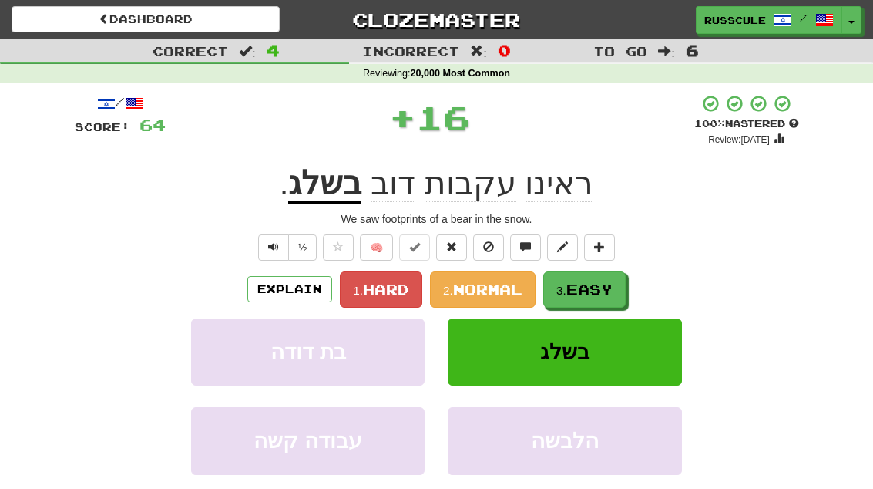
click at [597, 290] on span "Easy" at bounding box center [589, 288] width 46 height 17
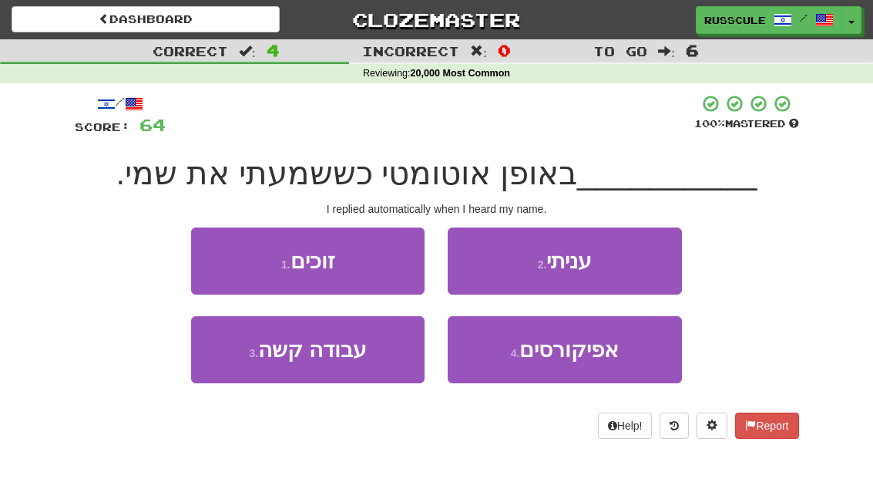
click at [629, 269] on button "2 . עניתי" at bounding box center [564, 260] width 233 height 67
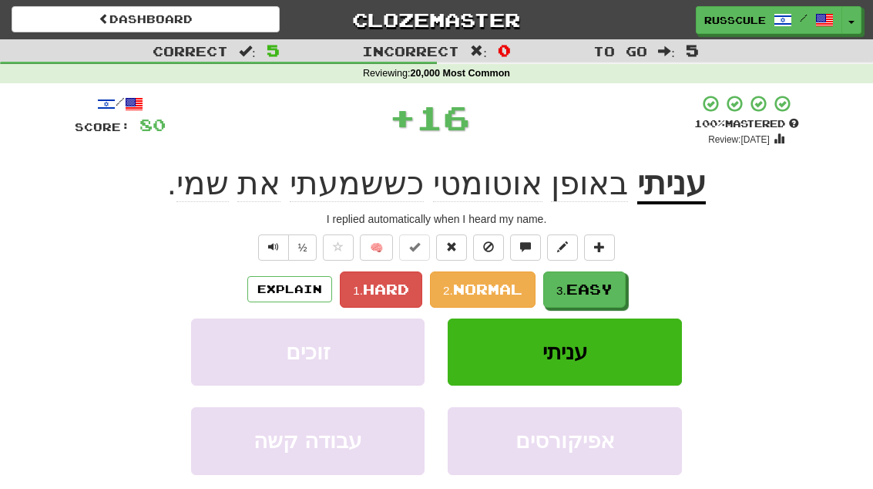
click at [608, 291] on span "Easy" at bounding box center [589, 288] width 46 height 17
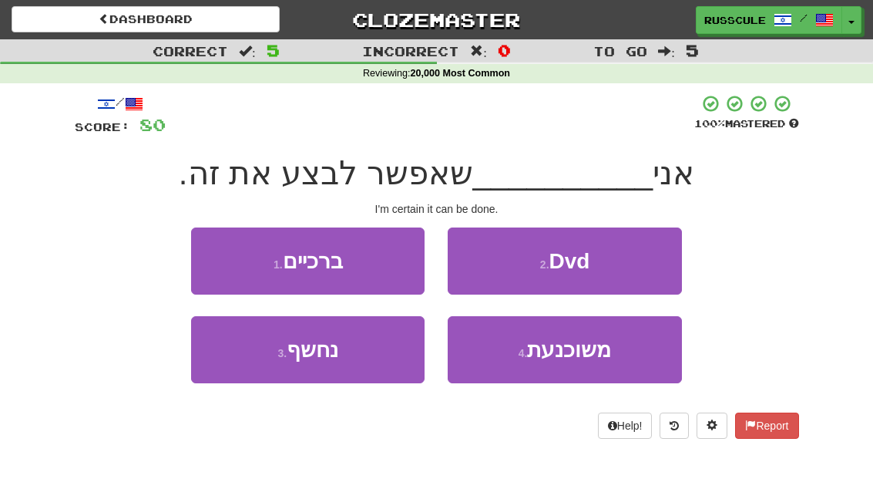
click at [569, 366] on button "4 . משוכנעת" at bounding box center [564, 349] width 233 height 67
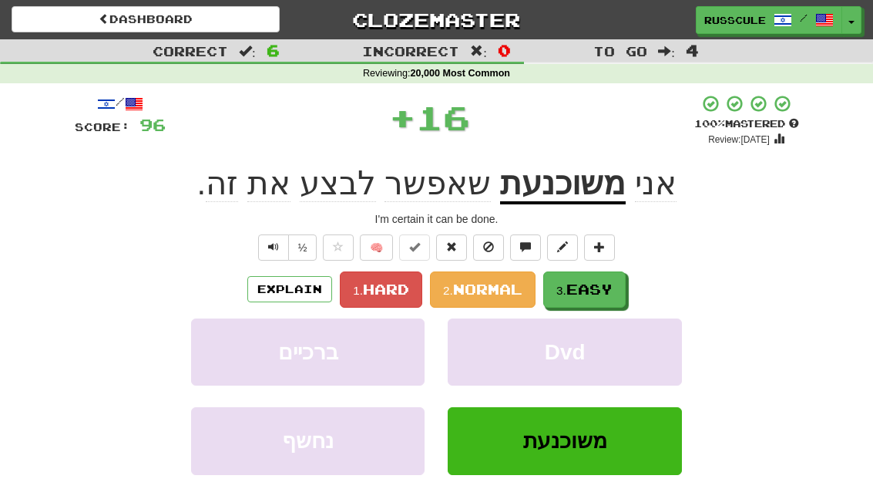
click at [603, 287] on span "Easy" at bounding box center [589, 288] width 46 height 17
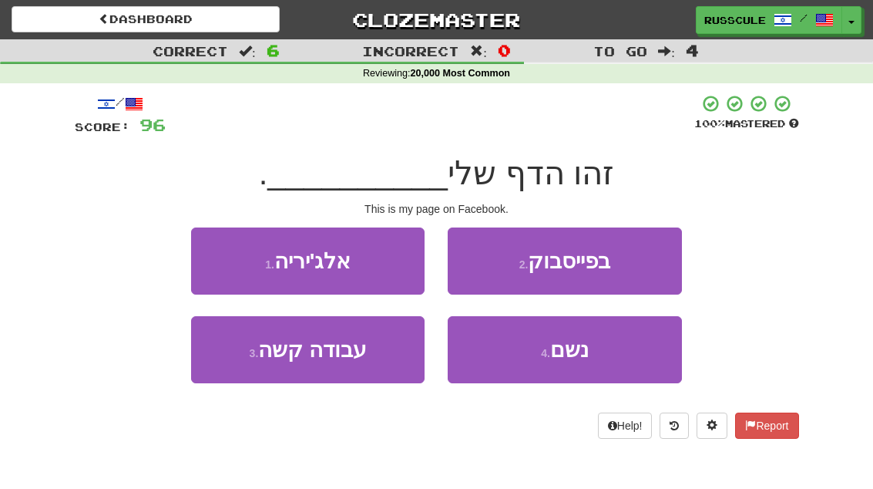
click at [632, 264] on button "2 . בפייסבוק" at bounding box center [564, 260] width 233 height 67
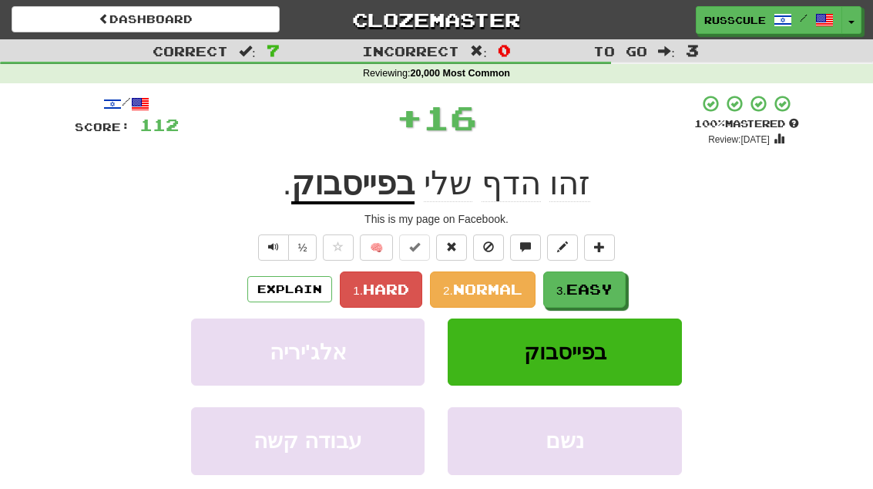
click at [593, 295] on span "Easy" at bounding box center [589, 288] width 46 height 17
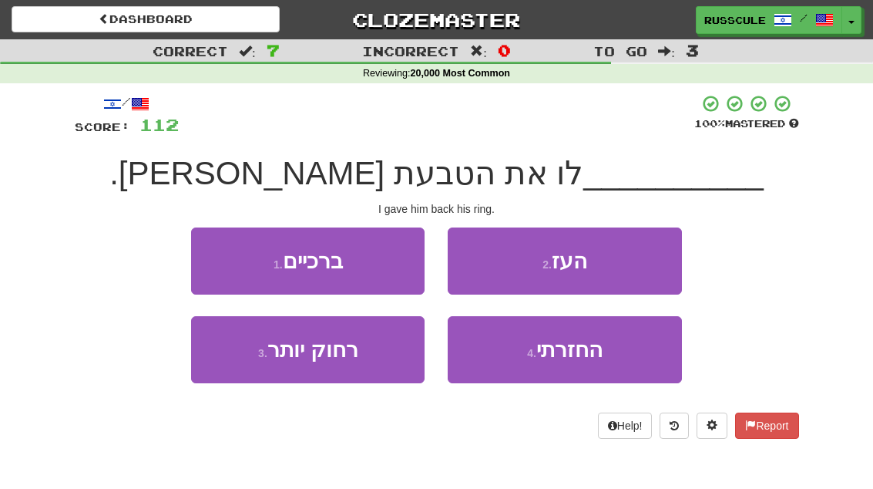
click at [583, 362] on button "4 . החזרתי" at bounding box center [564, 349] width 233 height 67
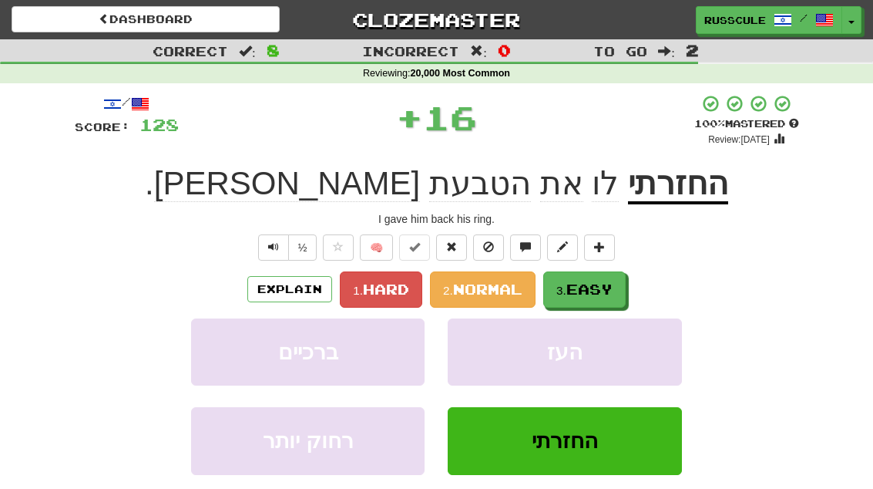
click at [610, 291] on span "Easy" at bounding box center [589, 288] width 46 height 17
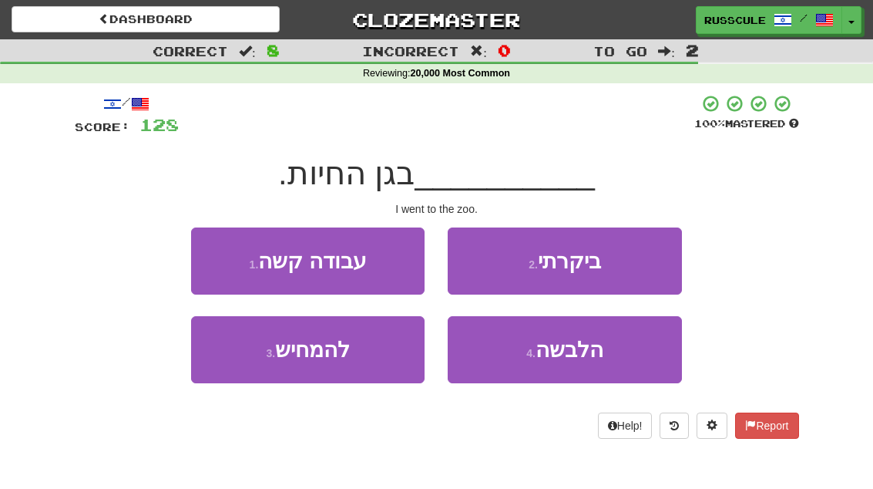
click at [633, 271] on button "2 . ביקרתי" at bounding box center [564, 260] width 233 height 67
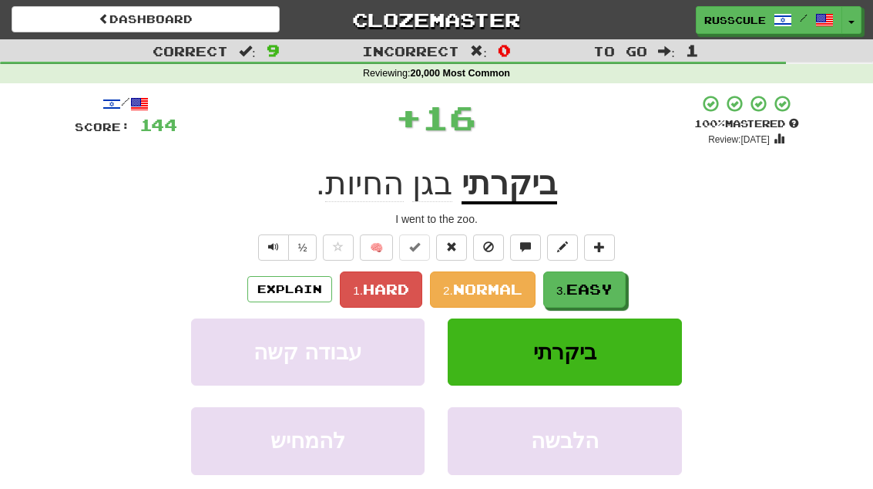
click at [609, 291] on span "Easy" at bounding box center [589, 288] width 46 height 17
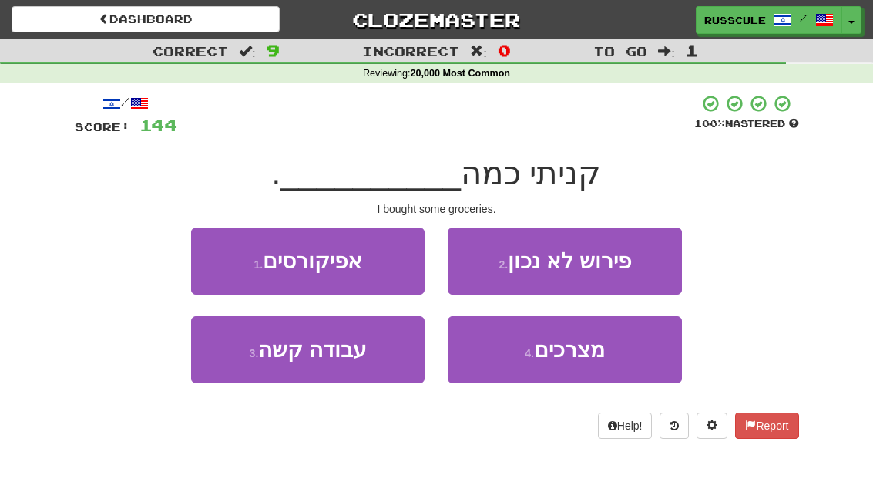
click at [606, 361] on button "4 . מצרכים" at bounding box center [564, 349] width 233 height 67
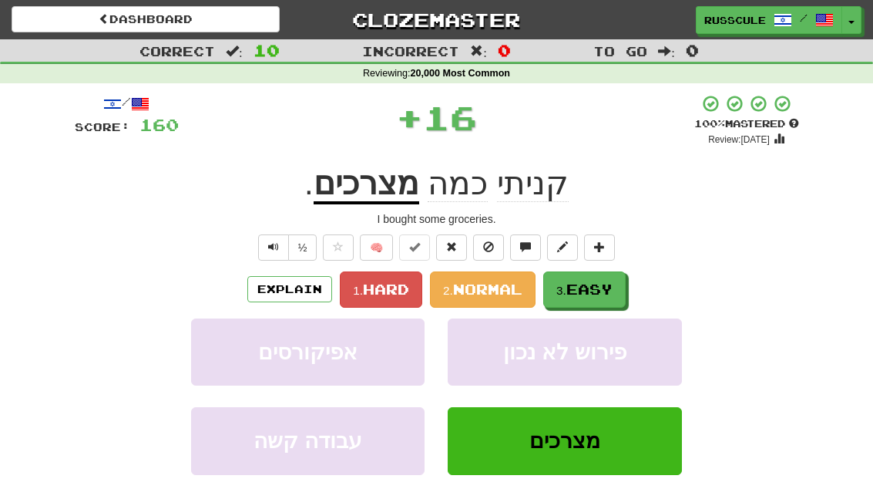
click at [613, 291] on span "Easy" at bounding box center [589, 288] width 46 height 17
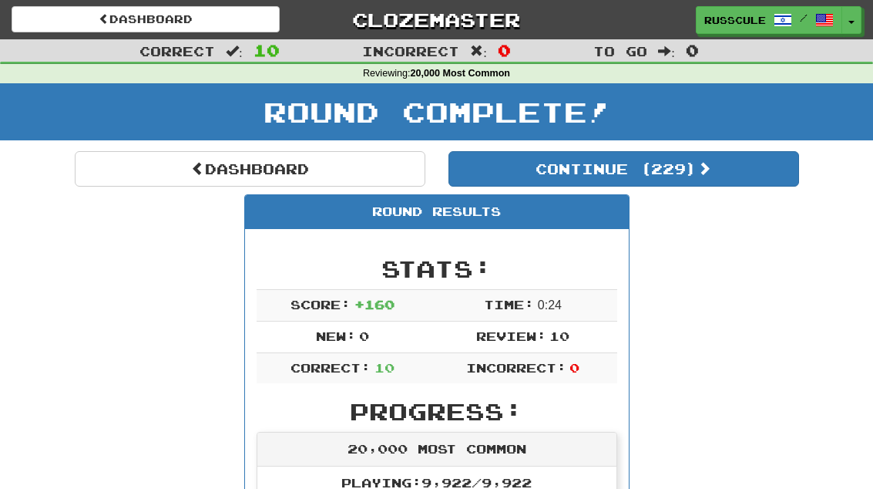
click at [116, 173] on link "Dashboard" at bounding box center [250, 168] width 351 height 35
